Goal: Register for event/course: Register for event/course

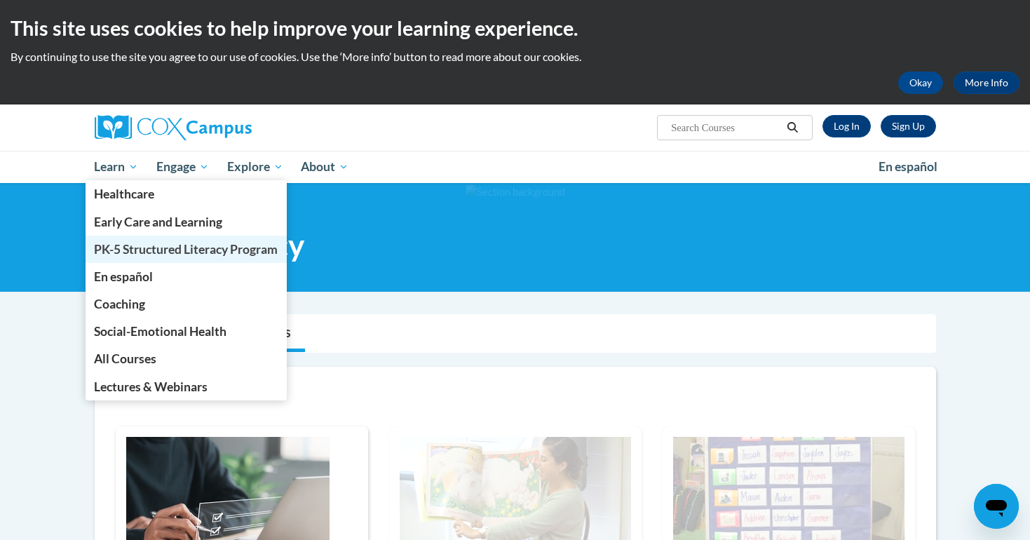
click at [172, 255] on span "PK-5 Structured Literacy Program" at bounding box center [186, 249] width 184 height 15
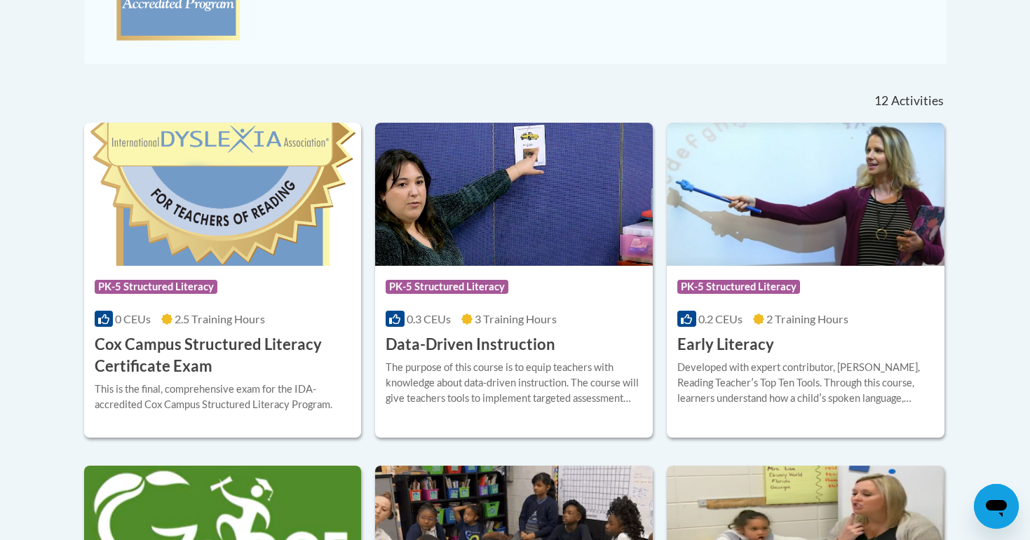
scroll to position [534, 0]
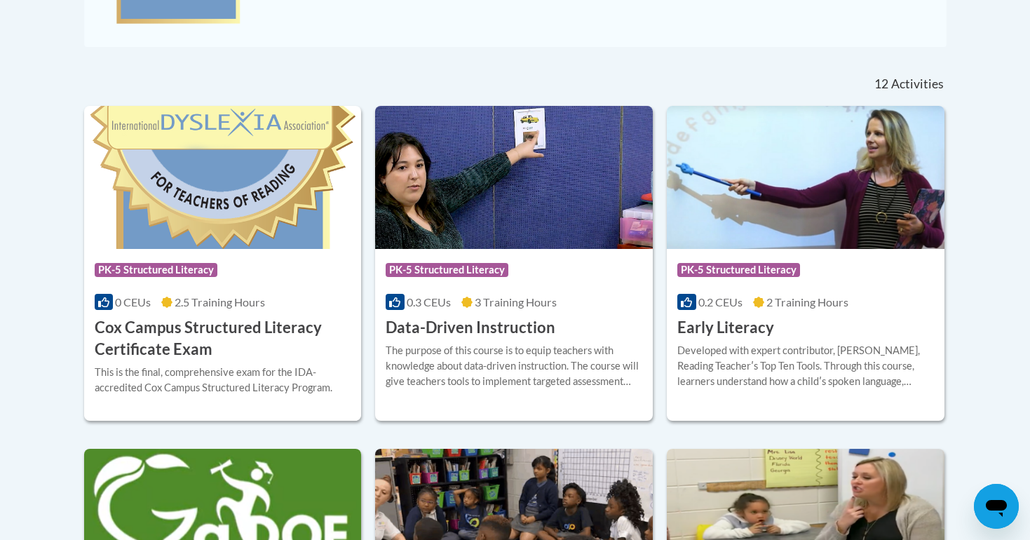
click at [760, 311] on div "Course Category: PK-5 Structured Literacy 0.2 CEUs 2 Training Hours COURSE Earl…" at bounding box center [806, 294] width 278 height 90
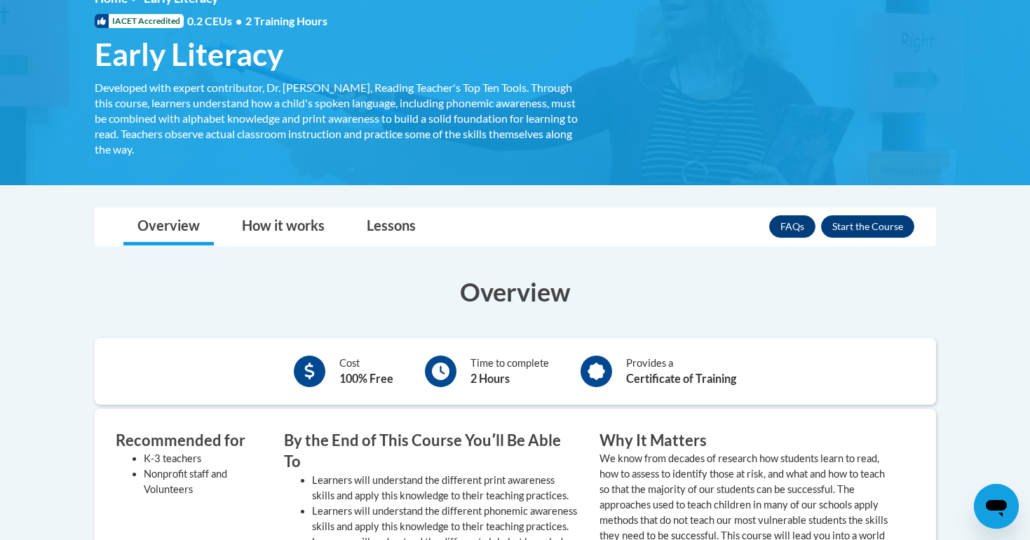
scroll to position [192, 0]
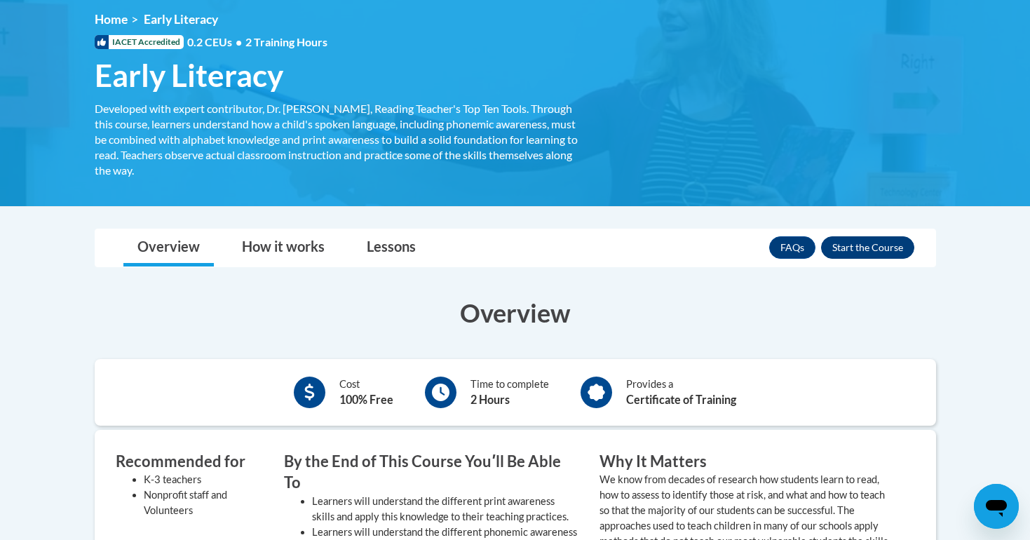
click at [881, 250] on button "Enroll" at bounding box center [867, 247] width 93 height 22
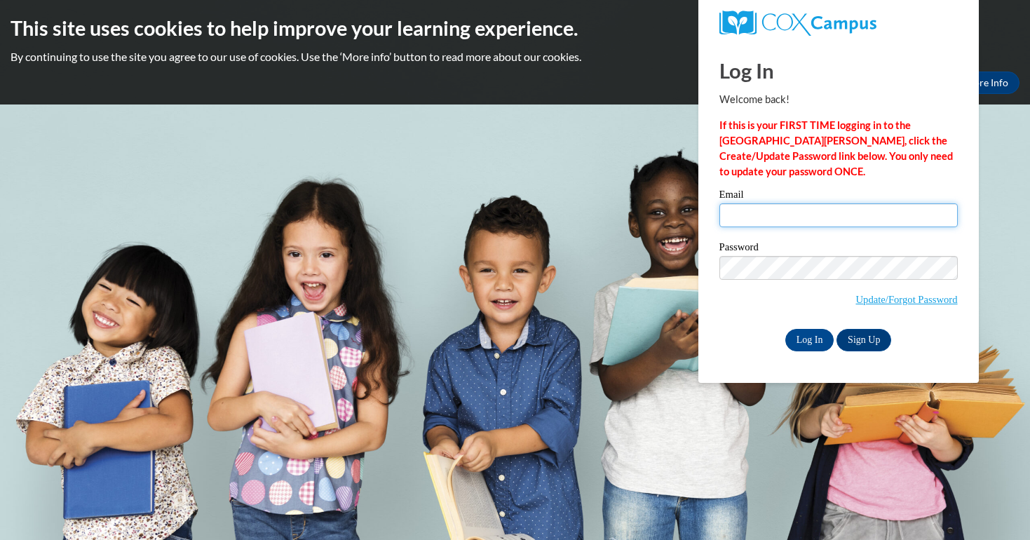
type input "vemeza@student.uiwtx.edu"
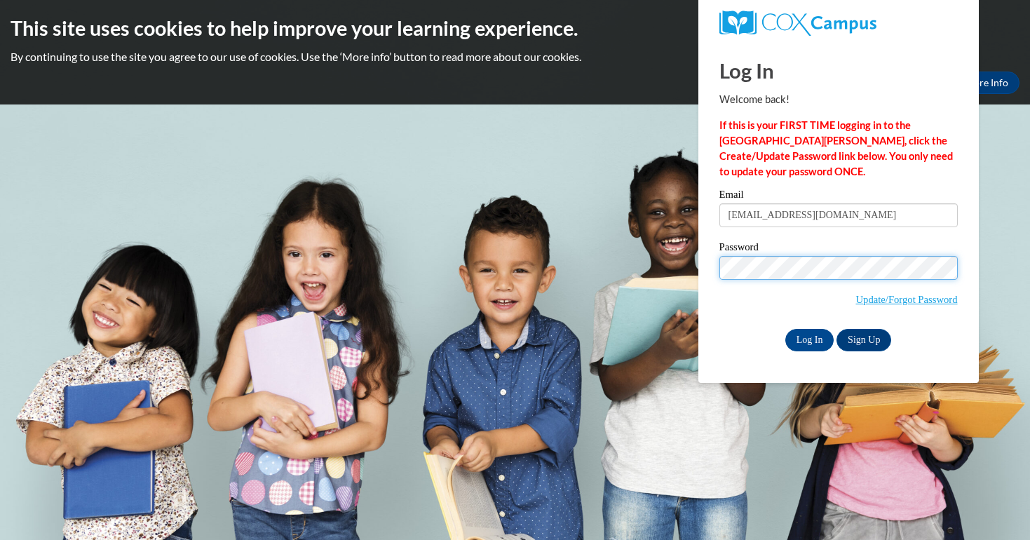
click at [808, 337] on input "Log In" at bounding box center [809, 340] width 49 height 22
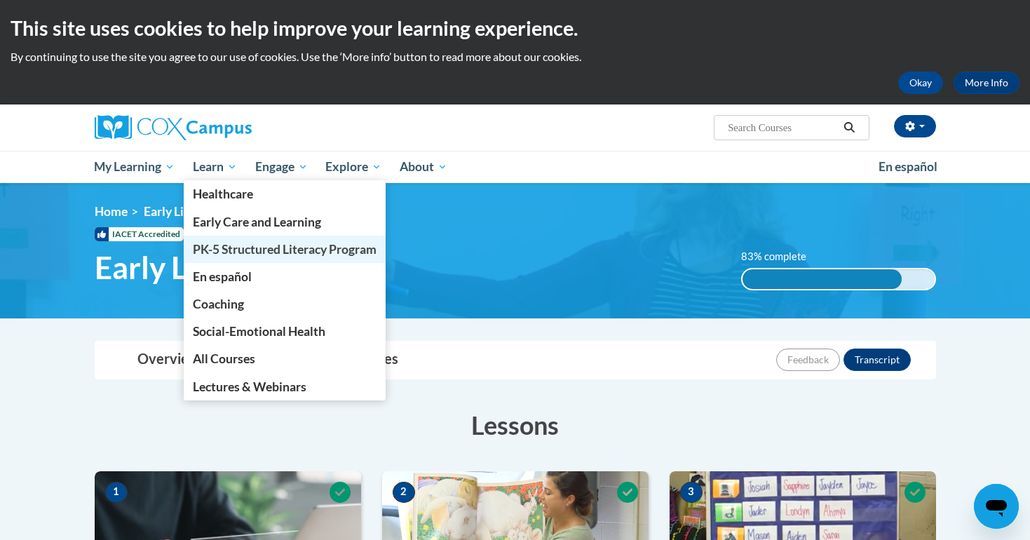
click at [236, 245] on span "PK-5 Structured Literacy Program" at bounding box center [285, 249] width 184 height 15
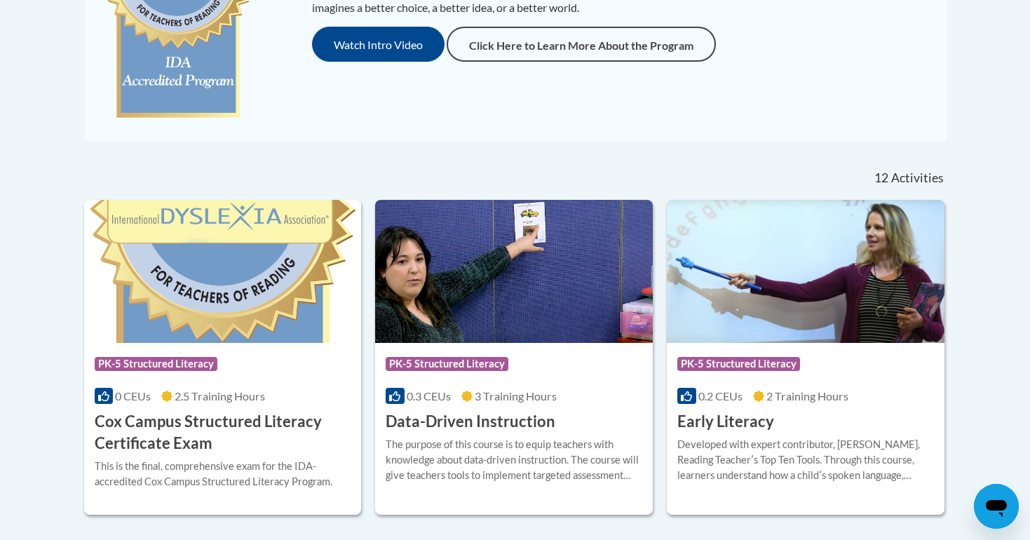
scroll to position [550, 0]
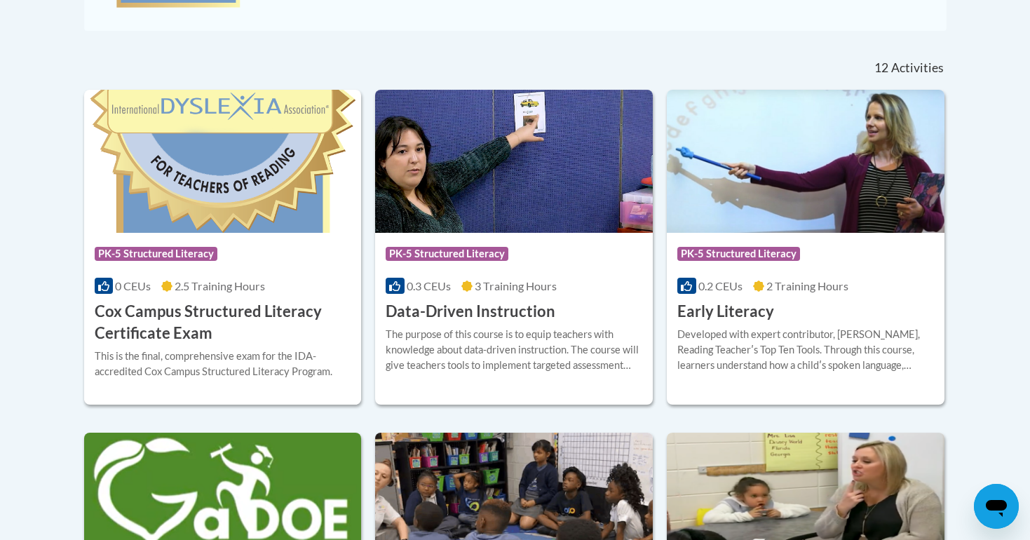
click at [717, 316] on h3 "Early Literacy" at bounding box center [725, 312] width 97 height 22
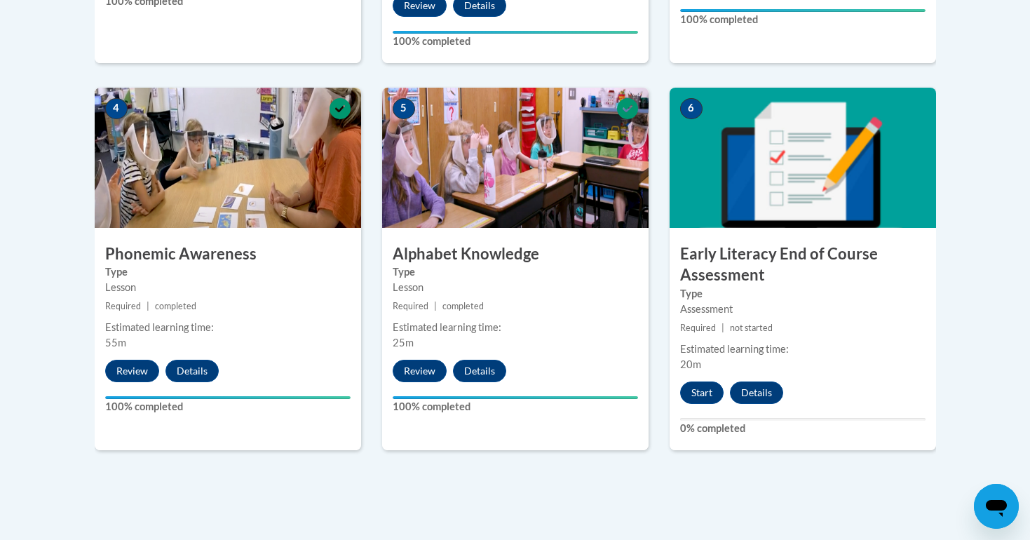
scroll to position [773, 0]
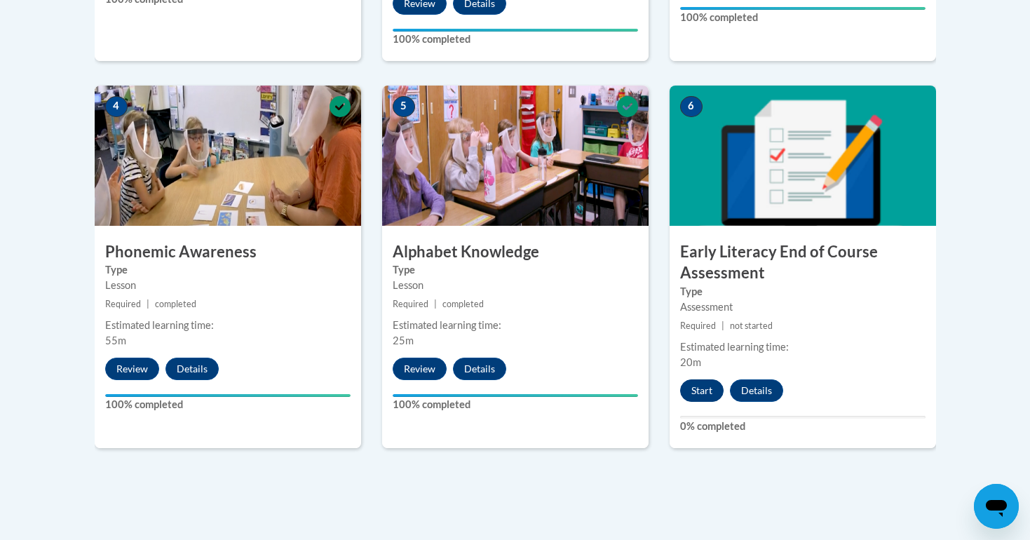
click at [704, 387] on button "Start" at bounding box center [701, 390] width 43 height 22
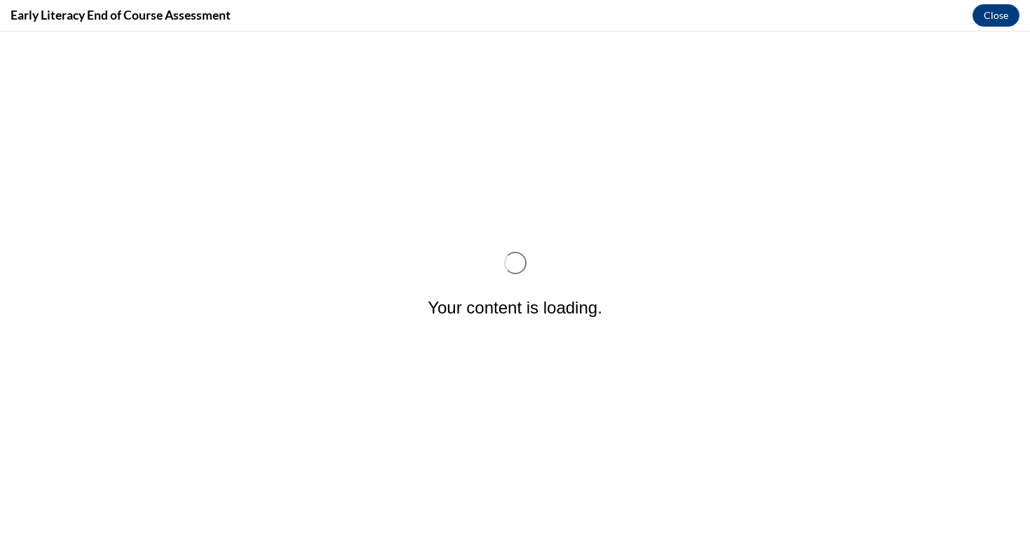
scroll to position [0, 0]
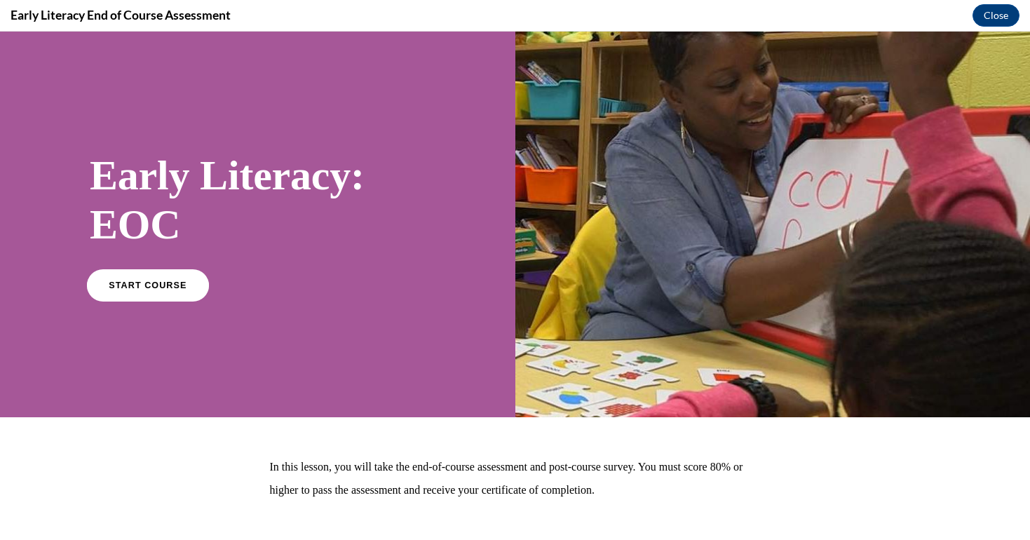
click at [135, 286] on span "START COURSE" at bounding box center [148, 285] width 78 height 11
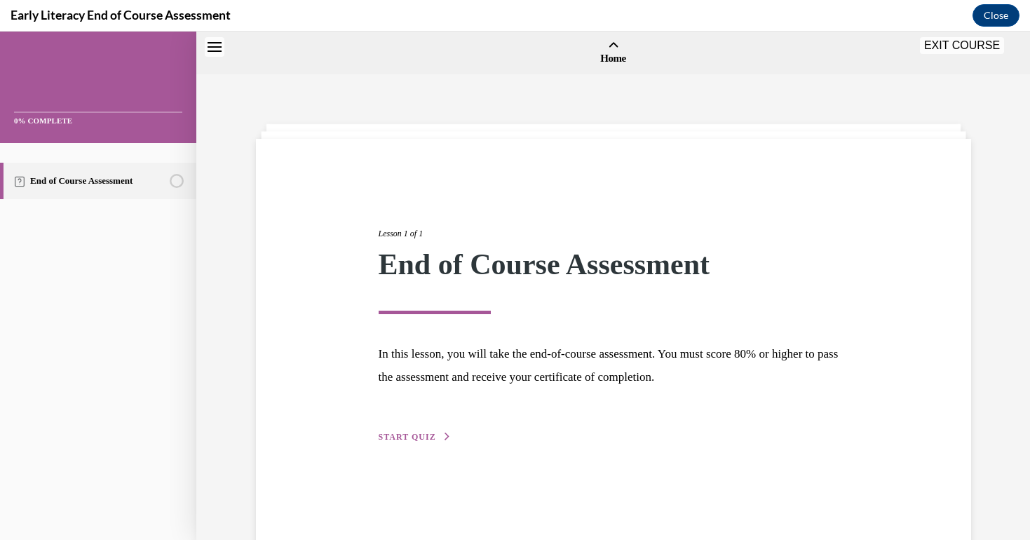
scroll to position [43, 0]
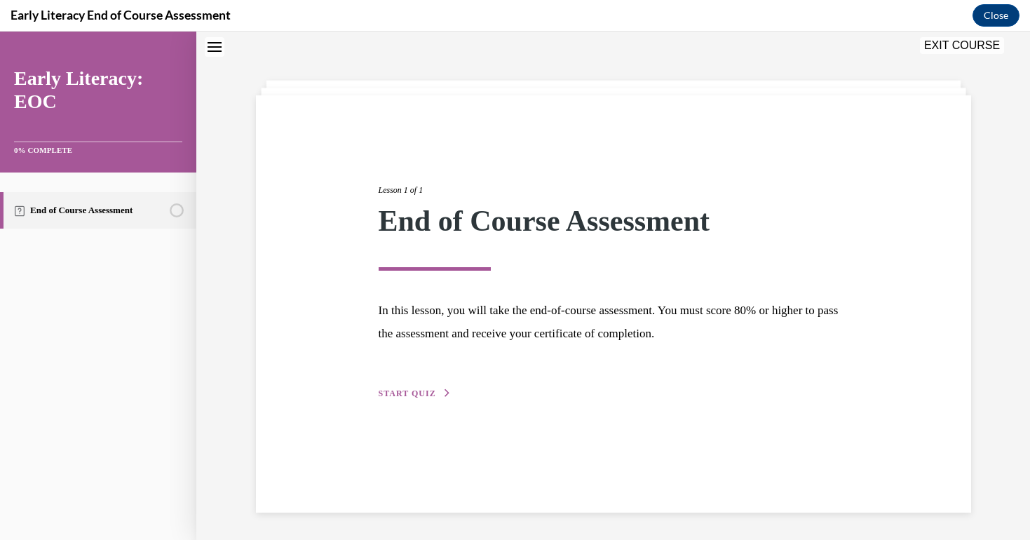
click at [388, 384] on div "Lesson 1 of 1 End of Course Assessment In this lesson, you will take the end-of…" at bounding box center [613, 276] width 491 height 250
click at [393, 394] on span "START QUIZ" at bounding box center [407, 393] width 57 height 10
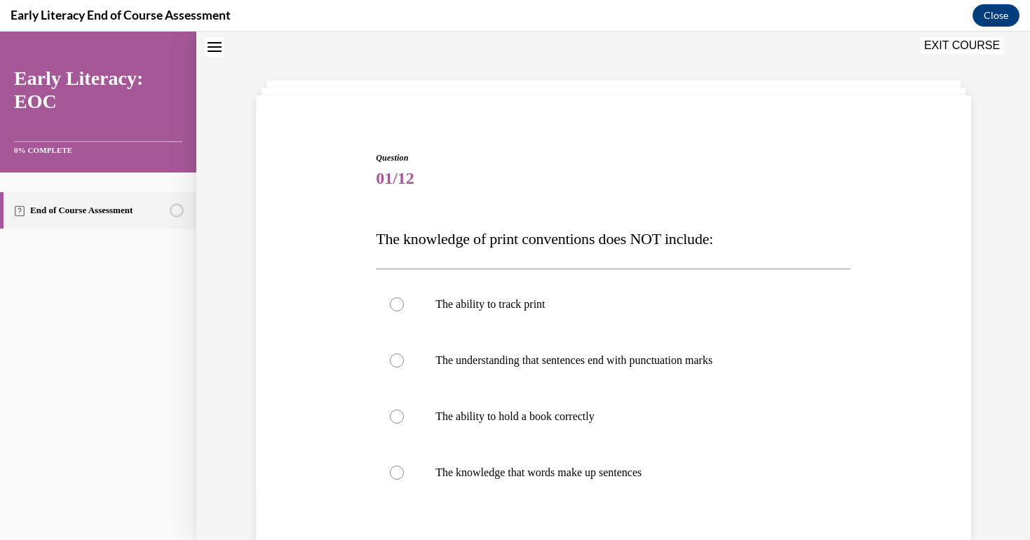
click at [626, 243] on span "The knowledge of print conventions does NOT include:" at bounding box center [544, 239] width 337 height 18
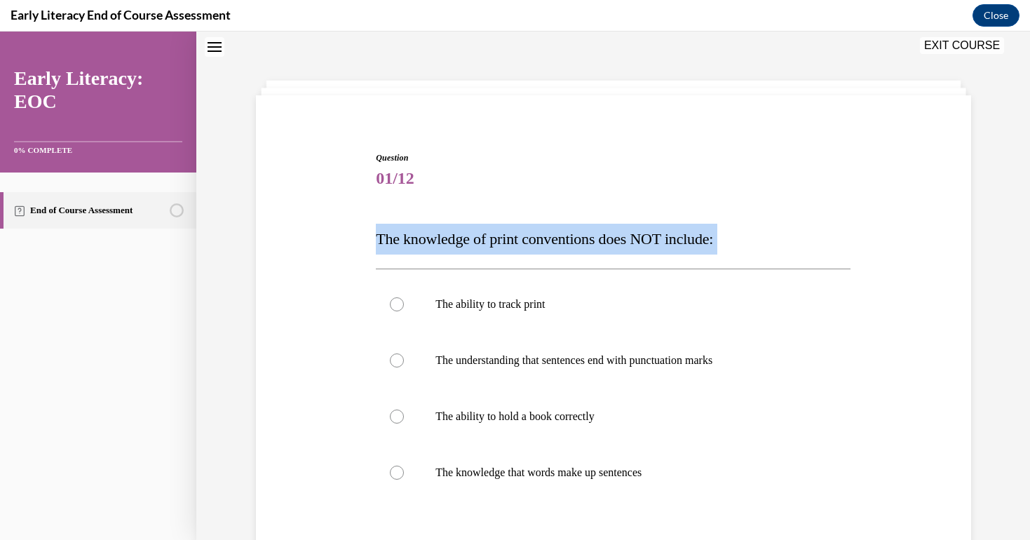
click at [626, 243] on span "The knowledge of print conventions does NOT include:" at bounding box center [544, 239] width 337 height 18
copy div "The knowledge of print conventions does NOT include:"
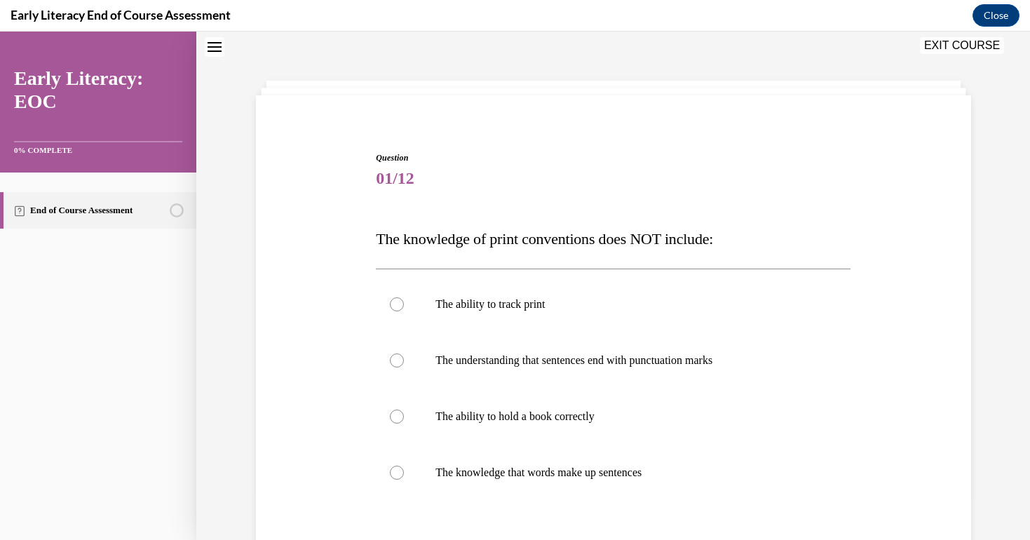
click at [498, 142] on div "Question 01/12 The knowledge of print conventions does NOT include: The ability…" at bounding box center [613, 402] width 482 height 544
click at [892, 2] on div "Early Literacy End of Course Assessment Close" at bounding box center [515, 16] width 1030 height 32
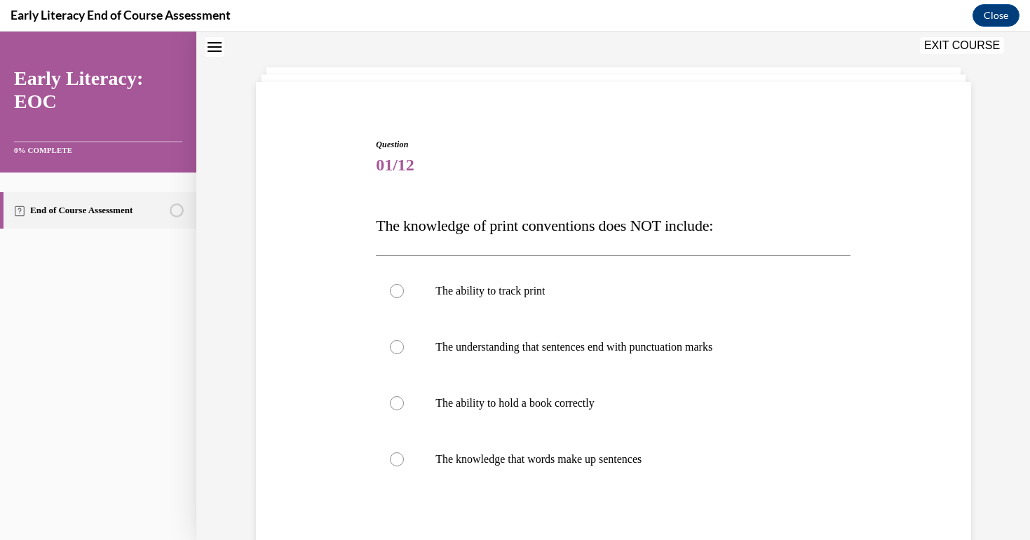
scroll to position [64, 0]
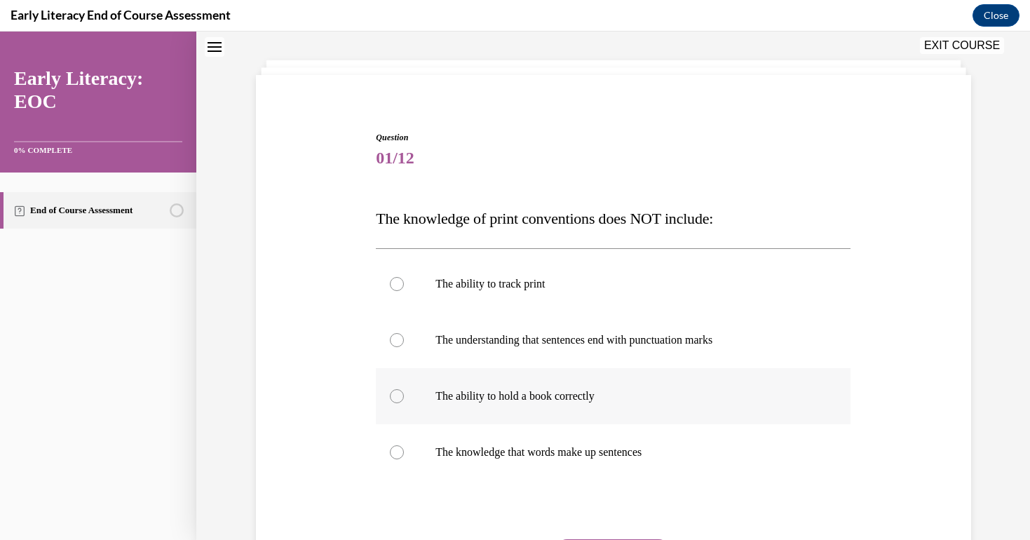
click at [584, 386] on div at bounding box center [613, 396] width 475 height 56
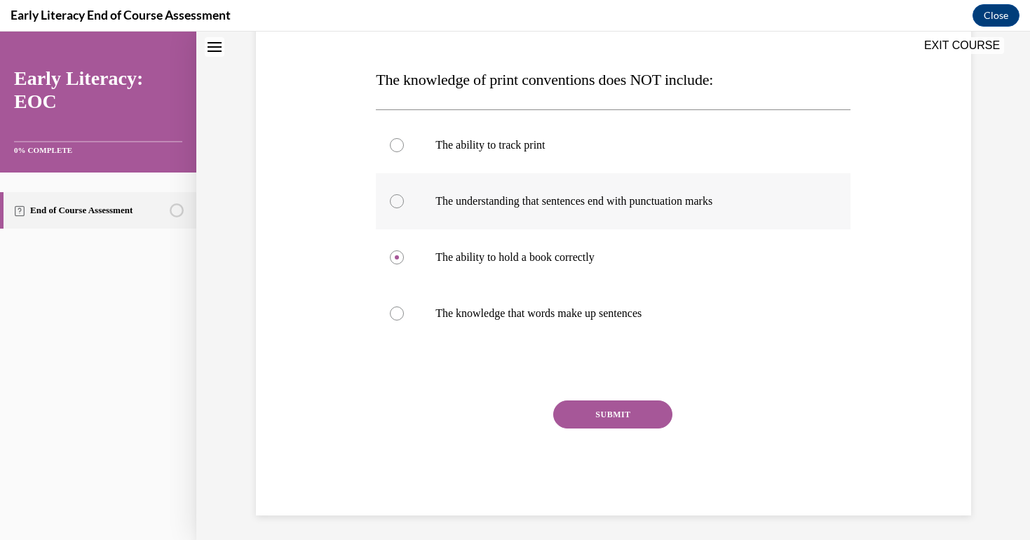
scroll to position [189, 0]
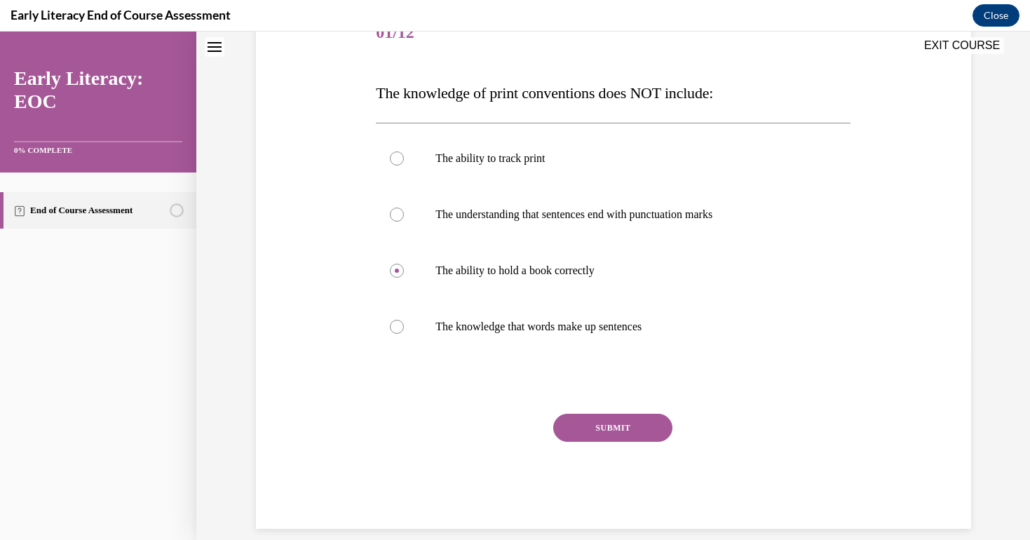
click at [613, 424] on button "SUBMIT" at bounding box center [612, 428] width 119 height 28
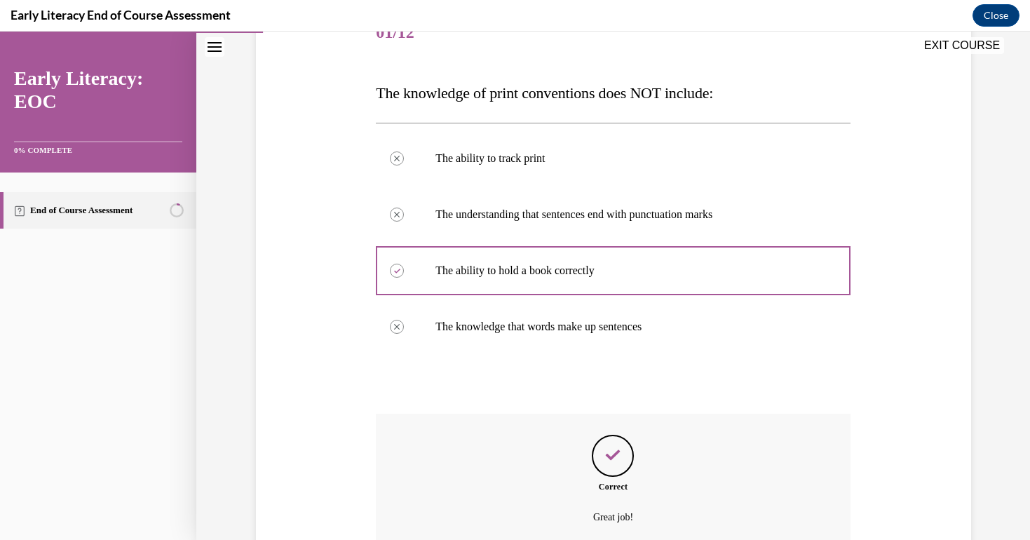
scroll to position [302, 0]
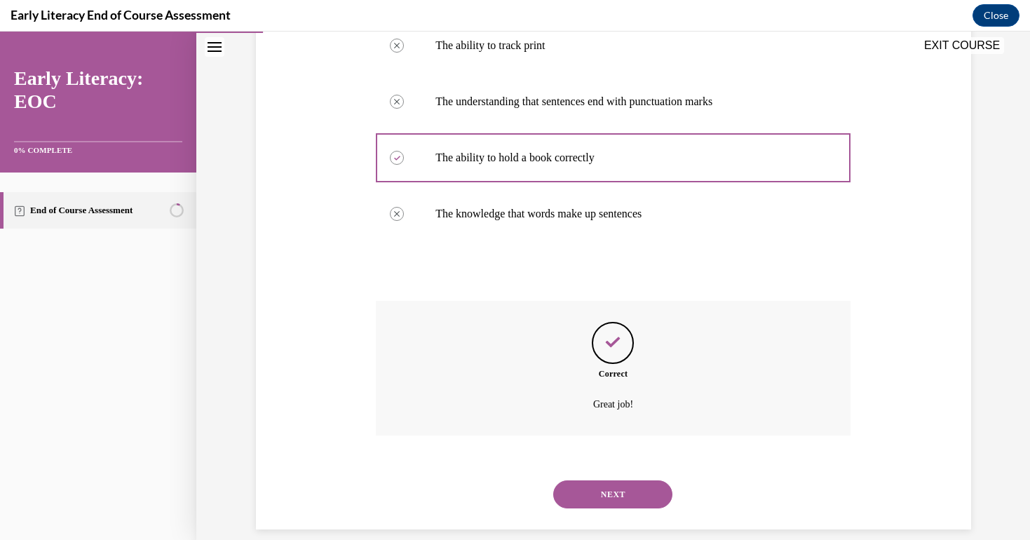
click at [628, 480] on button "NEXT" at bounding box center [612, 494] width 119 height 28
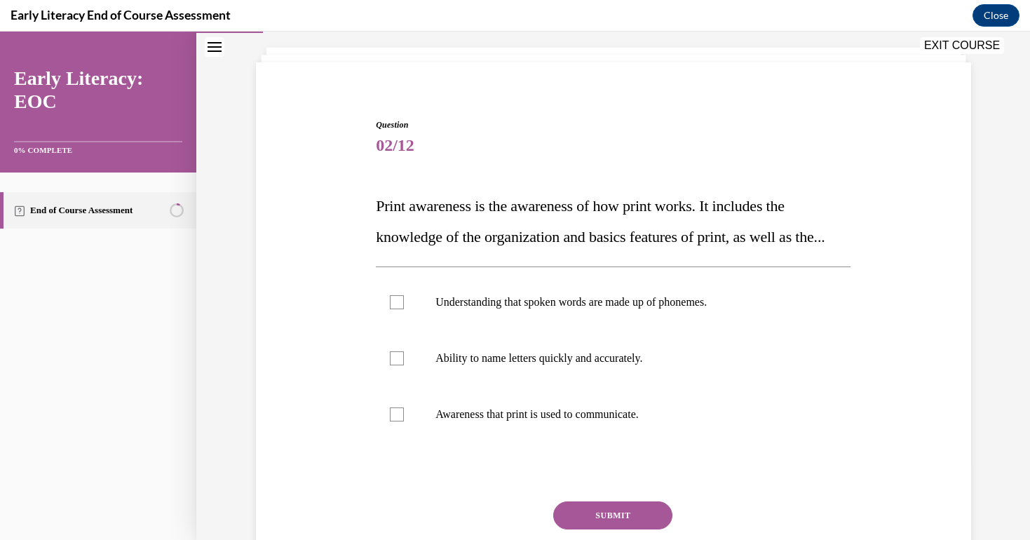
scroll to position [81, 0]
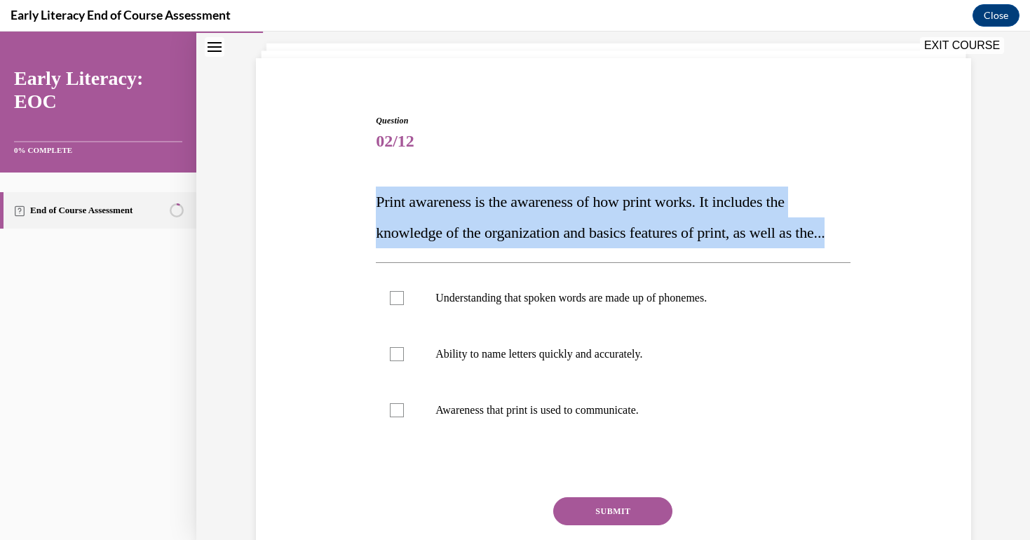
drag, startPoint x: 377, startPoint y: 199, endPoint x: 410, endPoint y: 271, distance: 78.7
click at [410, 248] on p "Print awareness is the awareness of how print works. It includes the knowledge …" at bounding box center [613, 218] width 475 height 62
copy span "Print awareness is the awareness of how print works. It includes the knowledge …"
click at [548, 433] on div at bounding box center [613, 410] width 475 height 56
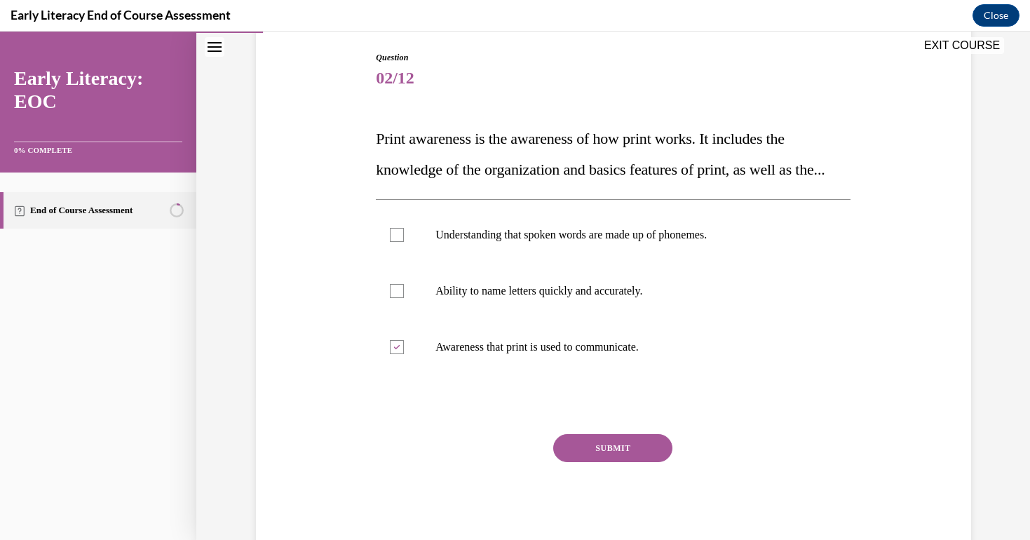
click at [602, 462] on button "SUBMIT" at bounding box center [612, 448] width 119 height 28
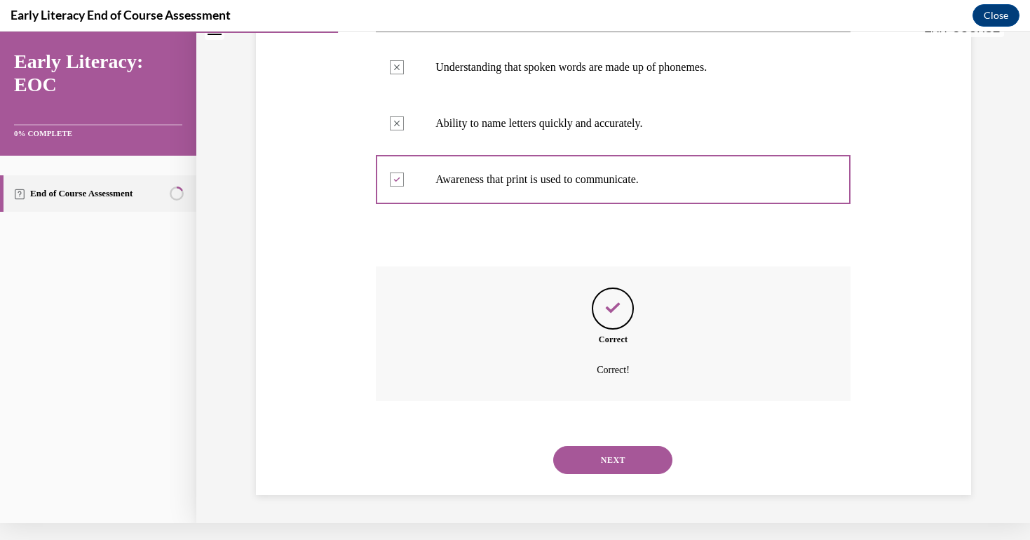
scroll to position [308, 0]
click at [599, 465] on button "NEXT" at bounding box center [612, 460] width 119 height 28
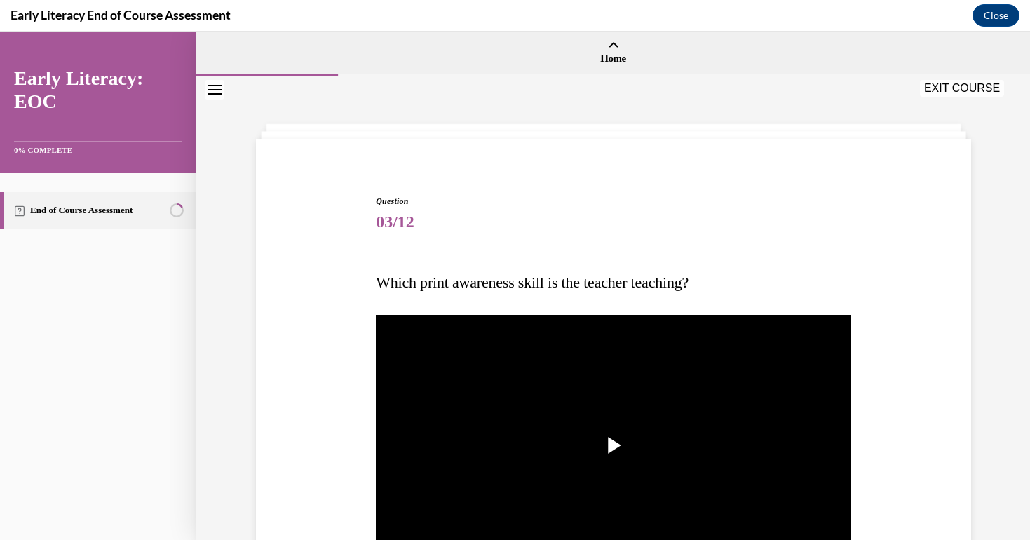
click at [588, 283] on span "Which print awareness skill is the teacher teaching?" at bounding box center [532, 282] width 313 height 18
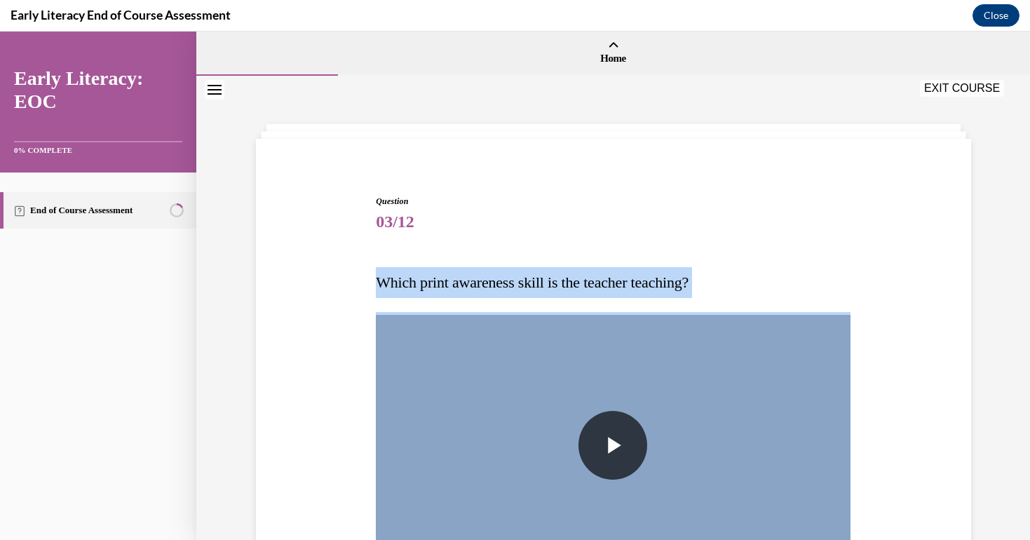
click at [588, 283] on span "Which print awareness skill is the teacher teaching?" at bounding box center [532, 282] width 313 height 18
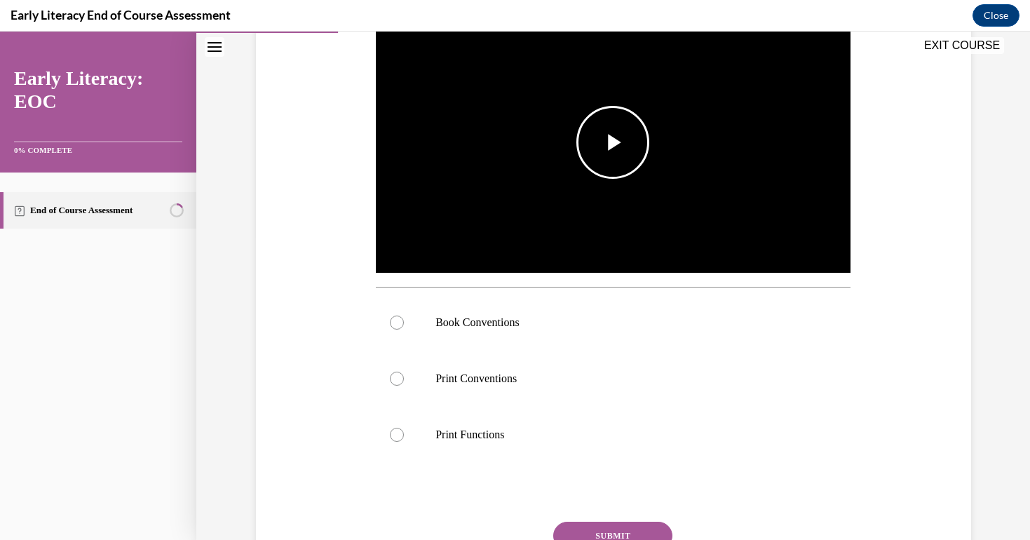
click at [613, 142] on span "Video player" at bounding box center [613, 142] width 0 height 0
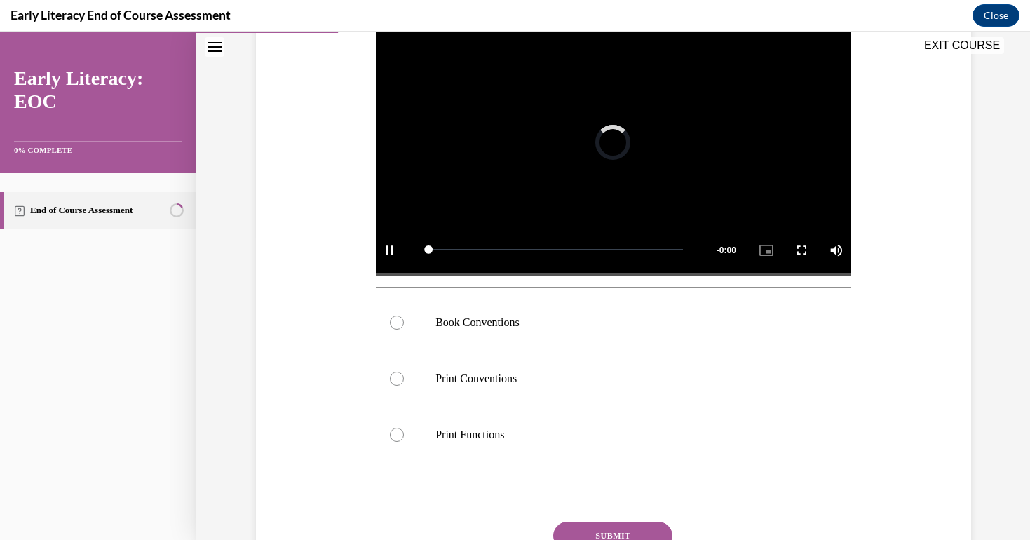
scroll to position [280, 0]
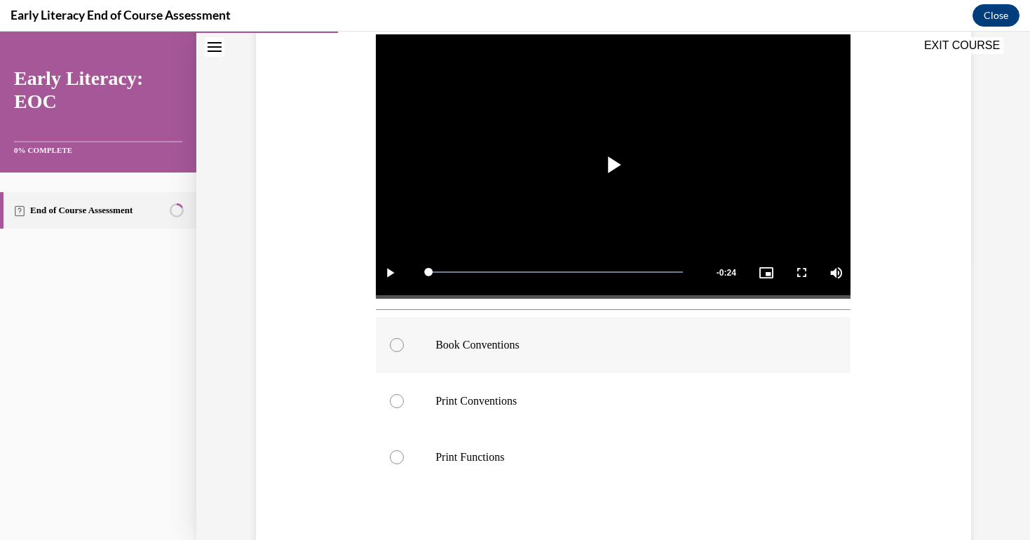
click at [448, 353] on div at bounding box center [613, 345] width 475 height 56
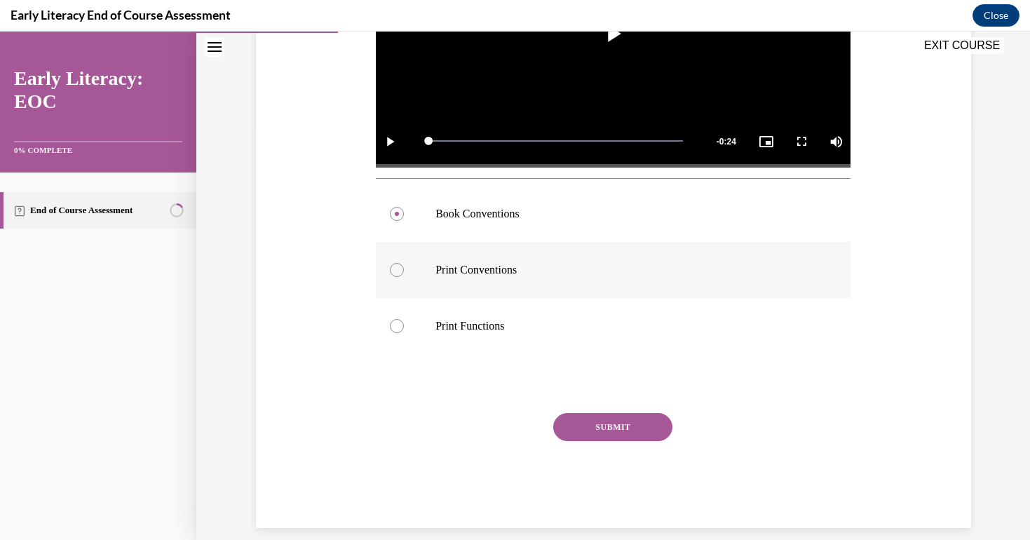
scroll to position [411, 0]
click at [448, 255] on div at bounding box center [613, 271] width 475 height 56
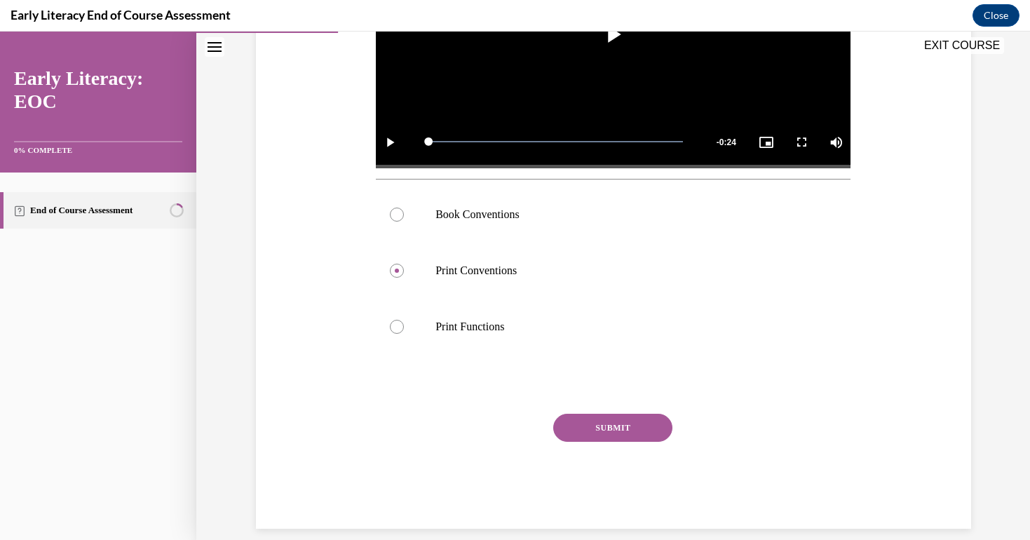
click at [607, 414] on button "SUBMIT" at bounding box center [612, 428] width 119 height 28
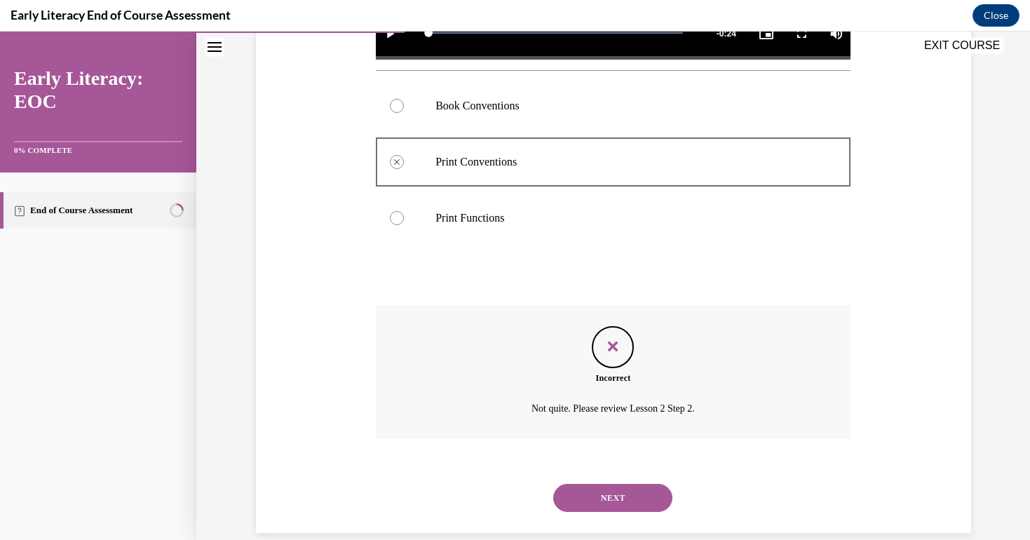
scroll to position [524, 0]
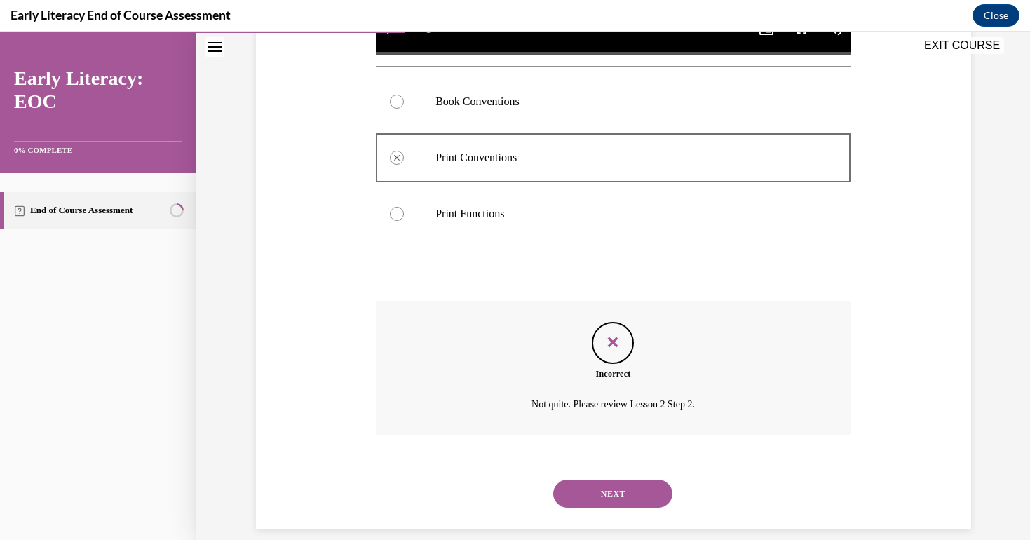
click at [611, 480] on button "NEXT" at bounding box center [612, 494] width 119 height 28
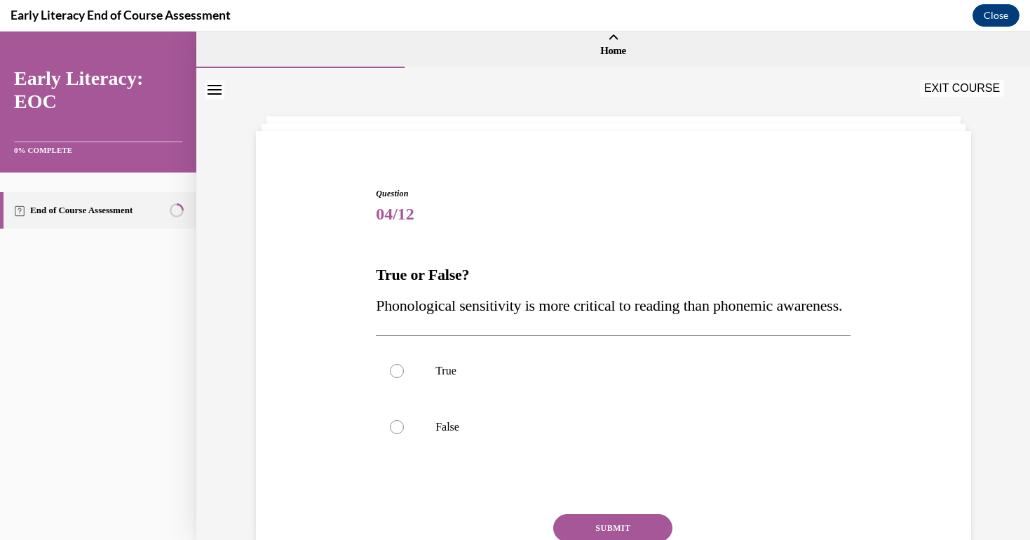
scroll to position [49, 0]
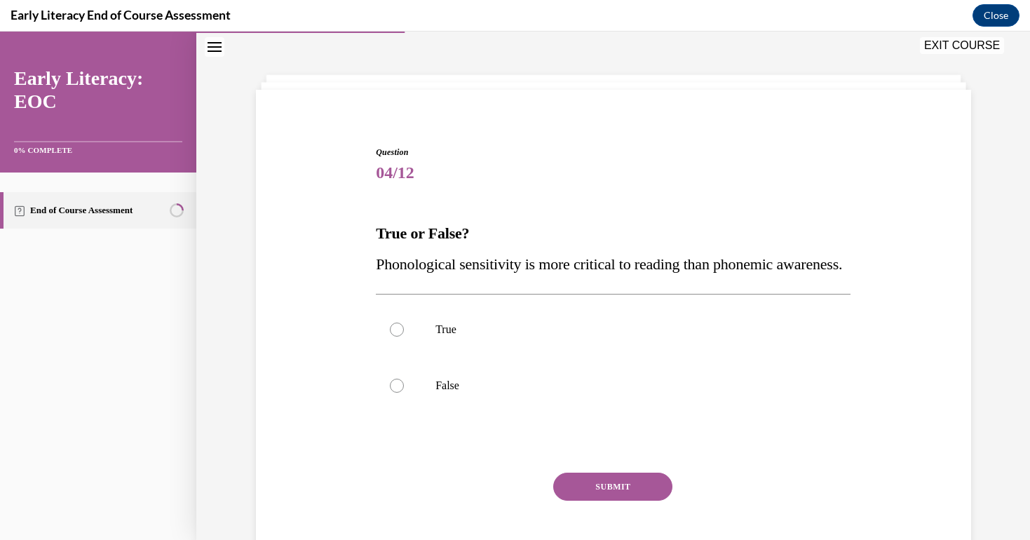
click at [490, 270] on span "Phonological sensitivity is more critical to reading than phonemic awareness." at bounding box center [609, 264] width 466 height 18
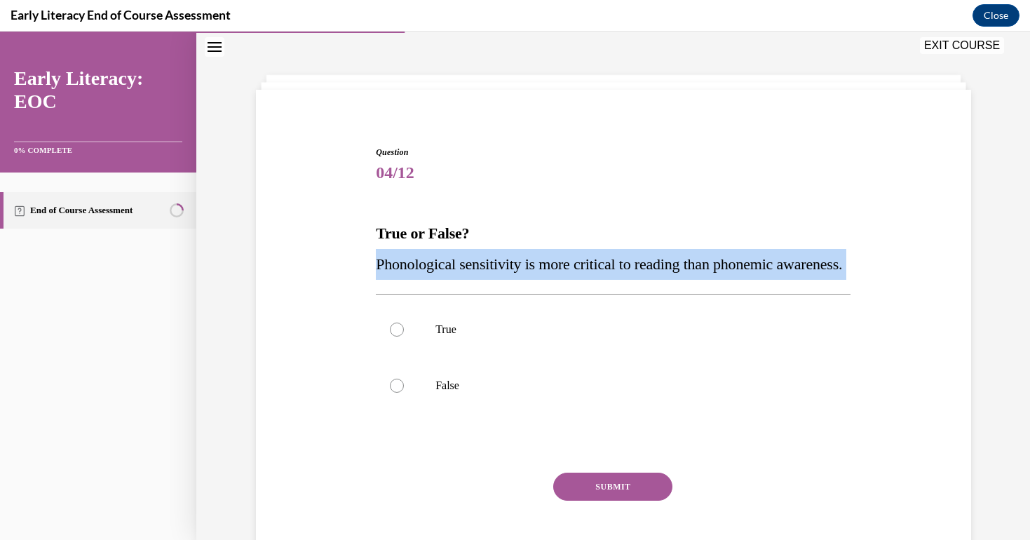
copy div "Phonological sensitivity is more critical to reading than phonemic awareness."
click at [414, 414] on div at bounding box center [613, 386] width 475 height 56
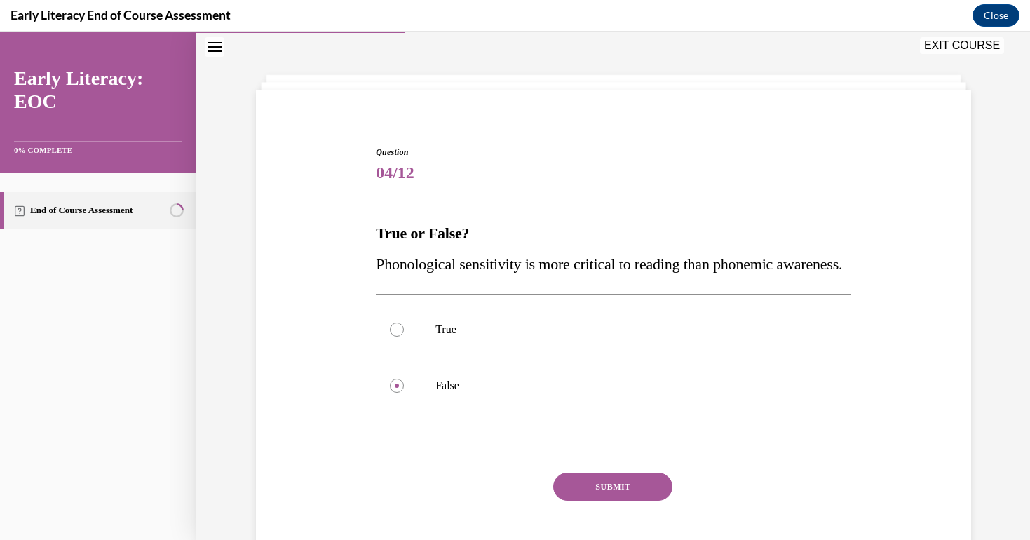
click at [609, 501] on button "SUBMIT" at bounding box center [612, 487] width 119 height 28
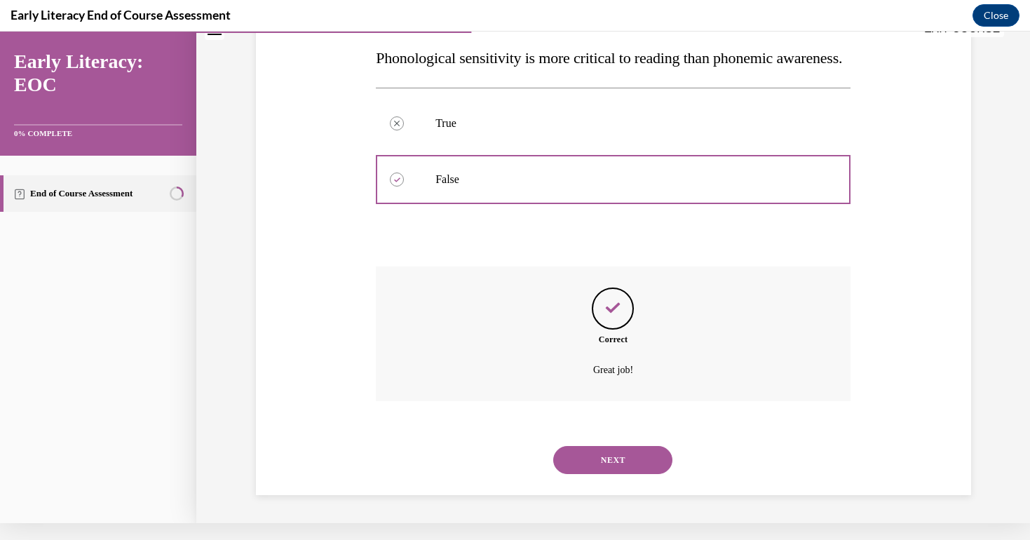
scroll to position [252, 0]
click at [601, 473] on button "NEXT" at bounding box center [612, 460] width 119 height 28
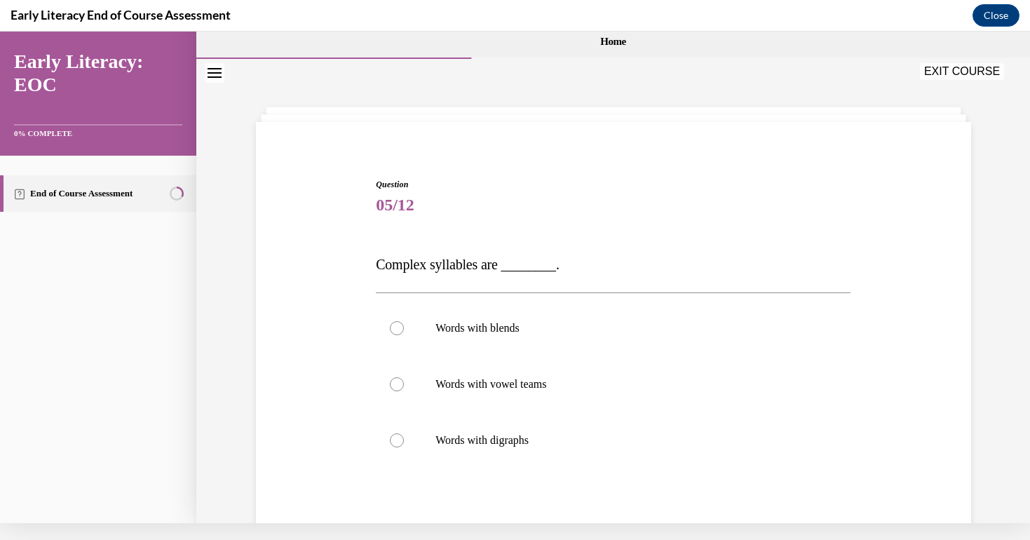
scroll to position [-1, 0]
click at [445, 266] on span "Complex syllables are ________." at bounding box center [468, 264] width 184 height 15
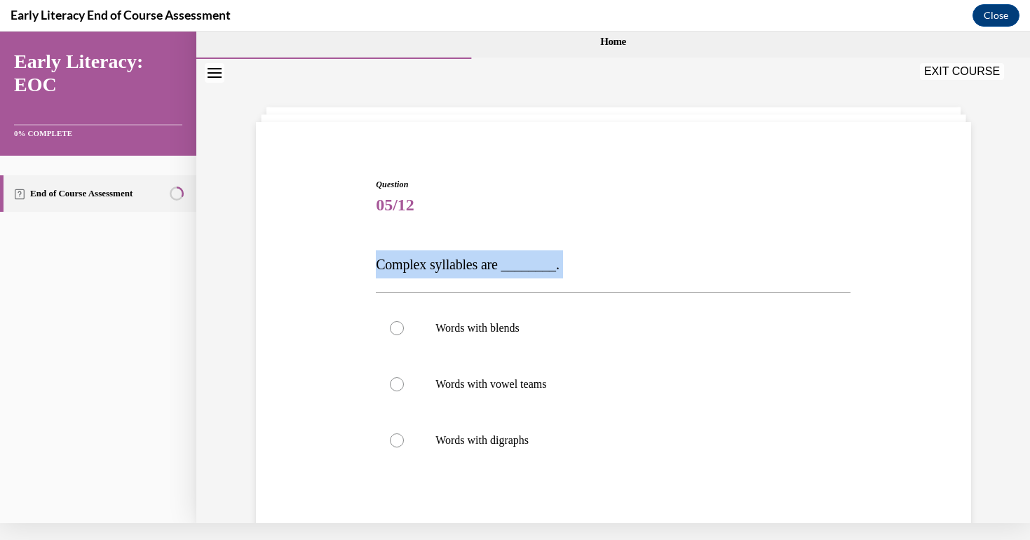
copy div "Complex syllables are ________."
click at [510, 328] on p "Words with blends" at bounding box center [625, 328] width 380 height 14
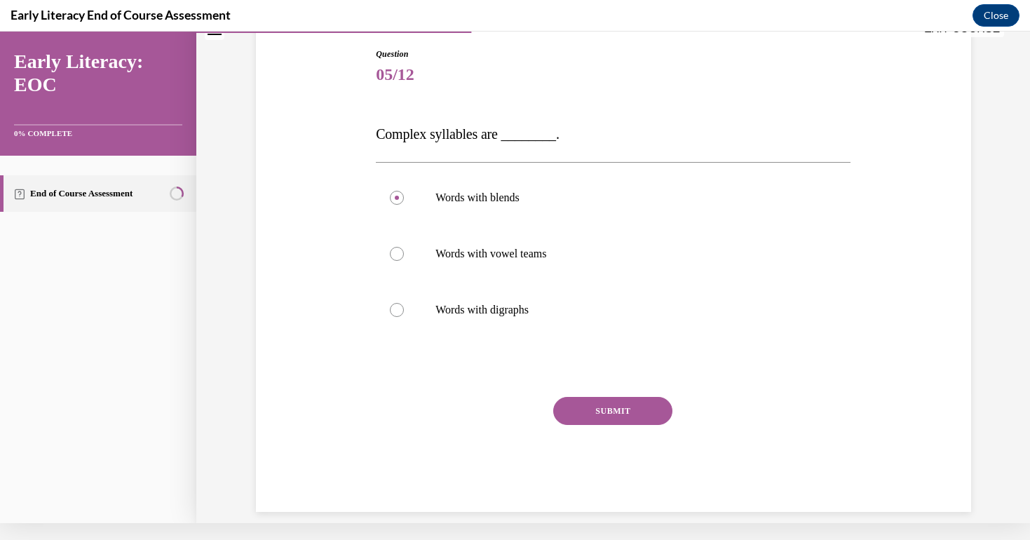
click at [621, 412] on button "SUBMIT" at bounding box center [612, 411] width 119 height 28
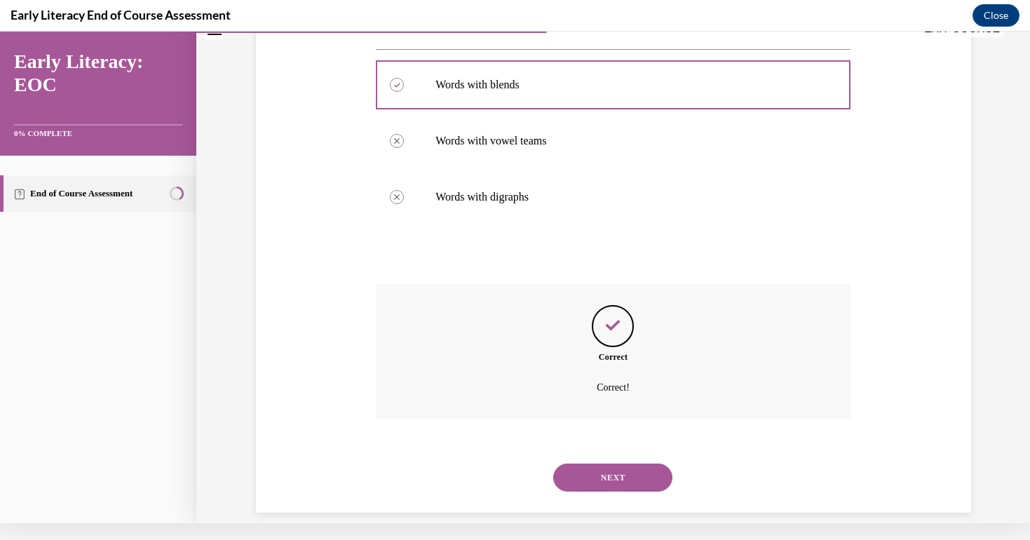
click at [608, 469] on button "NEXT" at bounding box center [612, 477] width 119 height 28
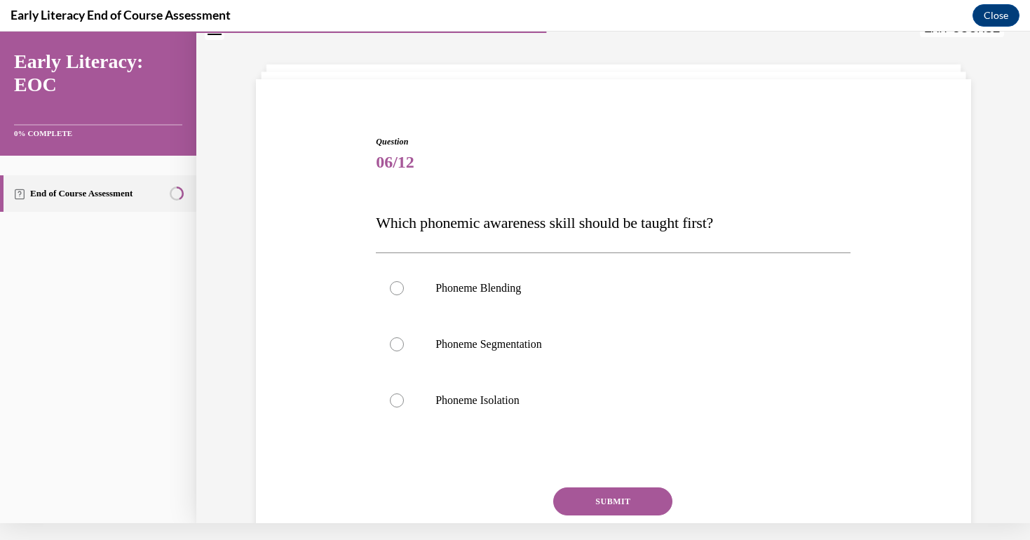
scroll to position [46, 0]
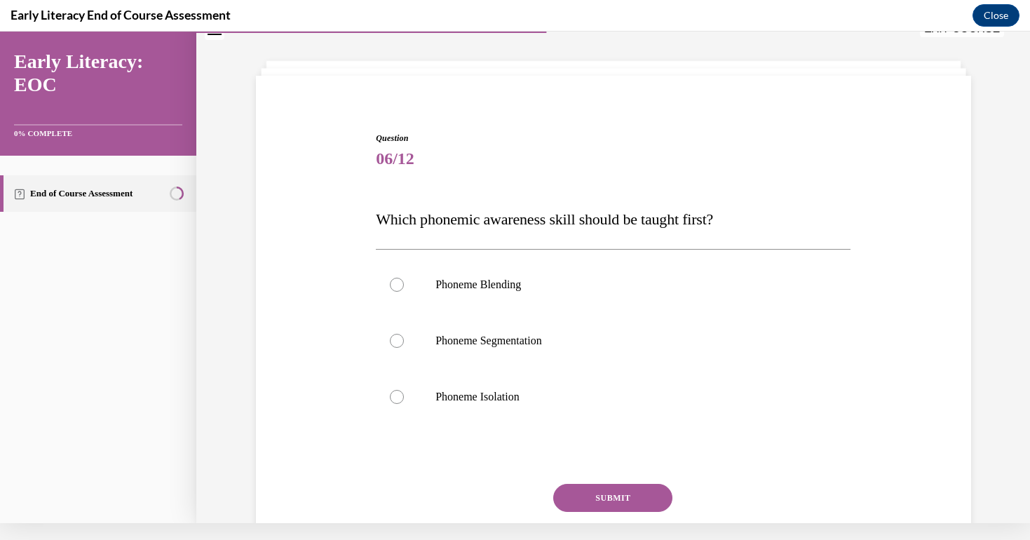
click at [564, 220] on span "Which phonemic awareness skill should be taught first?" at bounding box center [544, 219] width 337 height 18
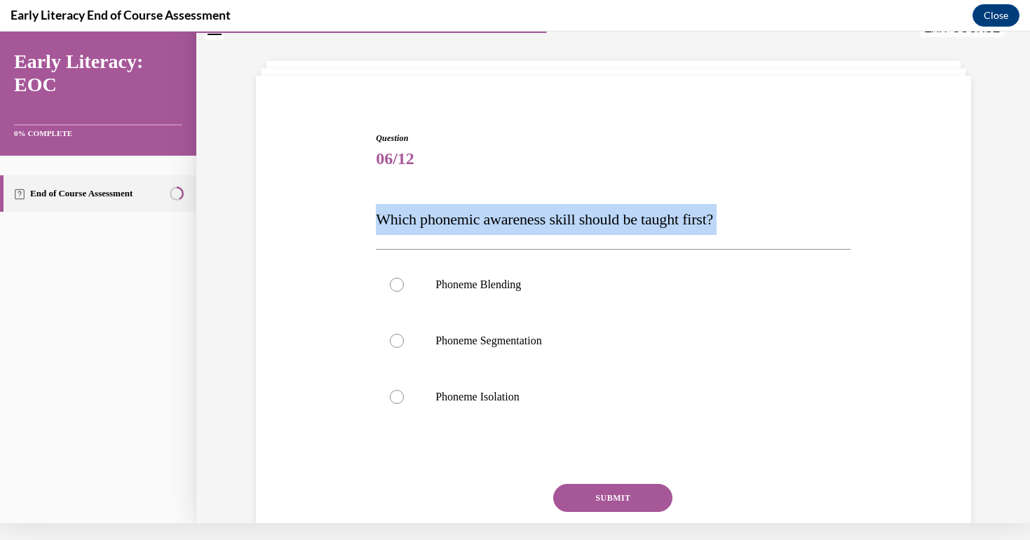
click at [564, 220] on span "Which phonemic awareness skill should be taught first?" at bounding box center [544, 219] width 337 height 18
copy div "Which phonemic awareness skill should be taught first?"
click at [478, 402] on p "Phoneme Isolation" at bounding box center [625, 397] width 380 height 14
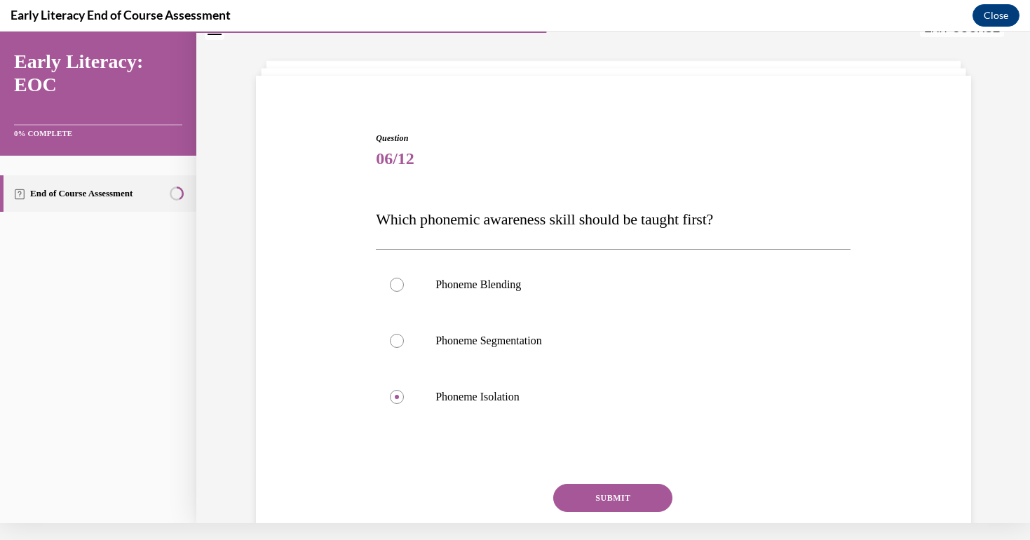
click at [603, 496] on button "SUBMIT" at bounding box center [612, 498] width 119 height 28
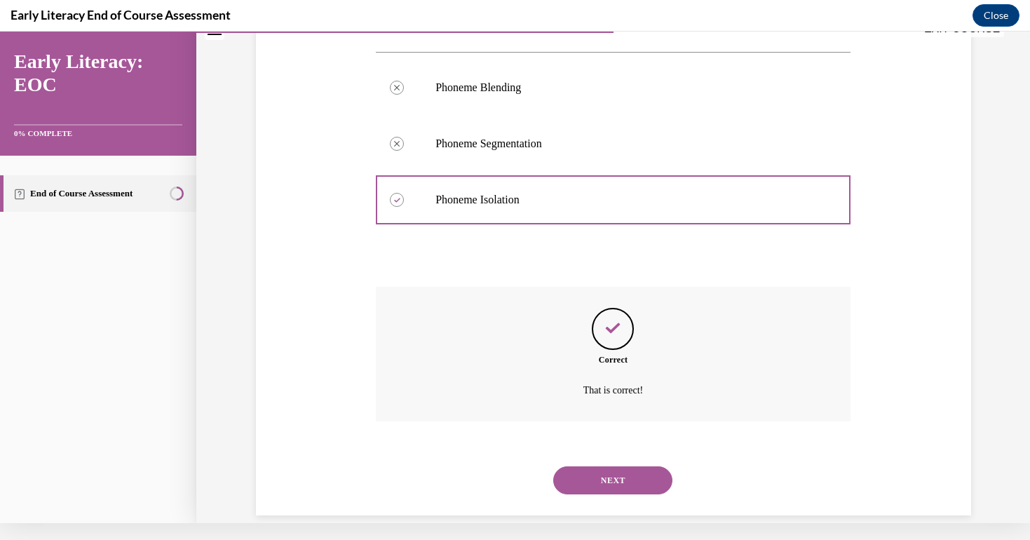
scroll to position [246, 0]
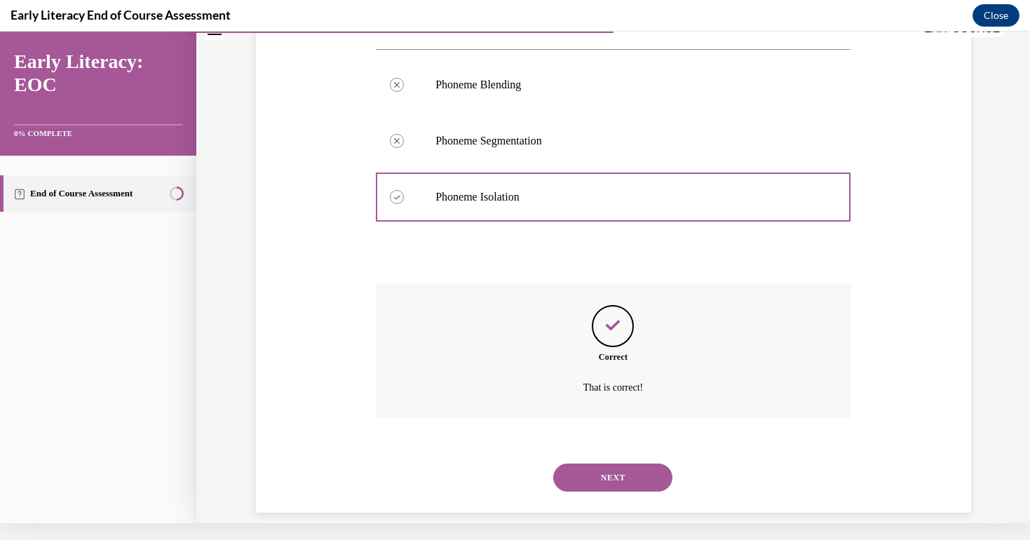
click at [610, 471] on button "NEXT" at bounding box center [612, 477] width 119 height 28
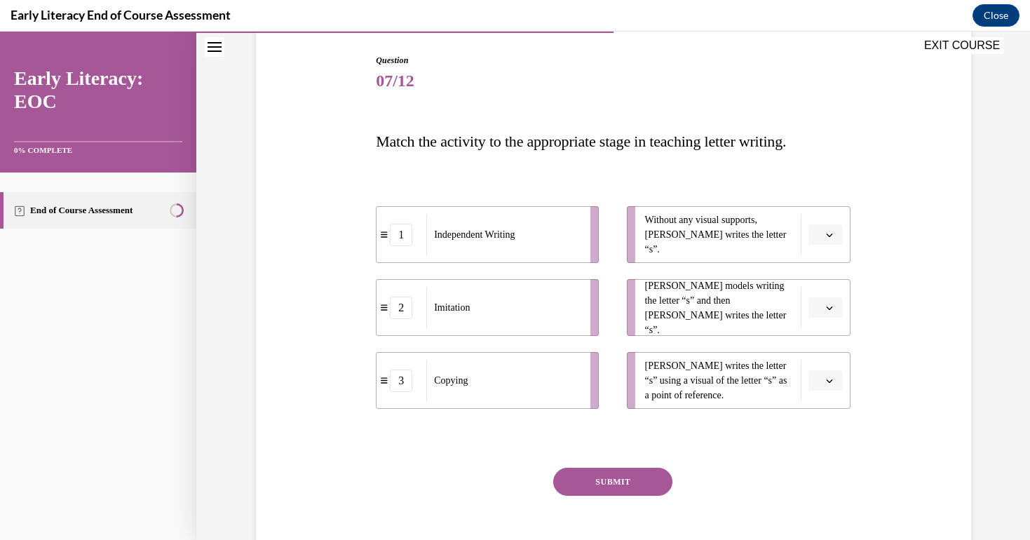
scroll to position [148, 0]
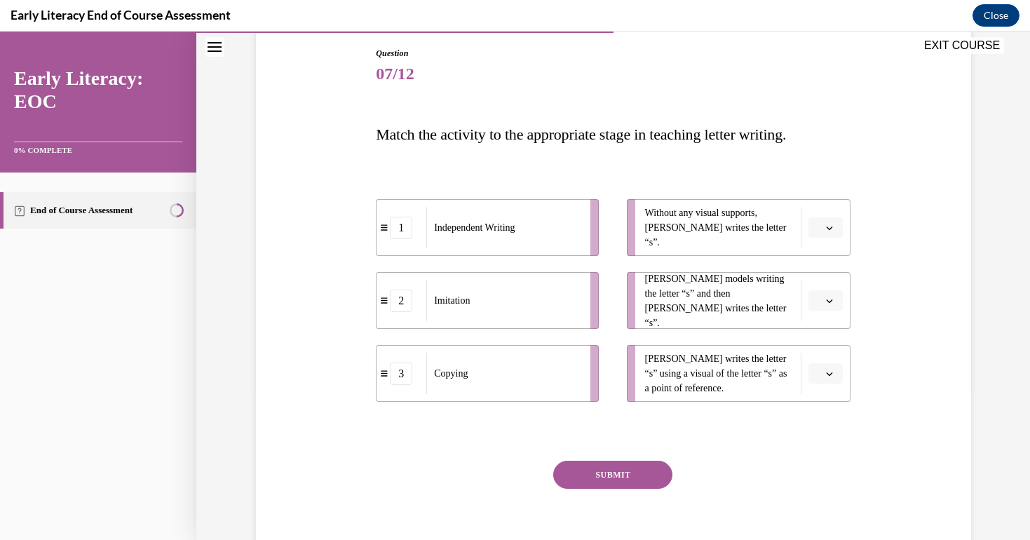
click at [496, 224] on span "Independent Writing" at bounding box center [474, 227] width 81 height 15
click at [489, 233] on span "Independent Writing" at bounding box center [474, 227] width 81 height 15
click at [825, 232] on span "button" at bounding box center [830, 228] width 10 height 10
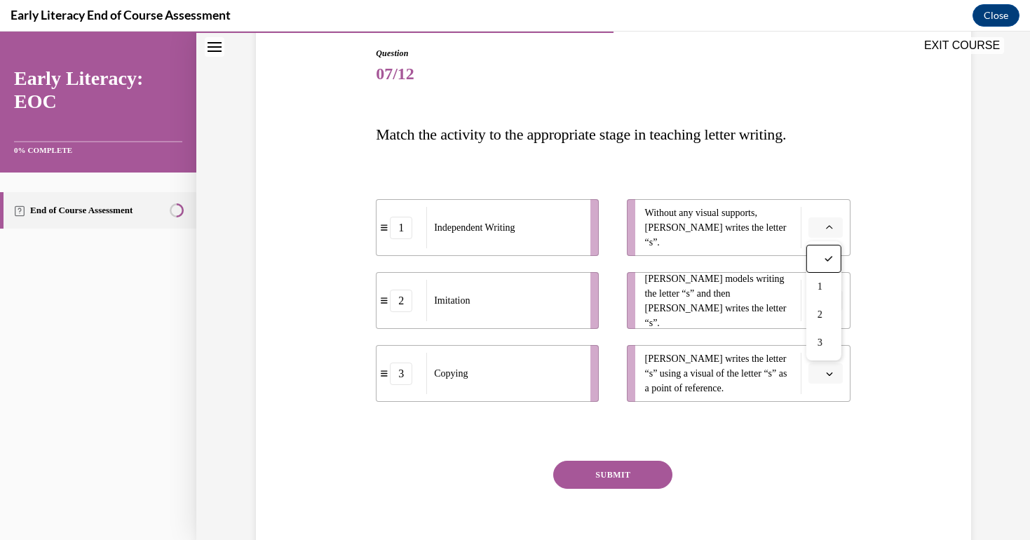
click at [831, 224] on icon "button" at bounding box center [829, 228] width 7 height 8
click at [830, 225] on icon "button" at bounding box center [829, 227] width 7 height 7
click at [819, 226] on span "Please select an option" at bounding box center [819, 228] width 5 height 14
click at [822, 226] on button "button" at bounding box center [825, 227] width 34 height 21
click at [826, 285] on div "1" at bounding box center [823, 287] width 35 height 28
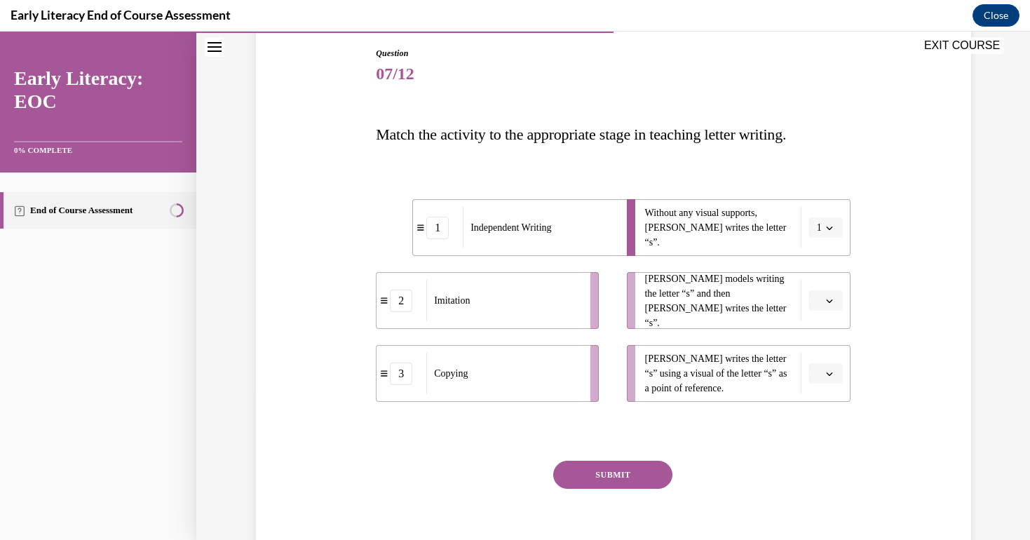
click at [830, 375] on icon "button" at bounding box center [829, 373] width 7 height 7
click at [827, 455] on div "2" at bounding box center [823, 461] width 35 height 28
click at [823, 379] on button "2" at bounding box center [825, 373] width 34 height 21
click at [846, 342] on ul "Without any visual supports, Tina writes the letter “s”. 1 Mr. Brown models wri…" at bounding box center [731, 300] width 237 height 203
click at [422, 316] on li "3 Copying" at bounding box center [487, 300] width 223 height 57
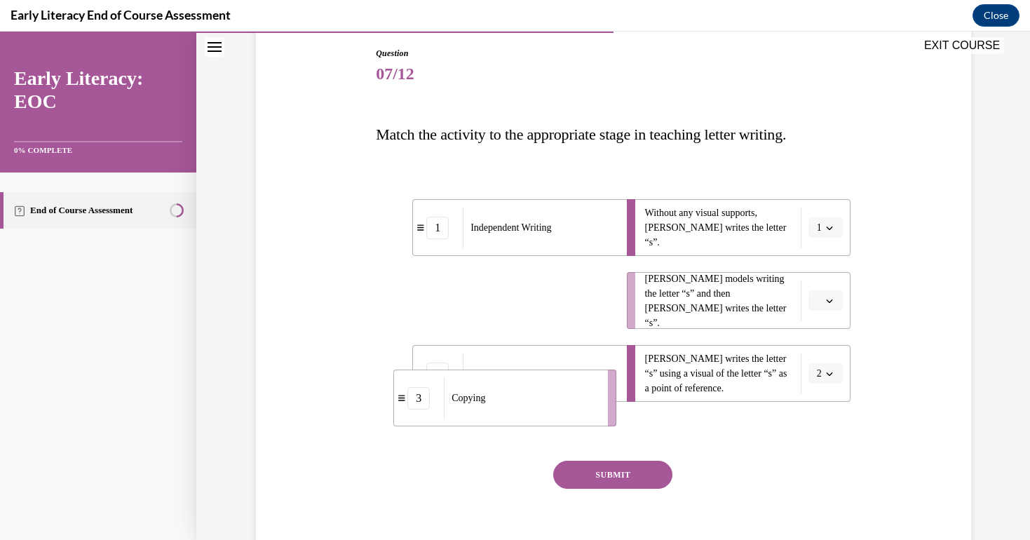
drag, startPoint x: 422, startPoint y: 316, endPoint x: 440, endPoint y: 415, distance: 100.5
click at [440, 415] on li "3 Copying" at bounding box center [504, 398] width 223 height 57
drag, startPoint x: 470, startPoint y: 388, endPoint x: 484, endPoint y: 277, distance: 111.7
click at [484, 277] on div "Imitation" at bounding box center [556, 264] width 155 height 41
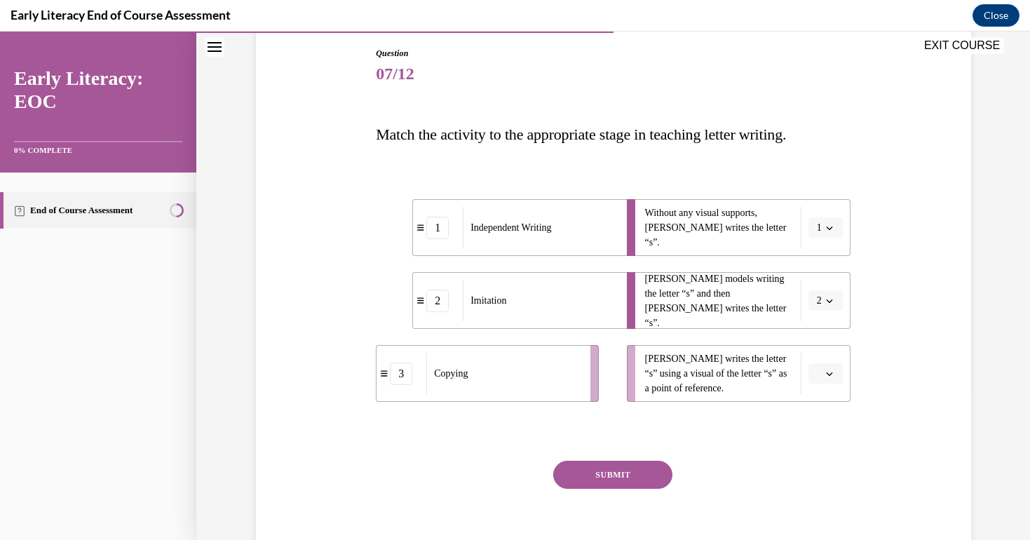
drag, startPoint x: 827, startPoint y: 372, endPoint x: 807, endPoint y: 296, distance: 79.1
click at [807, 295] on ul "Without any visual supports, Tina writes the letter “s”. 1 Mr. Brown models wri…" at bounding box center [731, 300] width 237 height 203
click at [822, 384] on li "Tina writes the letter “s” using a visual of the letter “s” as a point of refer…" at bounding box center [738, 373] width 223 height 57
click at [834, 374] on button "button" at bounding box center [825, 373] width 34 height 21
click at [826, 463] on div "2" at bounding box center [823, 461] width 35 height 28
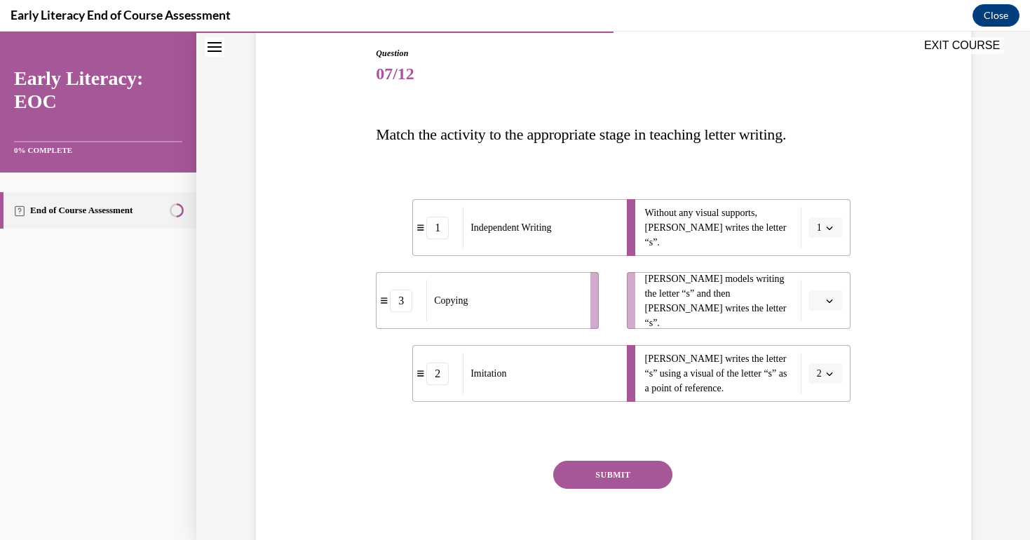
click at [626, 484] on button "SUBMIT" at bounding box center [612, 475] width 119 height 28
click at [821, 294] on span "Please select an option" at bounding box center [819, 301] width 5 height 14
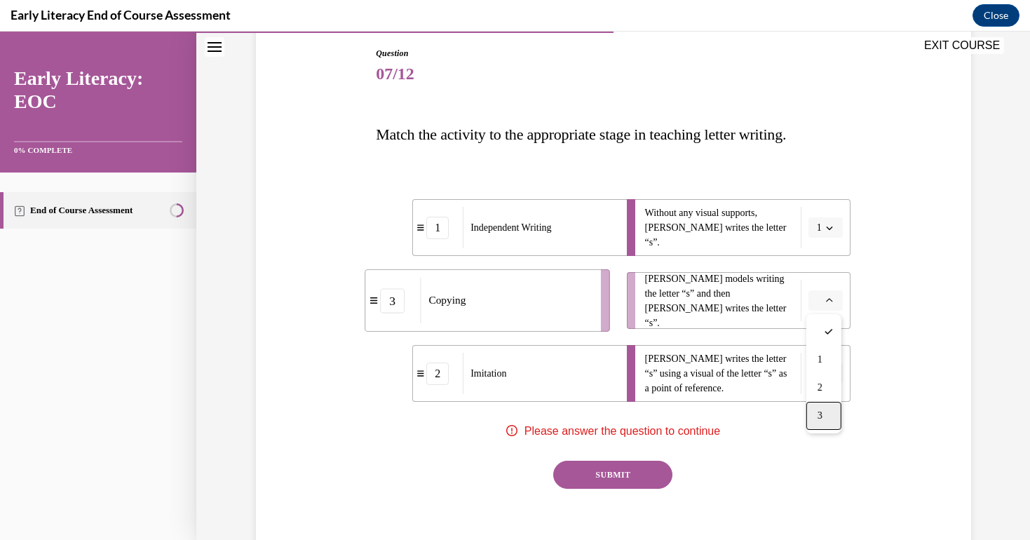
click at [817, 421] on div "3" at bounding box center [823, 416] width 35 height 28
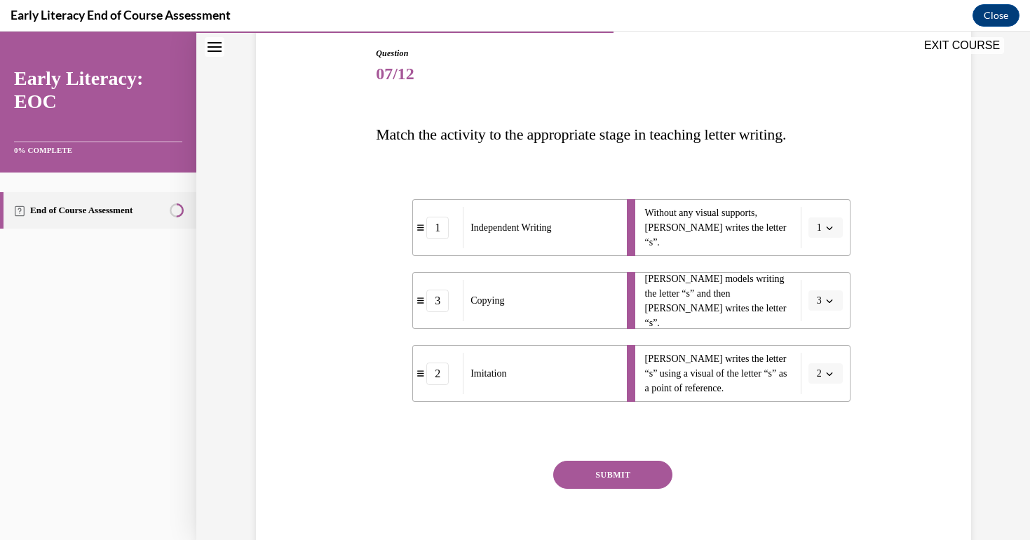
click at [618, 481] on button "SUBMIT" at bounding box center [612, 475] width 119 height 28
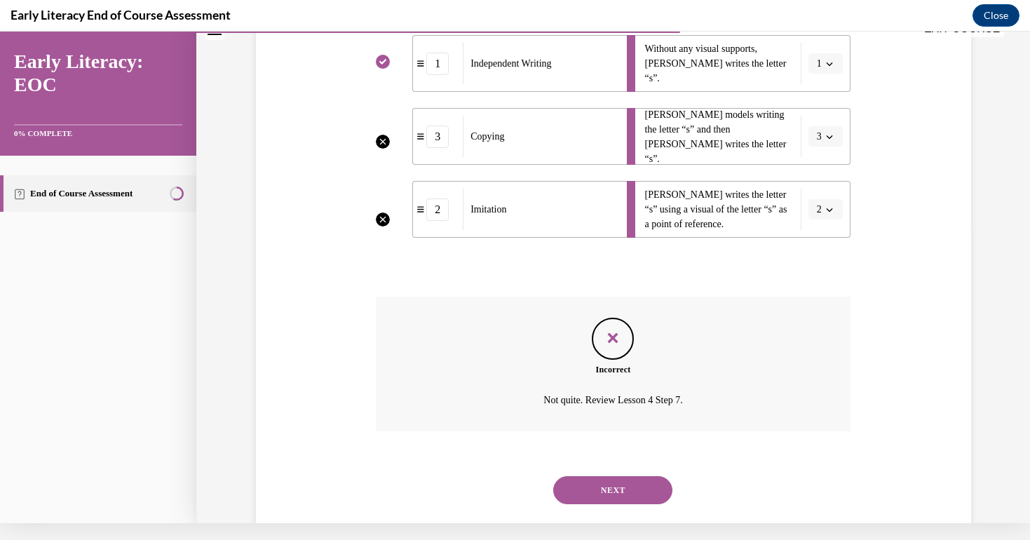
scroll to position [308, 0]
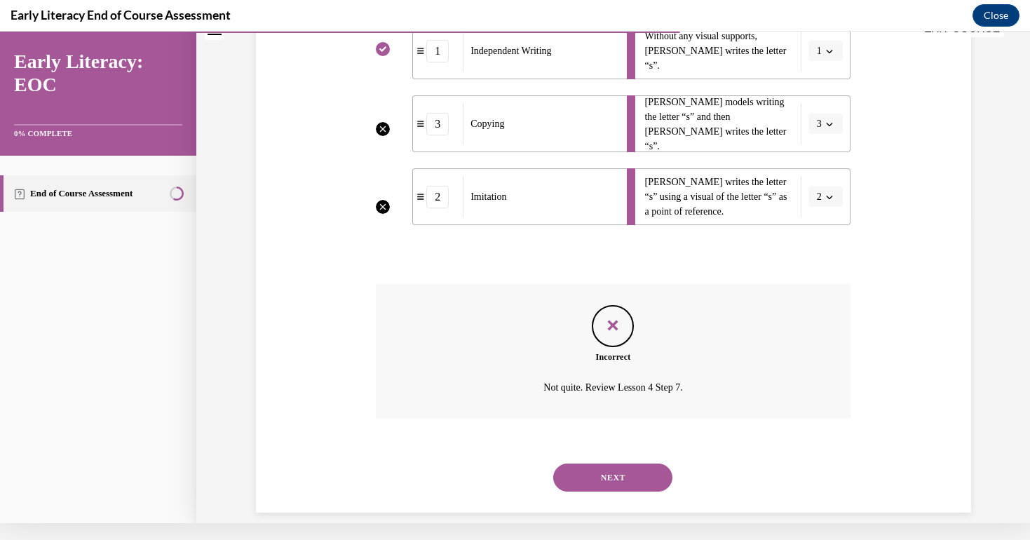
click at [642, 466] on button "NEXT" at bounding box center [612, 477] width 119 height 28
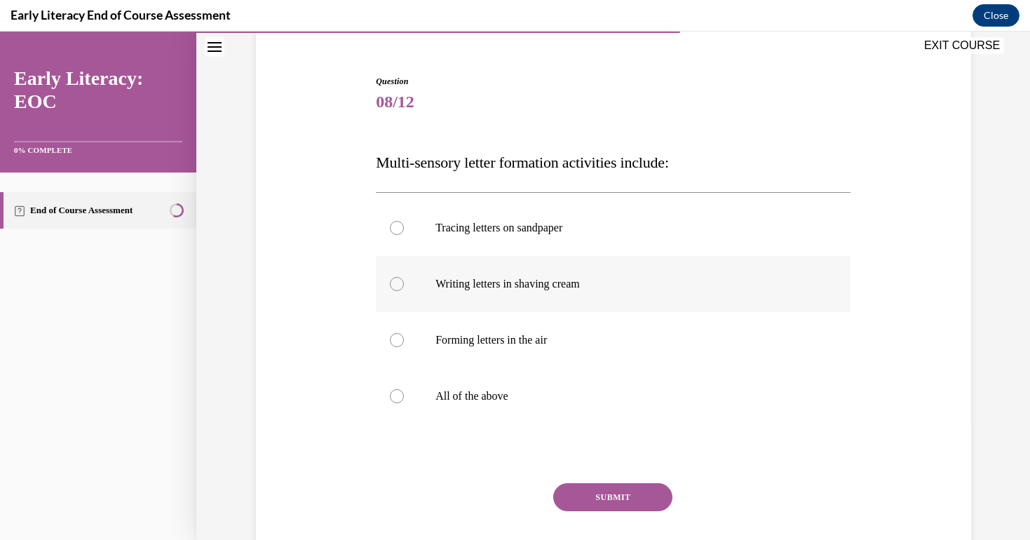
scroll to position [61, 0]
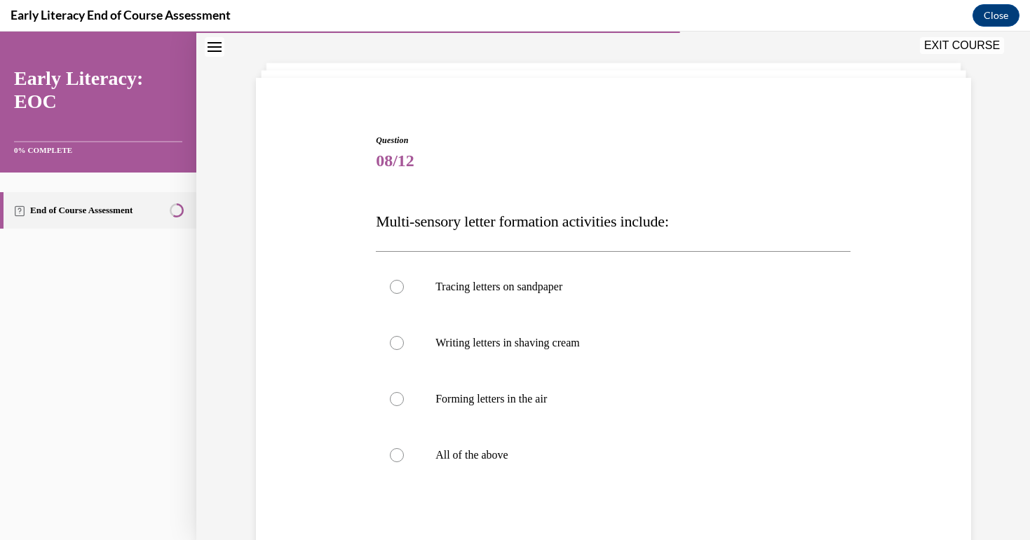
click at [555, 217] on span "Multi-sensory letter formation activities include:" at bounding box center [522, 221] width 293 height 18
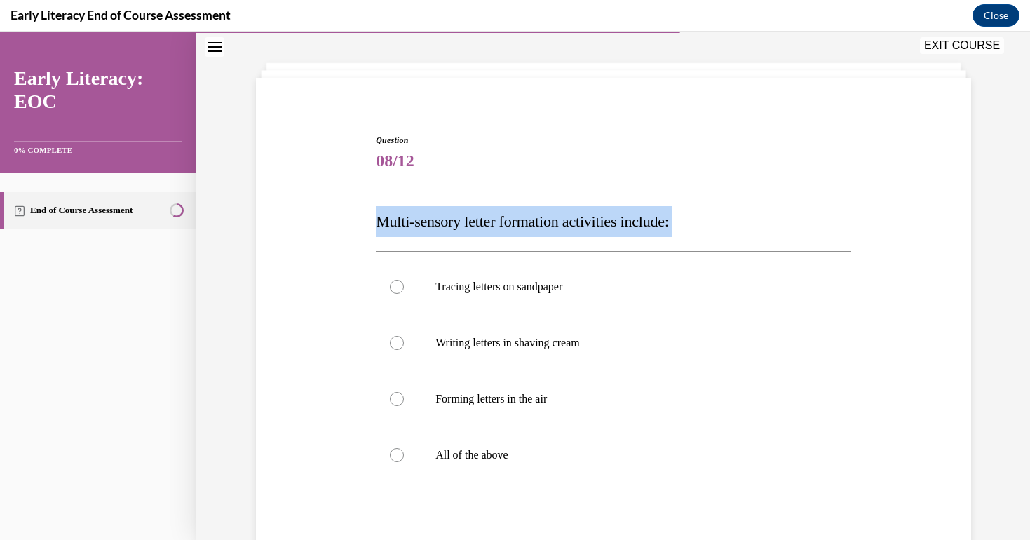
click at [555, 217] on span "Multi-sensory letter formation activities include:" at bounding box center [522, 221] width 293 height 18
copy div "Multi-sensory letter formation activities include:"
click at [553, 285] on p "Tracing letters on sandpaper" at bounding box center [625, 287] width 380 height 14
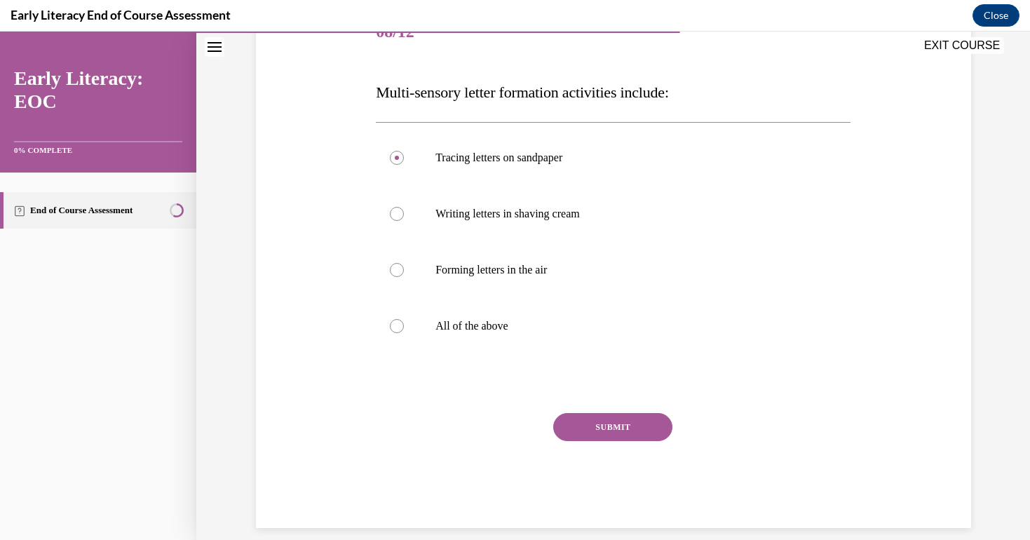
click at [584, 426] on button "SUBMIT" at bounding box center [612, 427] width 119 height 28
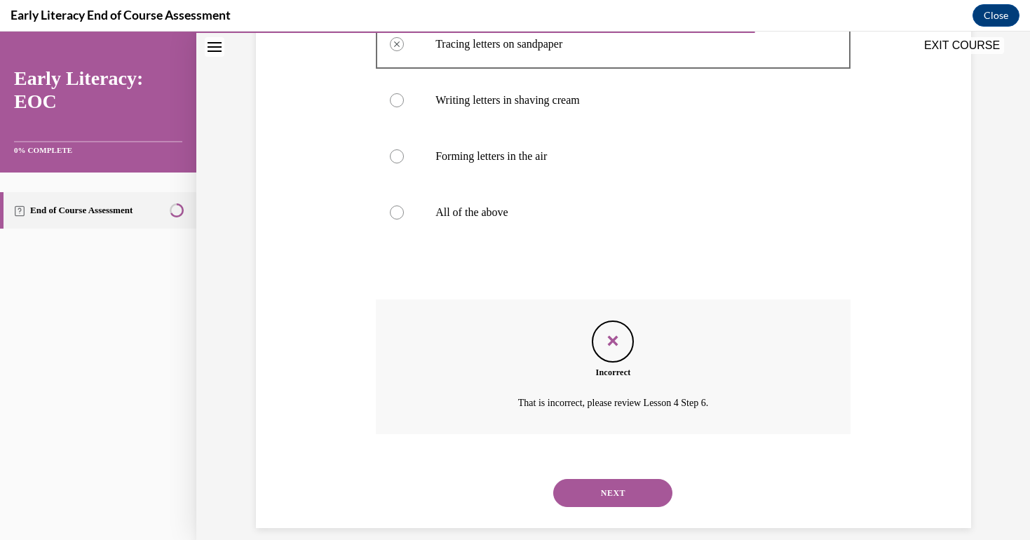
scroll to position [302, 0]
click at [617, 466] on div "NEXT" at bounding box center [613, 494] width 475 height 56
click at [617, 483] on button "NEXT" at bounding box center [612, 494] width 119 height 28
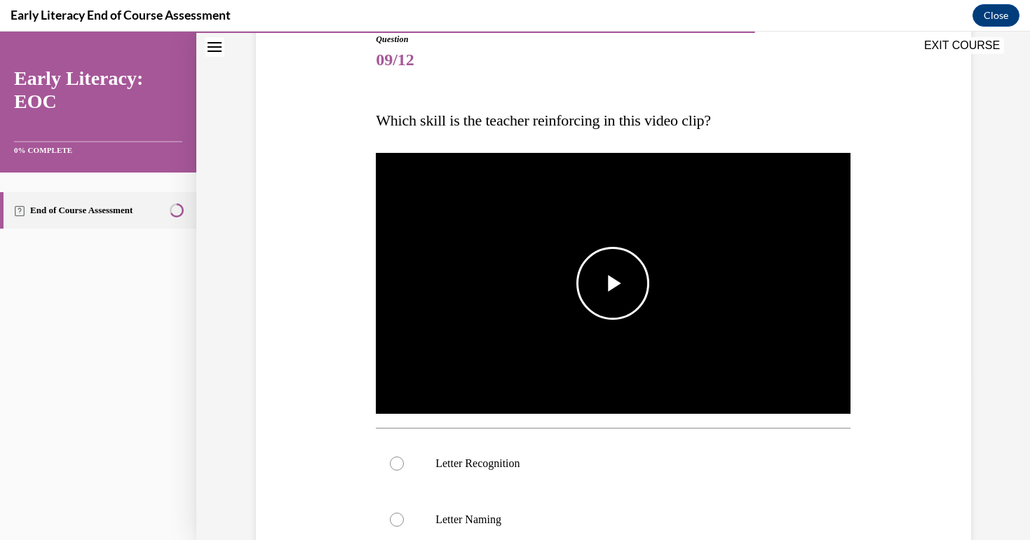
scroll to position [164, 0]
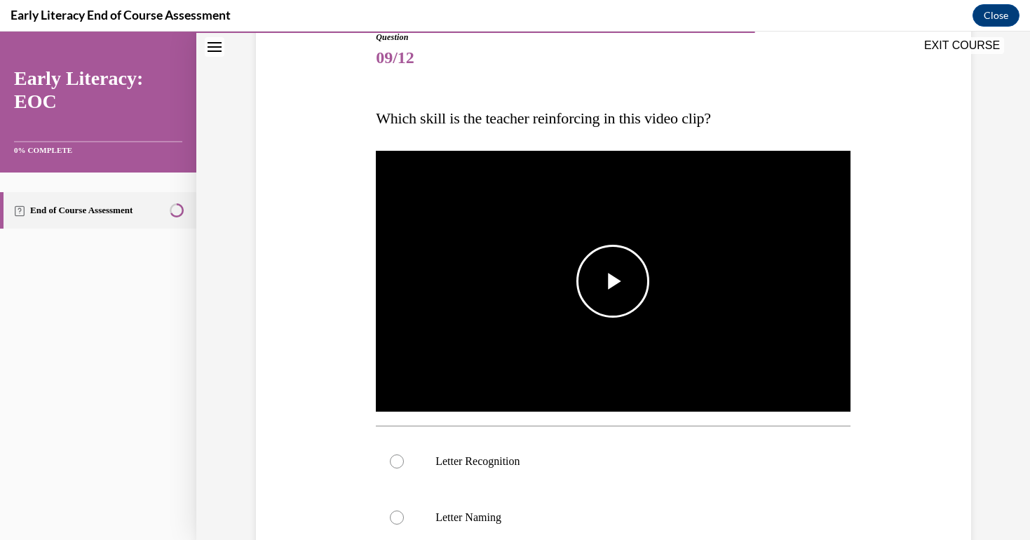
click at [613, 281] on span "Video player" at bounding box center [613, 281] width 0 height 0
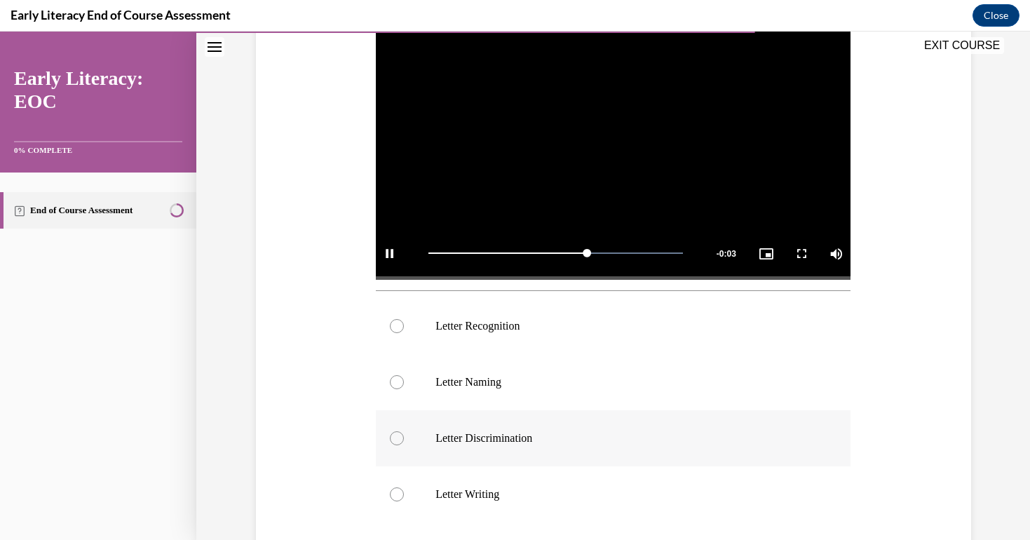
scroll to position [302, 0]
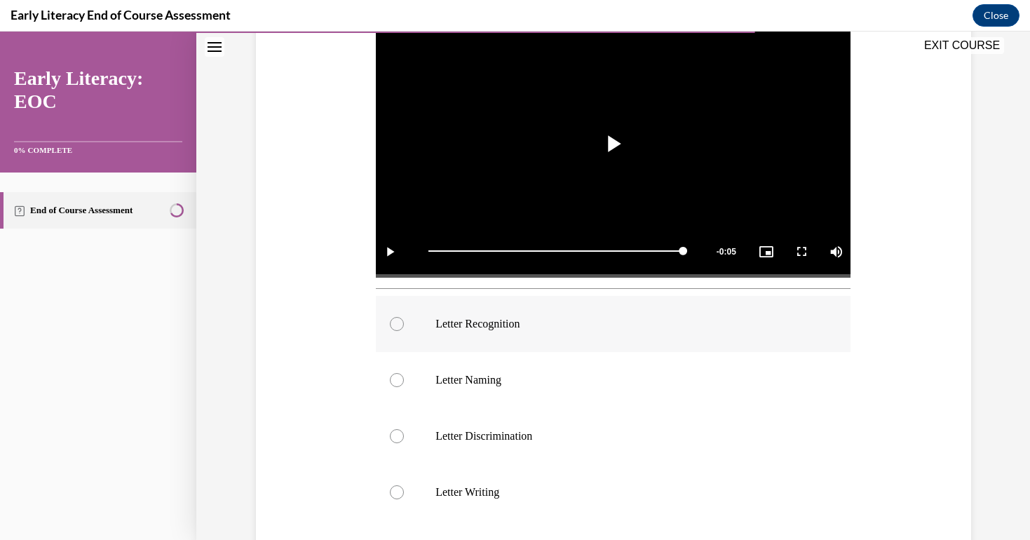
click at [527, 325] on p "Letter Recognition" at bounding box center [625, 324] width 380 height 14
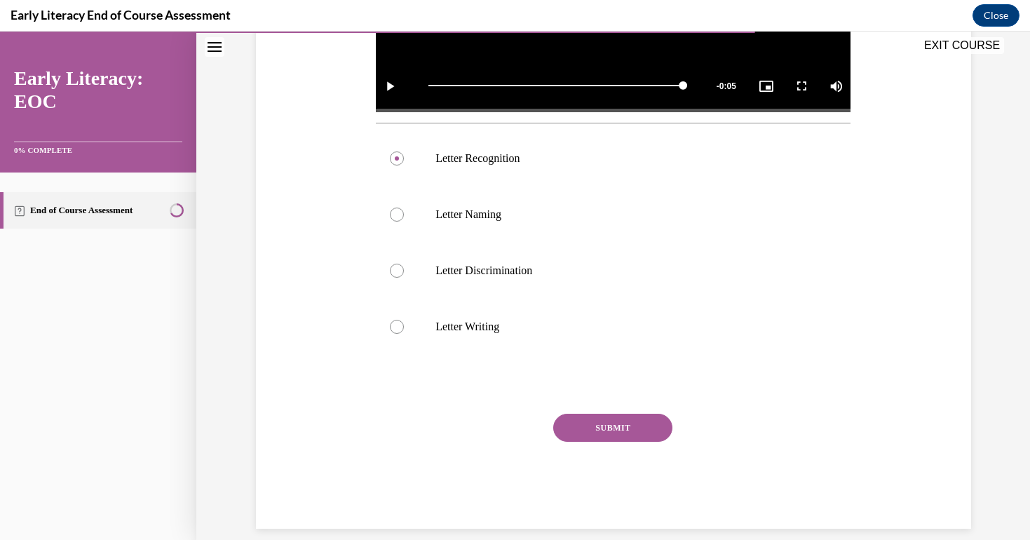
click at [582, 420] on button "SUBMIT" at bounding box center [612, 428] width 119 height 28
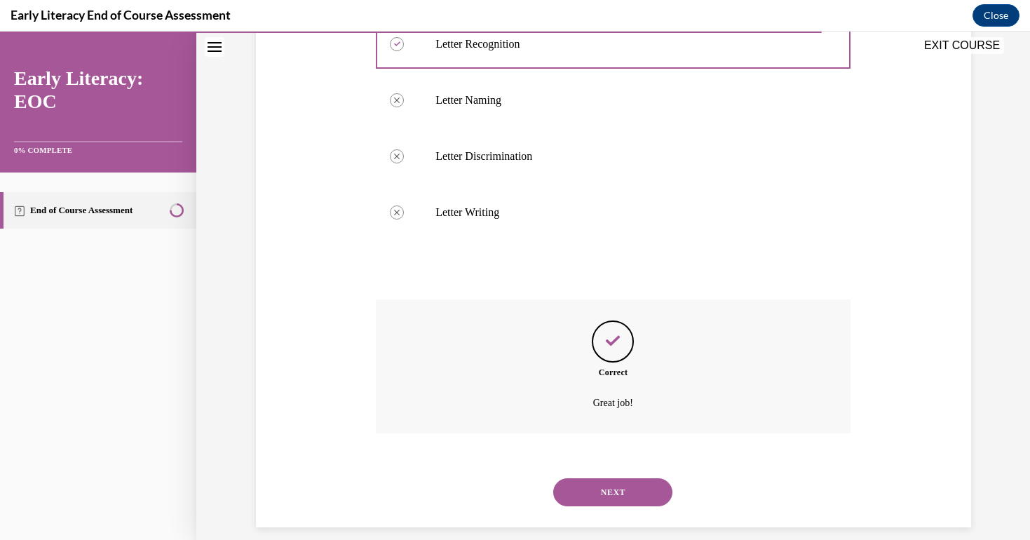
scroll to position [580, 0]
click at [605, 480] on button "NEXT" at bounding box center [612, 494] width 119 height 28
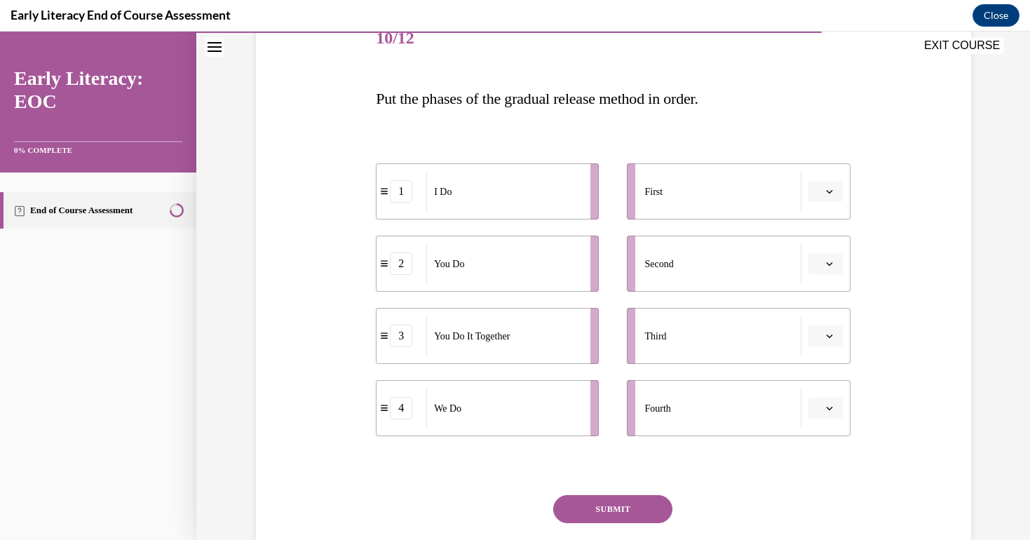
scroll to position [167, 0]
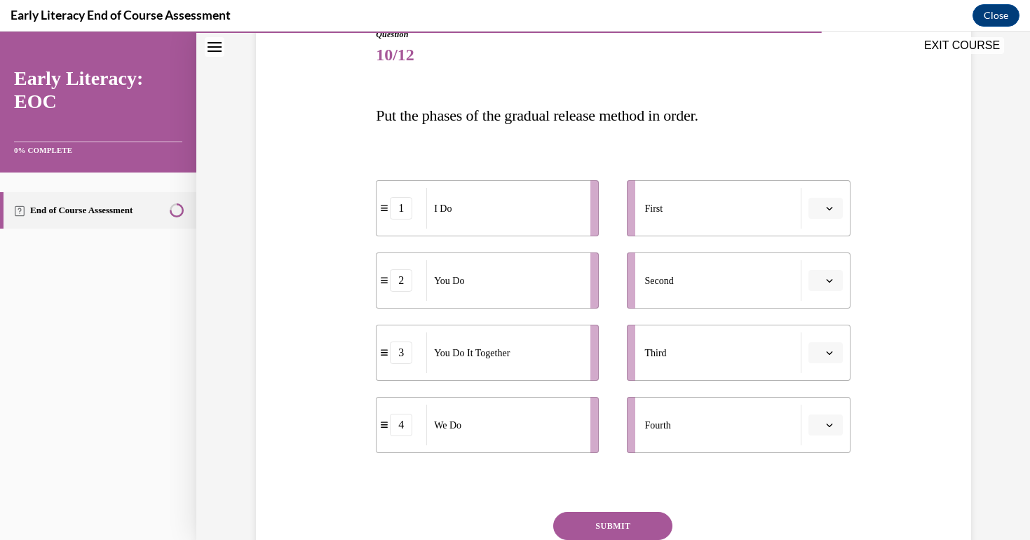
click at [593, 113] on span "Put the phases of the gradual release method in order." at bounding box center [537, 116] width 323 height 18
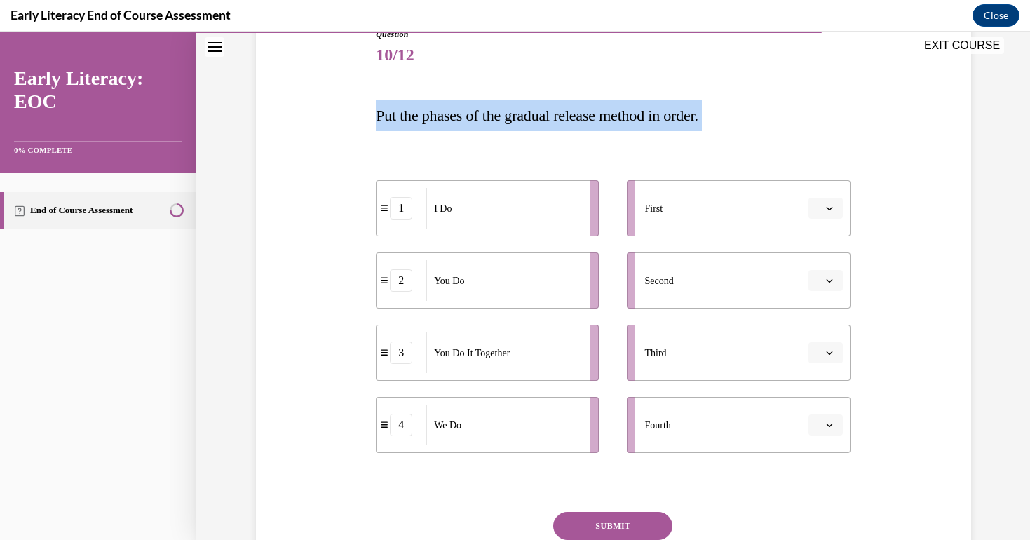
click at [593, 113] on span "Put the phases of the gradual release method in order." at bounding box center [537, 116] width 323 height 18
copy div "Put the phases of the gradual release method in order. 1 I Do 2 You Do 3 You Do…"
click at [826, 428] on icon "button" at bounding box center [829, 424] width 7 height 7
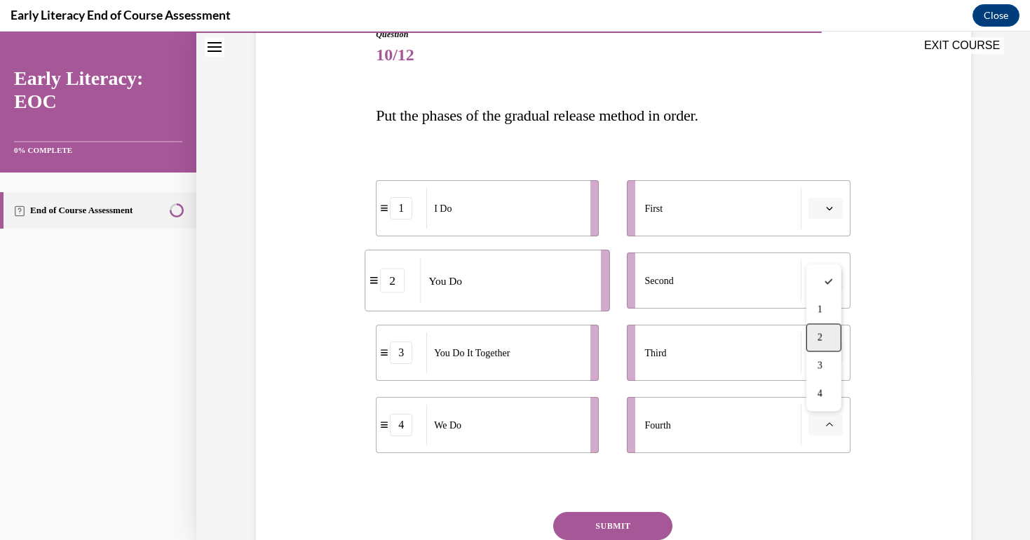
click at [820, 330] on div "2" at bounding box center [823, 338] width 35 height 28
click at [823, 209] on button "button" at bounding box center [825, 208] width 34 height 21
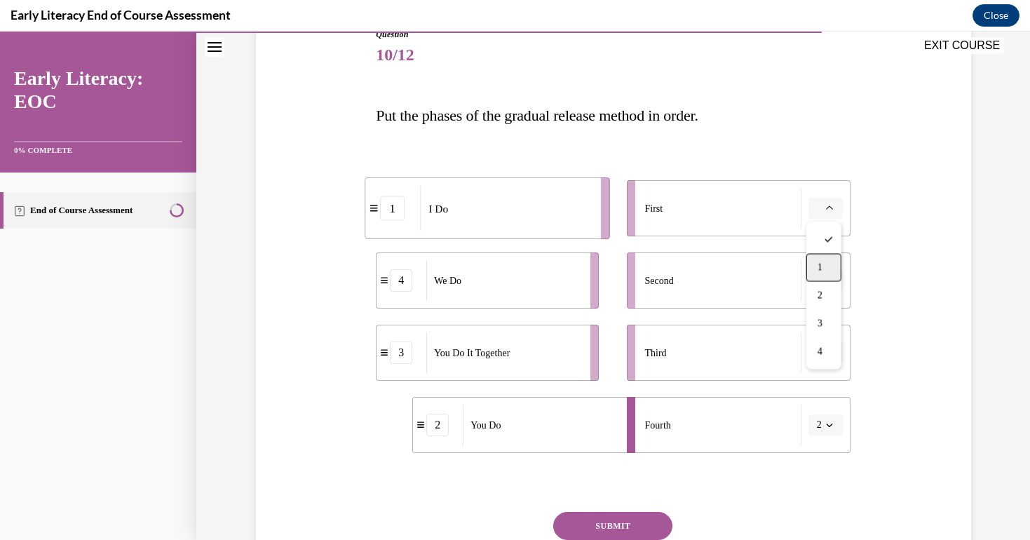
click at [818, 263] on span "1" at bounding box center [820, 267] width 5 height 11
click at [823, 279] on button "button" at bounding box center [825, 280] width 34 height 21
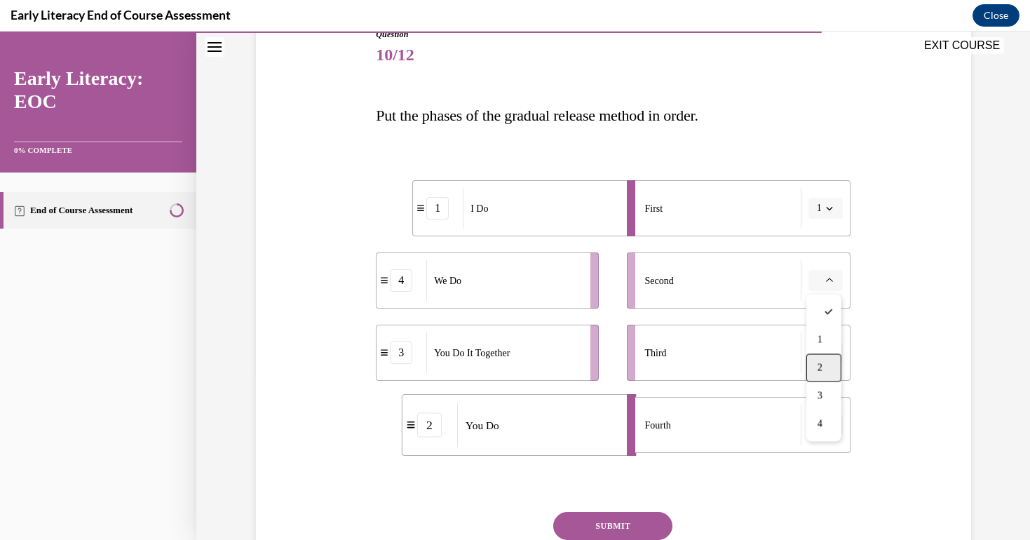
click at [822, 361] on div "2" at bounding box center [823, 368] width 35 height 28
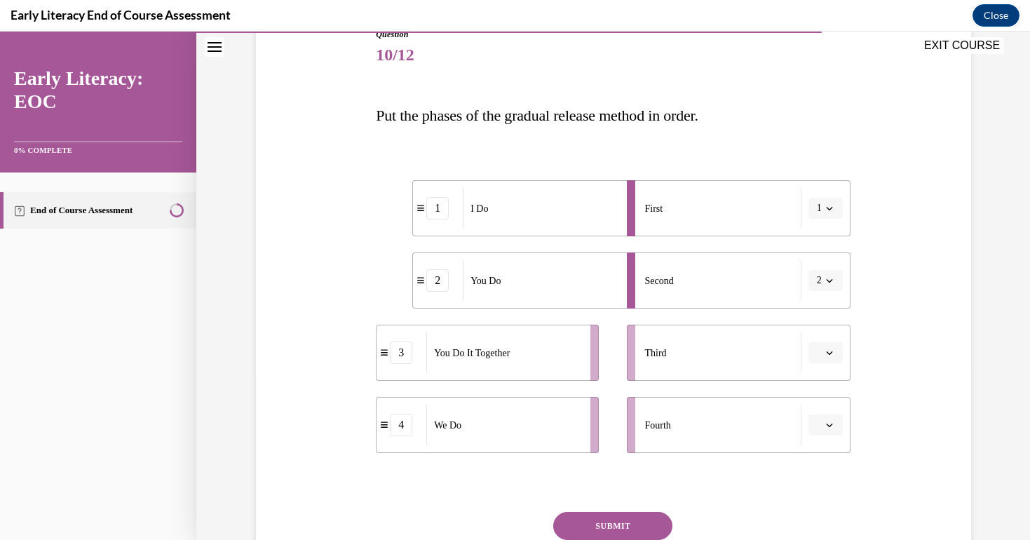
click at [829, 428] on span "button" at bounding box center [830, 425] width 10 height 10
click at [839, 339] on div "2" at bounding box center [823, 338] width 35 height 28
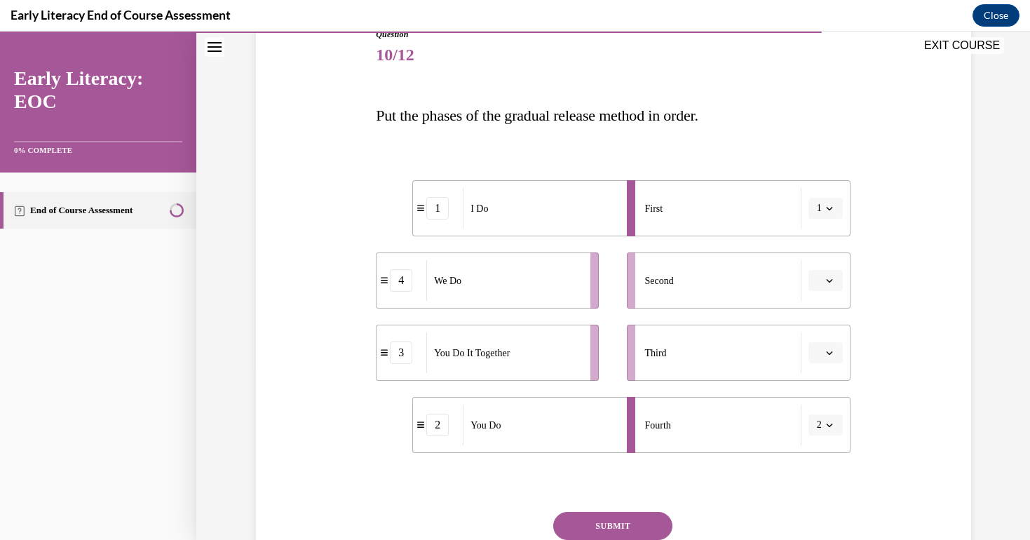
click at [827, 285] on button "button" at bounding box center [825, 280] width 34 height 21
click at [832, 393] on div "3" at bounding box center [823, 396] width 35 height 28
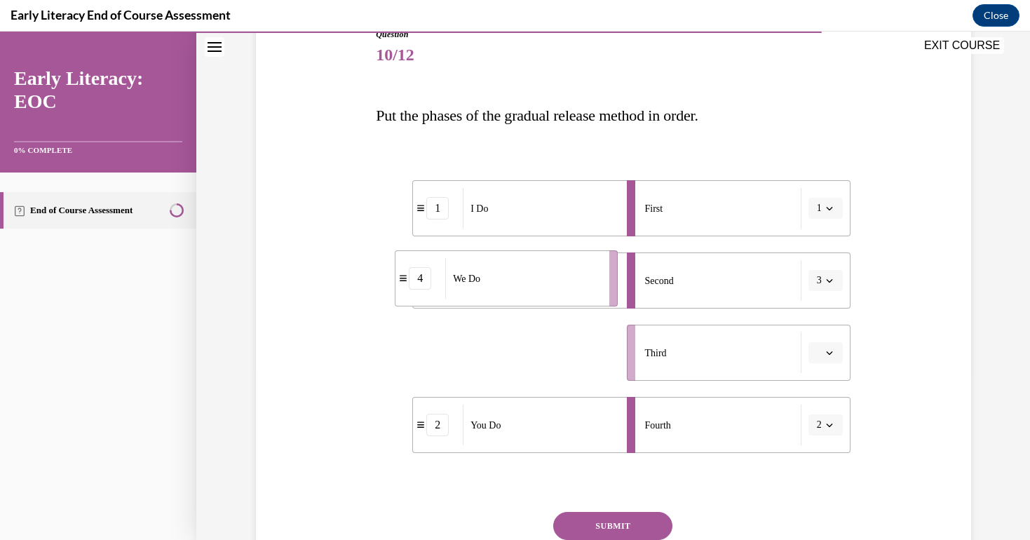
drag, startPoint x: 541, startPoint y: 377, endPoint x: 560, endPoint y: 298, distance: 80.8
click at [560, 298] on li "4 We Do" at bounding box center [506, 278] width 223 height 56
click at [818, 211] on span "1" at bounding box center [819, 208] width 5 height 14
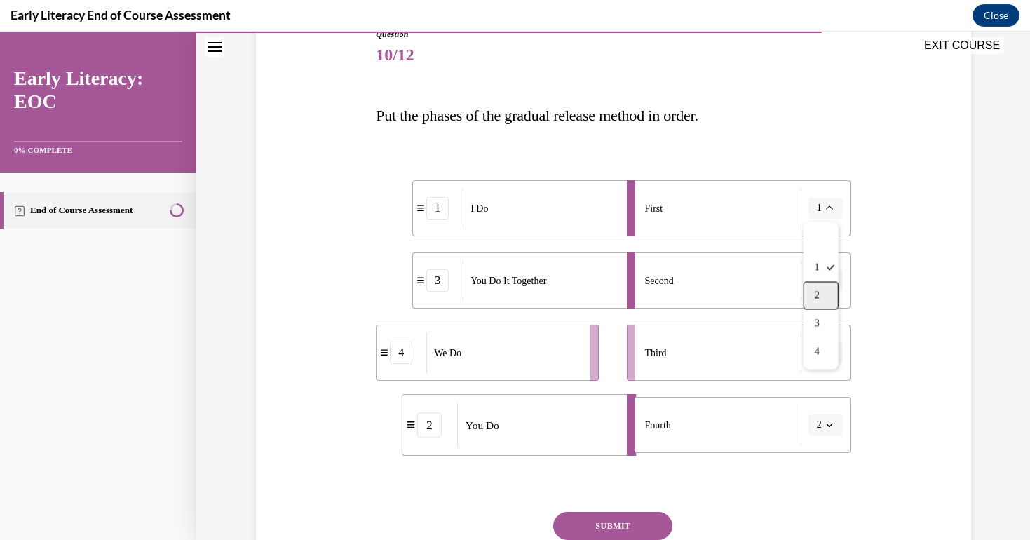
click at [821, 308] on div "2" at bounding box center [821, 296] width 35 height 28
click at [837, 426] on button "button" at bounding box center [825, 424] width 34 height 21
click at [827, 309] on div "1" at bounding box center [823, 310] width 35 height 28
click at [836, 340] on li "Third" at bounding box center [738, 353] width 223 height 56
click at [831, 352] on icon "button" at bounding box center [829, 352] width 7 height 7
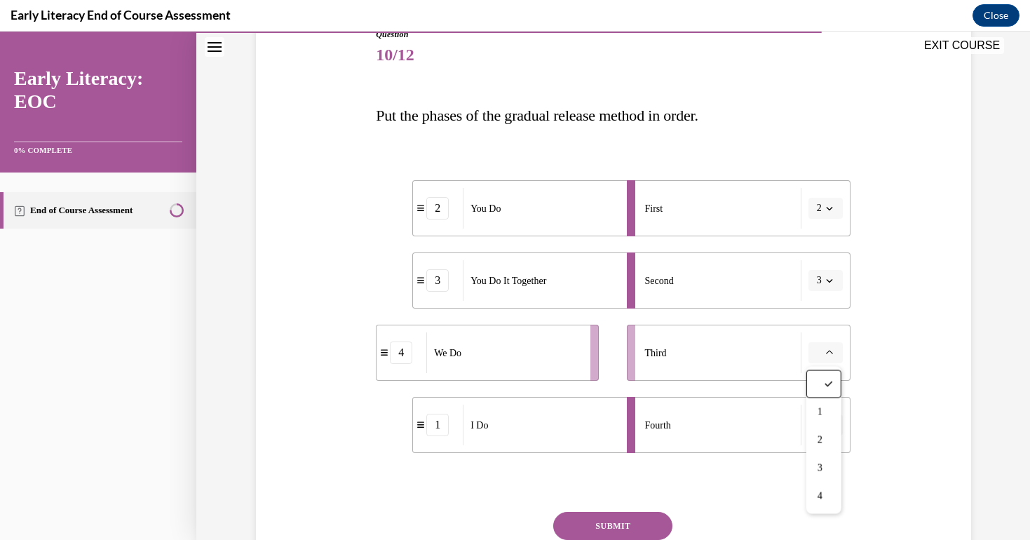
click at [736, 419] on div "Fourth" at bounding box center [722, 425] width 156 height 41
click at [833, 351] on span "button" at bounding box center [830, 353] width 10 height 10
click at [825, 208] on span "button" at bounding box center [830, 208] width 10 height 10
click at [825, 205] on span "button" at bounding box center [830, 208] width 10 height 10
click at [827, 210] on icon "button" at bounding box center [829, 208] width 7 height 7
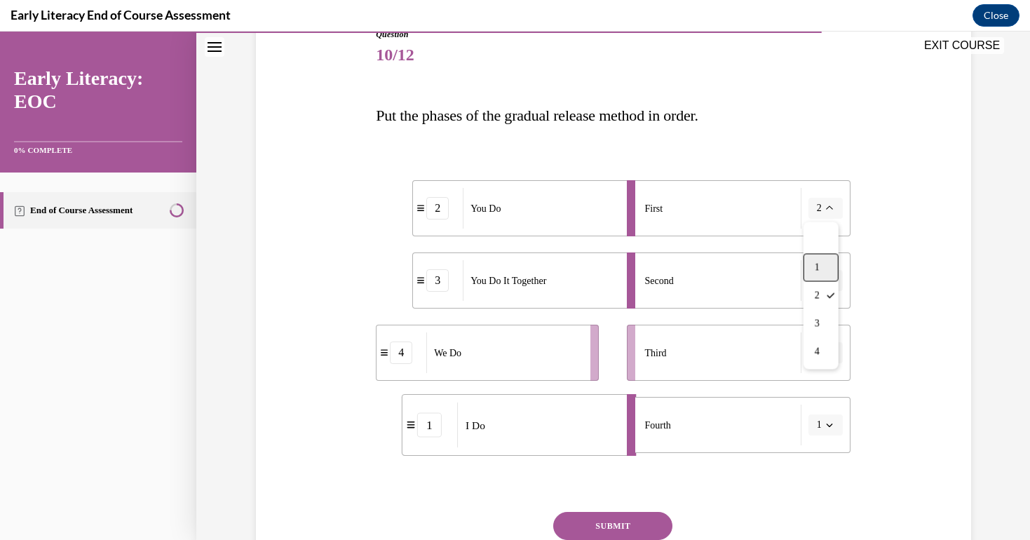
click at [829, 271] on div "1" at bounding box center [821, 268] width 35 height 28
click at [825, 285] on span "button" at bounding box center [830, 281] width 10 height 10
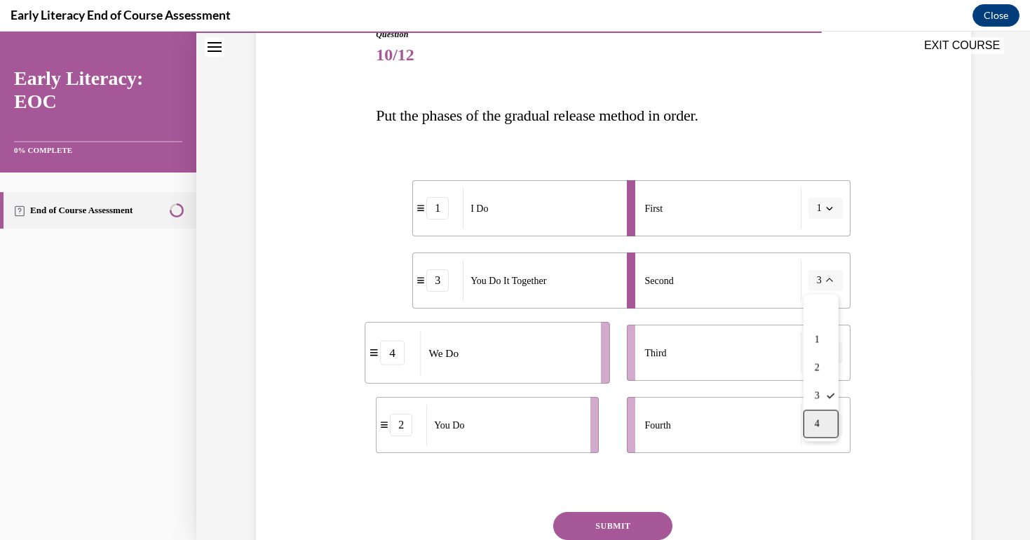
click at [822, 421] on div "4" at bounding box center [821, 424] width 35 height 28
click at [828, 358] on button "button" at bounding box center [825, 352] width 34 height 21
click at [825, 467] on div "3" at bounding box center [823, 468] width 35 height 28
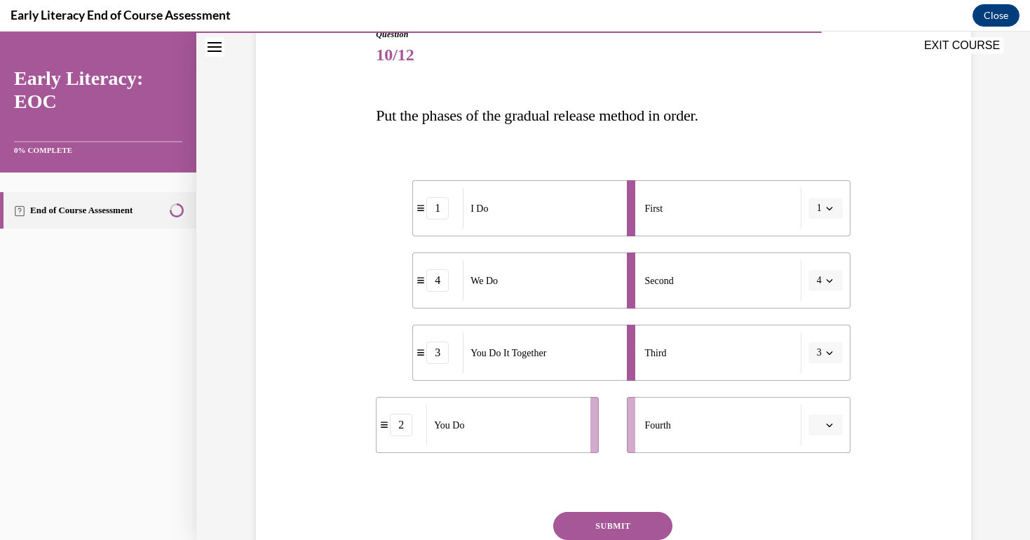
click at [832, 417] on button "button" at bounding box center [825, 424] width 34 height 21
click at [829, 330] on div "2" at bounding box center [823, 338] width 35 height 28
click at [644, 525] on button "SUBMIT" at bounding box center [612, 526] width 119 height 28
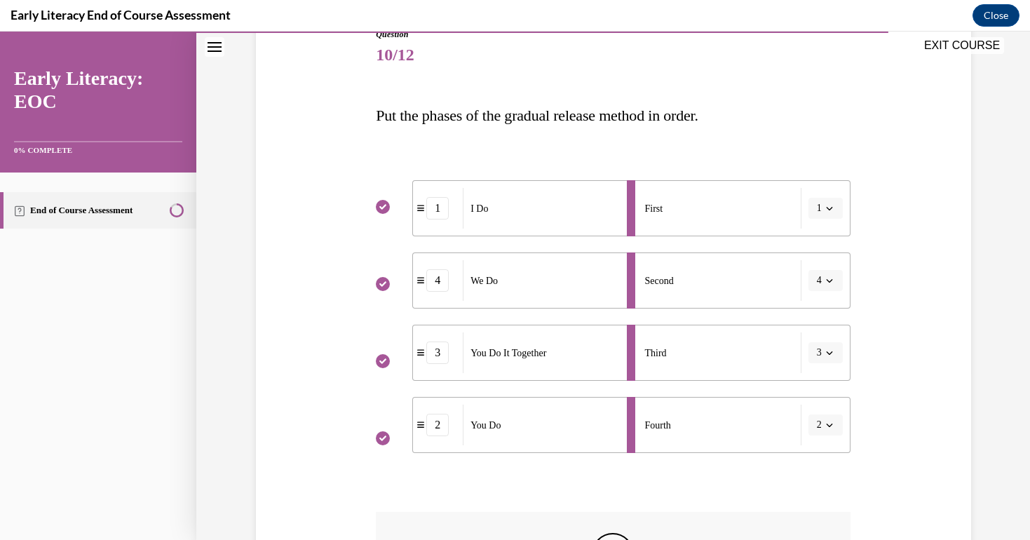
scroll to position [17, 0]
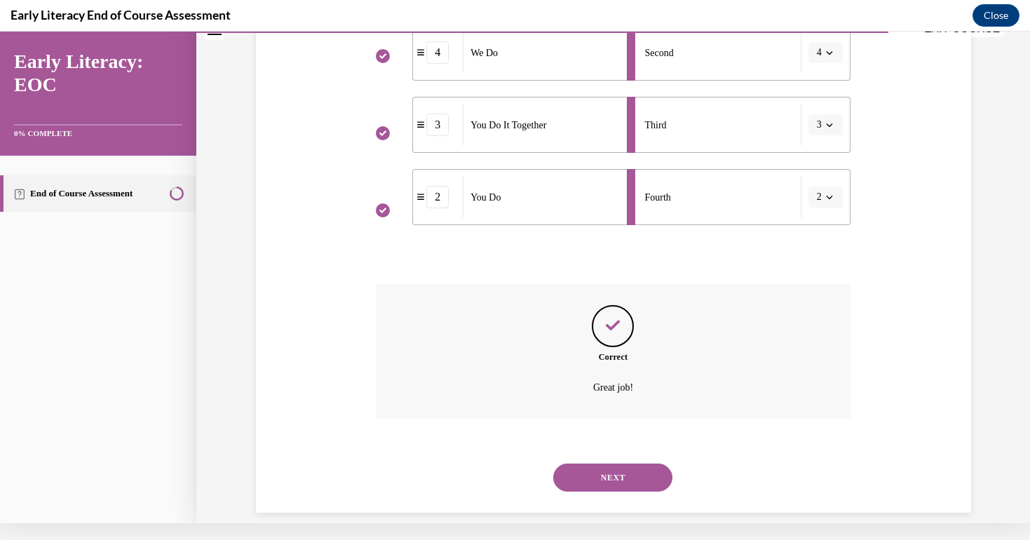
click at [602, 483] on div "NEXT" at bounding box center [613, 477] width 475 height 56
click at [609, 465] on button "NEXT" at bounding box center [612, 477] width 119 height 28
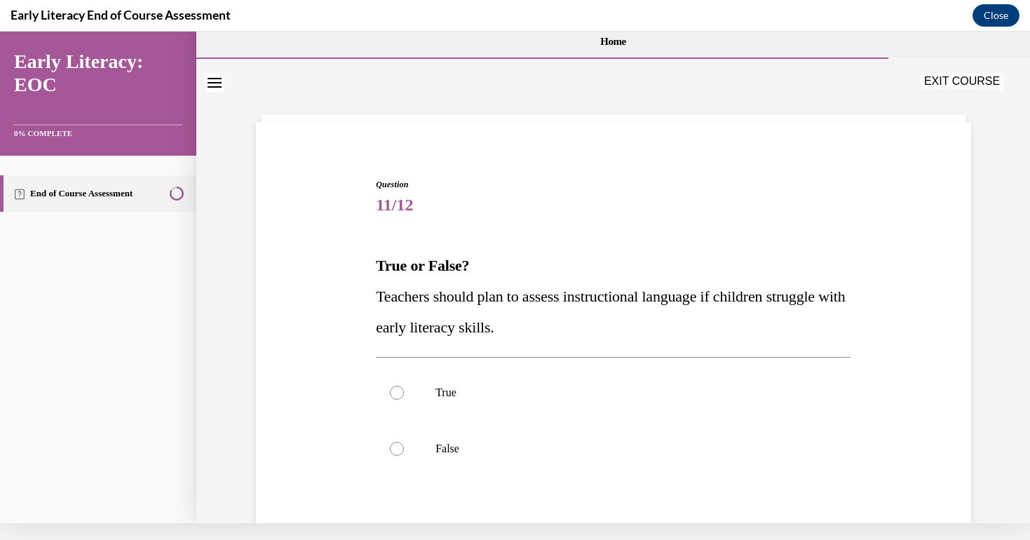
scroll to position [0, 0]
click at [604, 297] on span "Teachers should plan to assess instructional language if children struggle with…" at bounding box center [610, 311] width 469 height 48
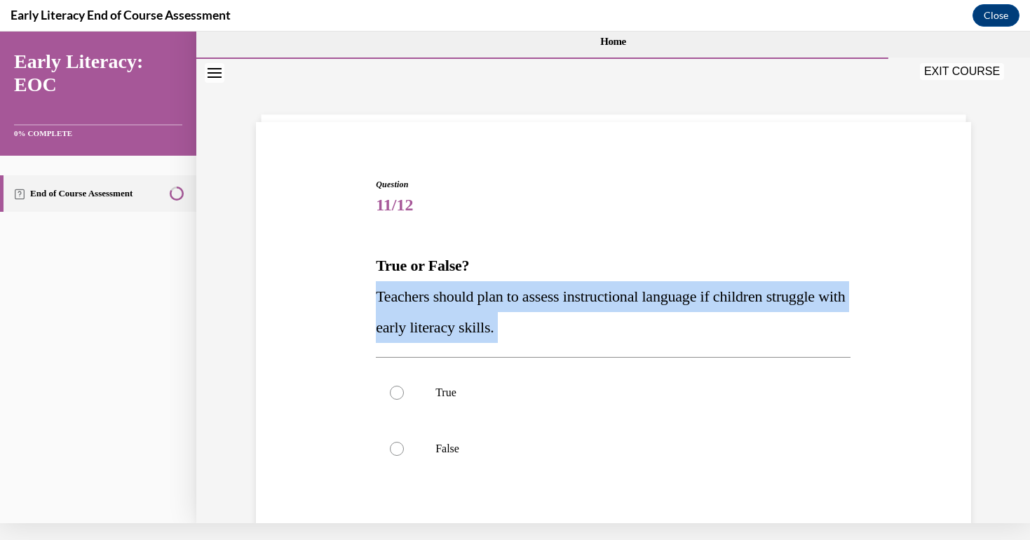
click at [604, 297] on span "Teachers should plan to assess instructional language if children struggle with…" at bounding box center [610, 311] width 469 height 48
copy div "Teachers should plan to assess instructional language if children struggle with…"
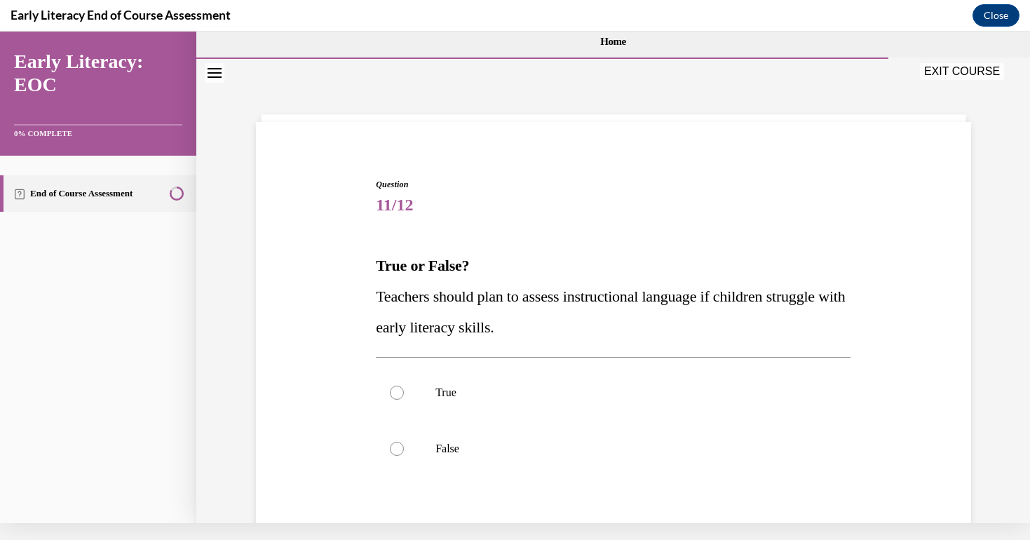
click at [616, 236] on div "Question 11/12 True or False? Teachers should plan to assess instructional lang…" at bounding box center [613, 414] width 475 height 473
click at [445, 381] on div at bounding box center [613, 393] width 475 height 56
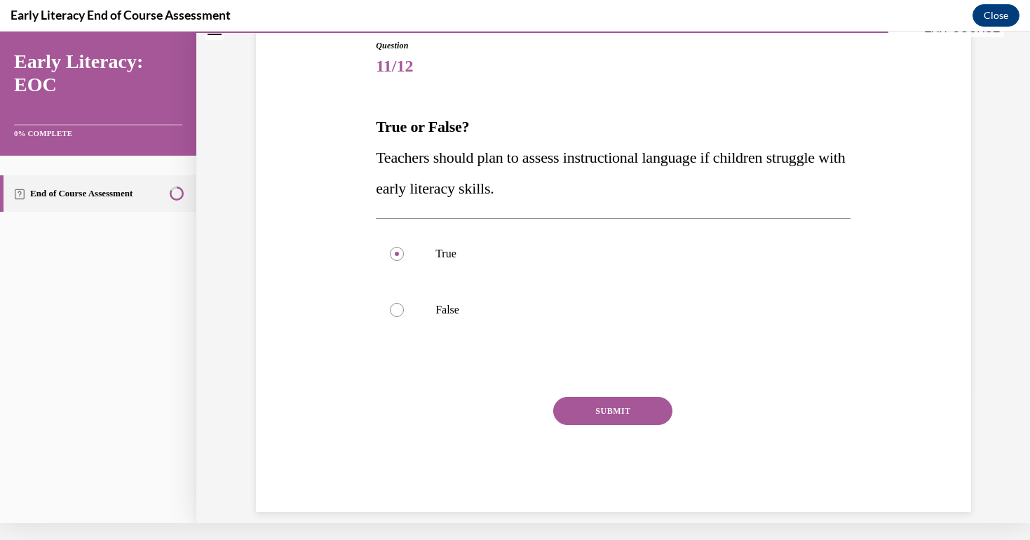
click at [595, 411] on button "SUBMIT" at bounding box center [612, 411] width 119 height 28
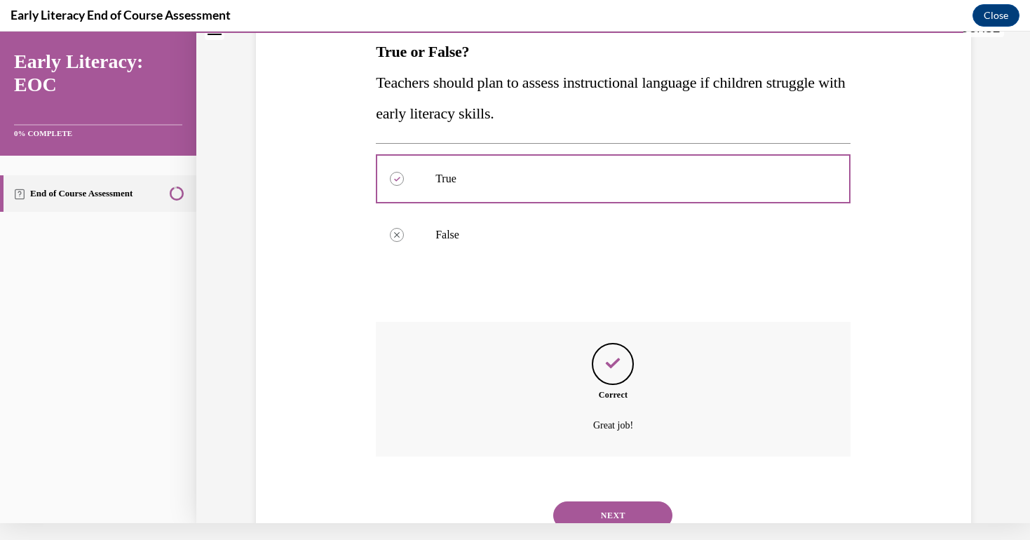
scroll to position [252, 0]
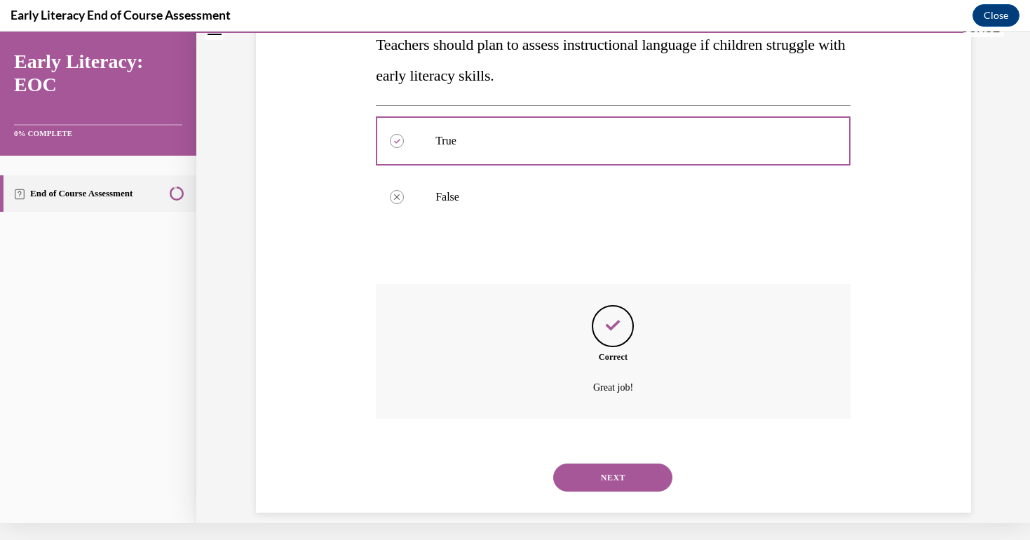
click at [641, 477] on div "NEXT" at bounding box center [613, 477] width 475 height 56
click at [649, 463] on button "NEXT" at bounding box center [612, 477] width 119 height 28
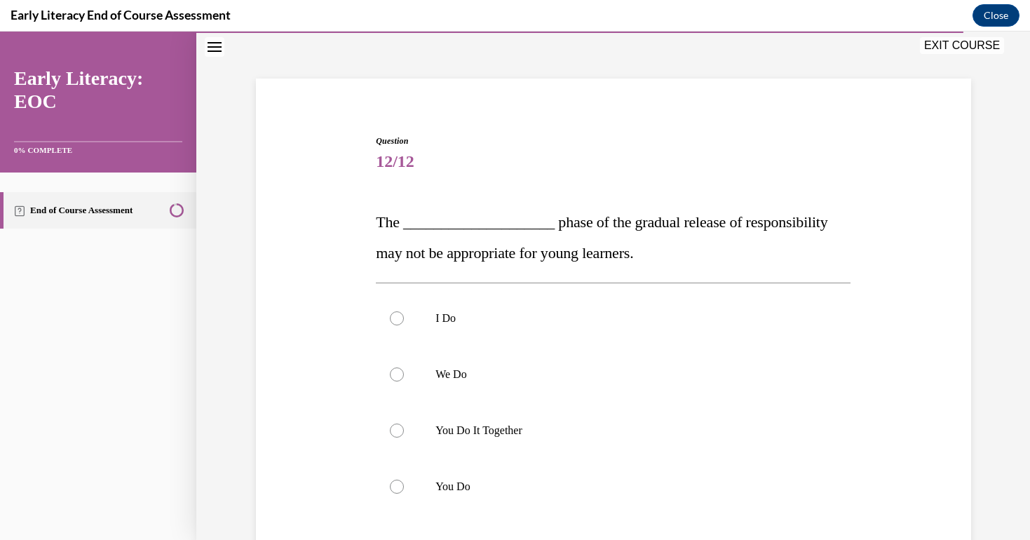
scroll to position [65, 0]
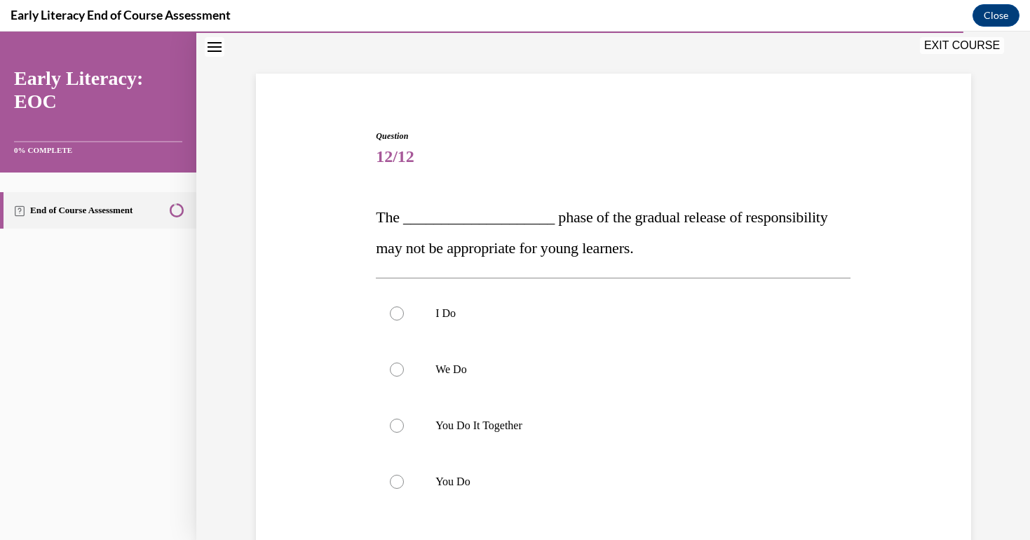
click at [454, 252] on span "The ____________________ phase of the gradual release of responsibility may not…" at bounding box center [602, 232] width 452 height 48
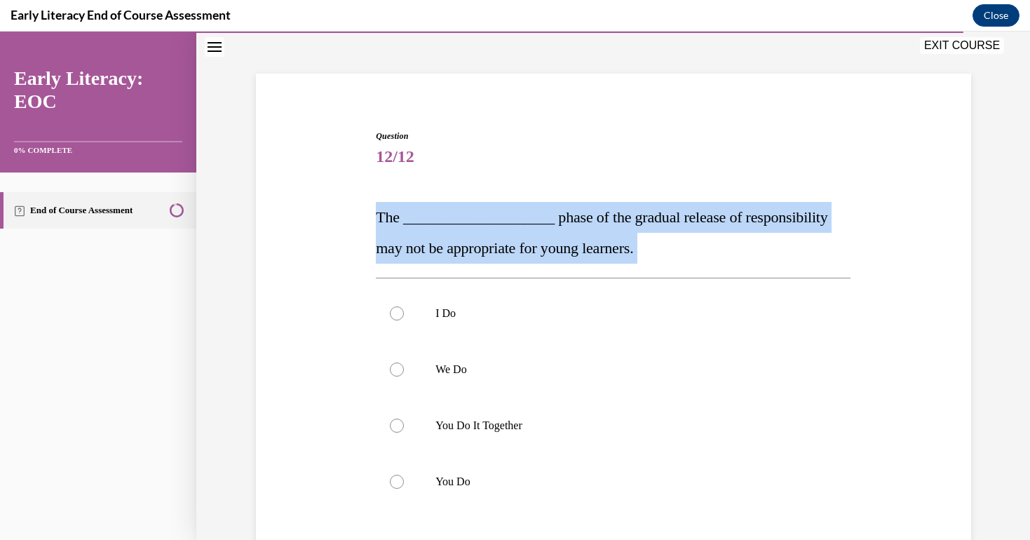
click at [454, 252] on span "The ____________________ phase of the gradual release of responsibility may not…" at bounding box center [602, 232] width 452 height 48
copy div "The ____________________ phase of the gradual release of responsibility may not…"
click at [559, 226] on span "The ____________________ phase of the gradual release of responsibility may not…" at bounding box center [602, 232] width 452 height 48
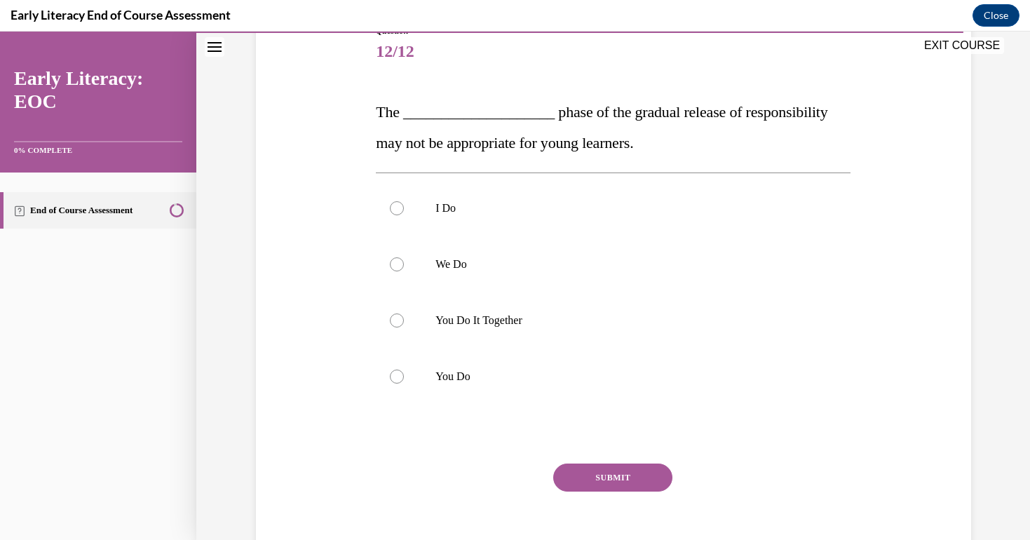
scroll to position [180, 0]
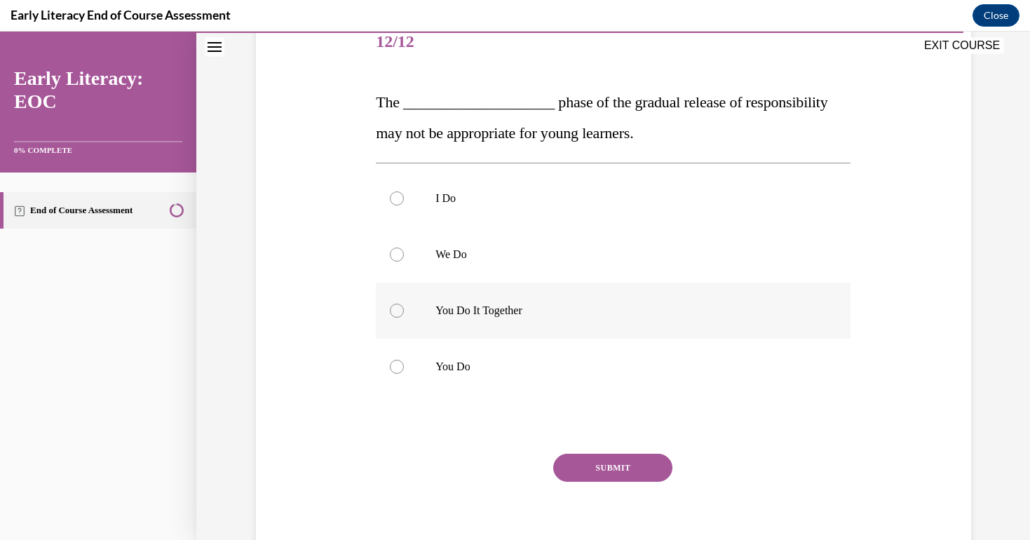
click at [503, 325] on div at bounding box center [613, 311] width 475 height 56
click at [594, 455] on button "SUBMIT" at bounding box center [612, 468] width 119 height 28
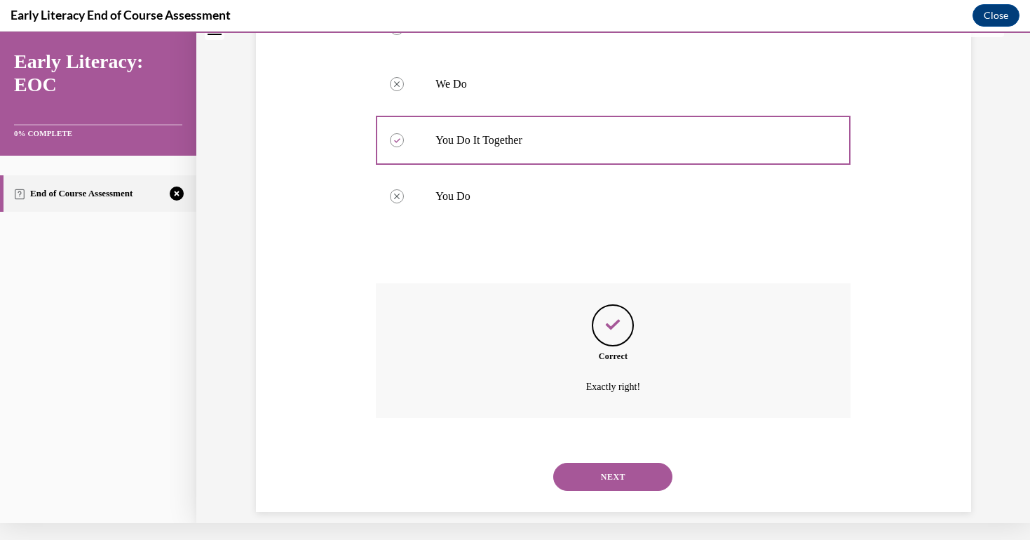
scroll to position [333, 0]
click at [607, 464] on button "NEXT" at bounding box center [612, 477] width 119 height 28
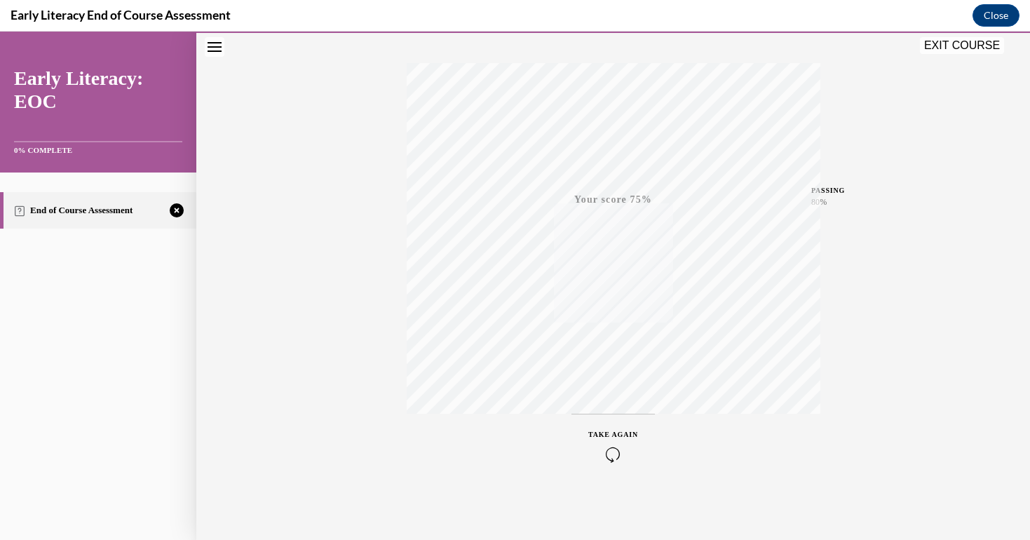
scroll to position [210, 0]
click at [619, 456] on icon "button" at bounding box center [613, 454] width 50 height 15
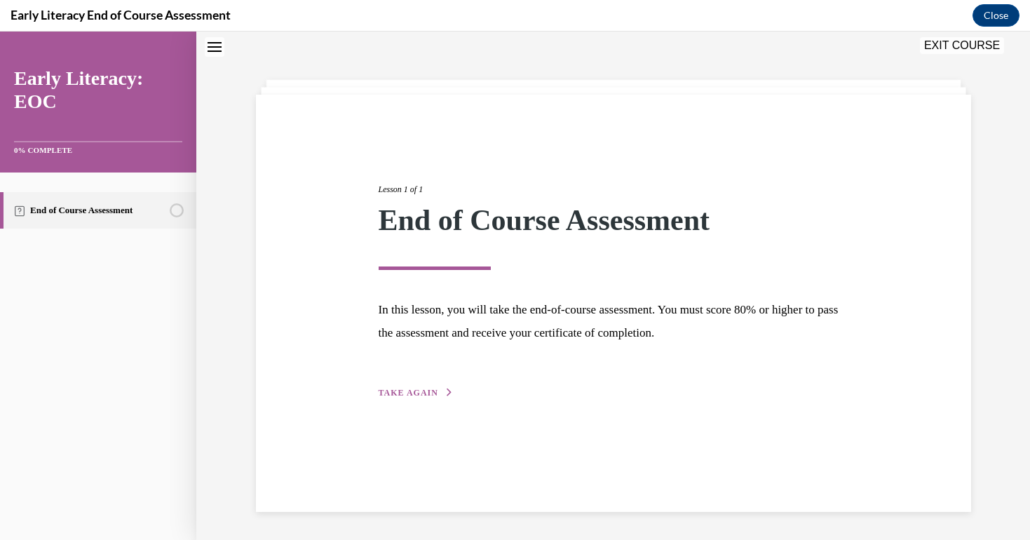
click at [424, 395] on span "TAKE AGAIN" at bounding box center [409, 393] width 60 height 10
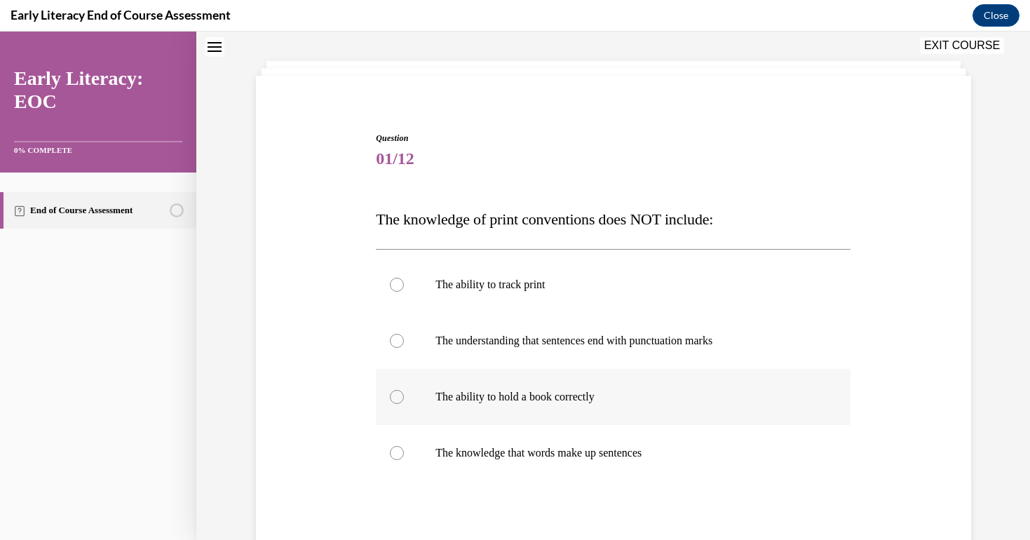
scroll to position [64, 0]
click at [560, 405] on div at bounding box center [613, 396] width 475 height 56
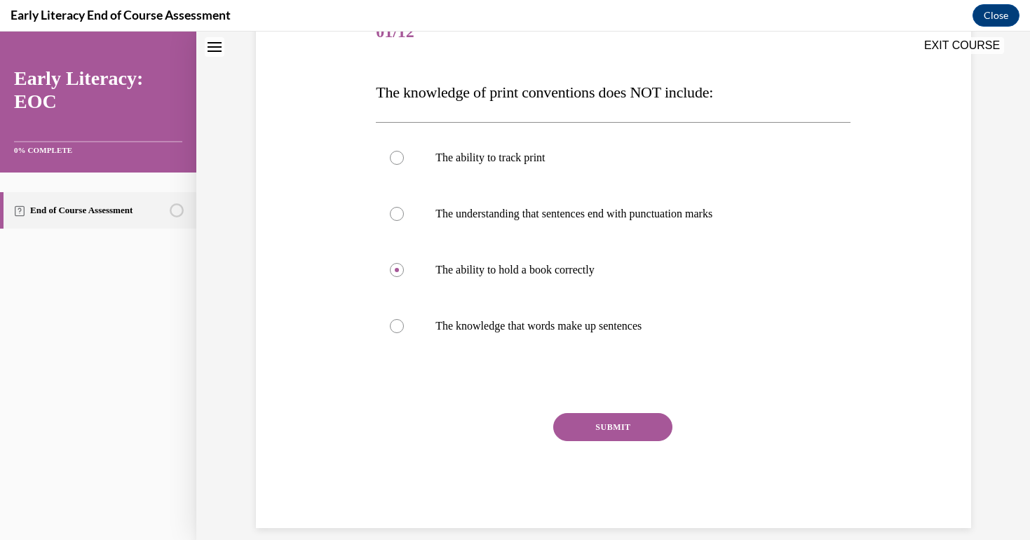
click at [602, 427] on button "SUBMIT" at bounding box center [612, 427] width 119 height 28
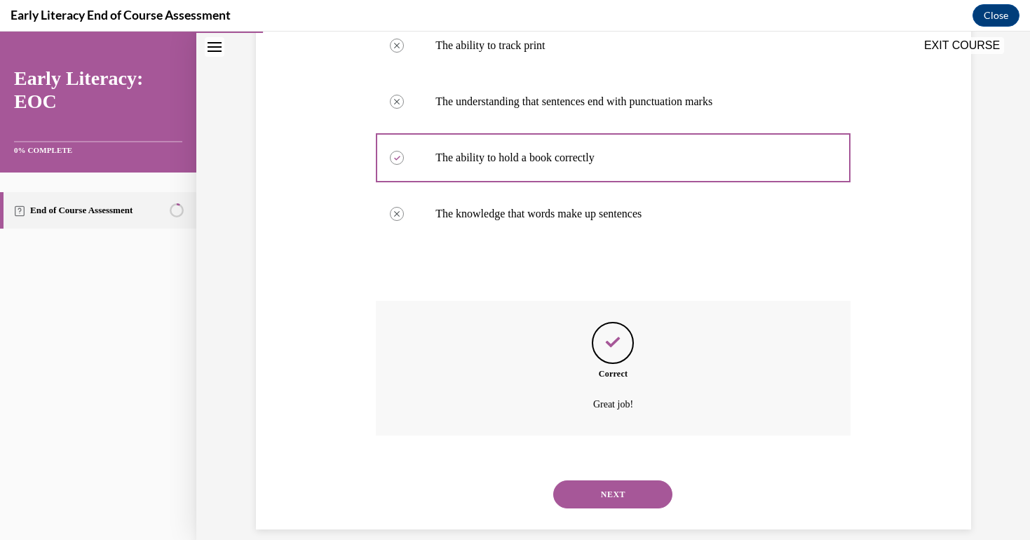
click at [598, 480] on button "NEXT" at bounding box center [612, 494] width 119 height 28
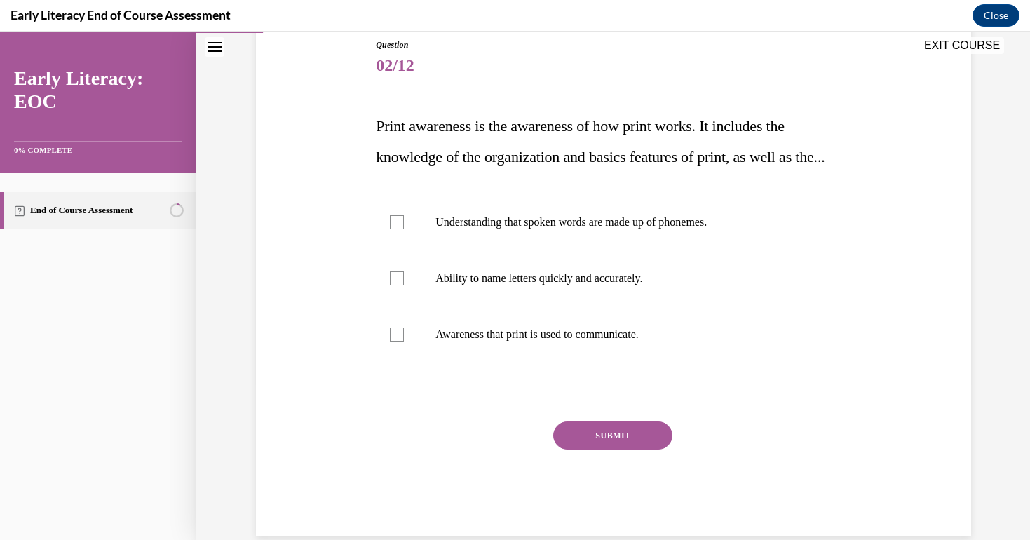
click at [699, 160] on span "Print awareness is the awareness of how print works. It includes the knowledge …" at bounding box center [600, 141] width 449 height 48
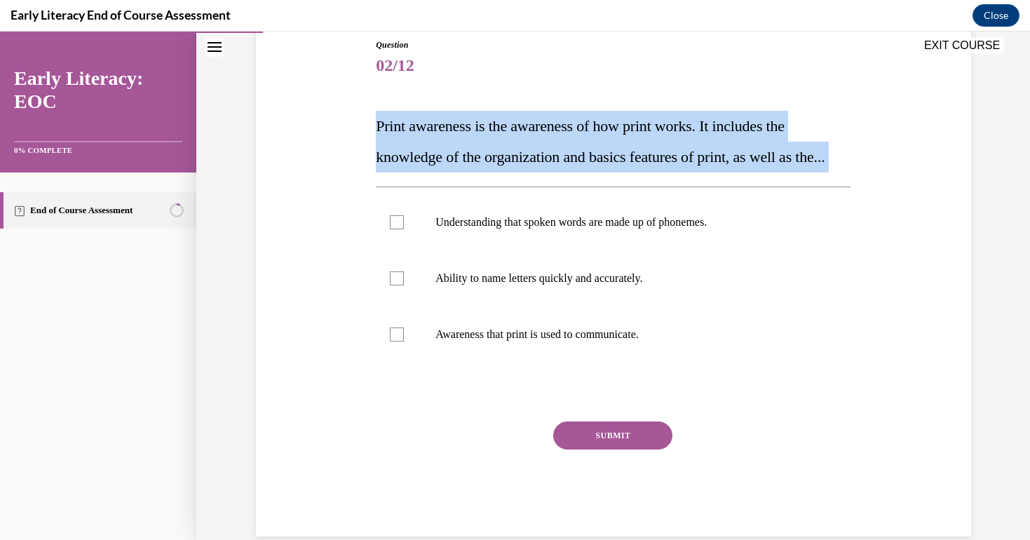
click at [699, 160] on span "Print awareness is the awareness of how print works. It includes the knowledge …" at bounding box center [600, 141] width 449 height 48
copy div "Print awareness is the awareness of how print works. It includes the knowledge …"
click at [508, 345] on div at bounding box center [613, 334] width 475 height 56
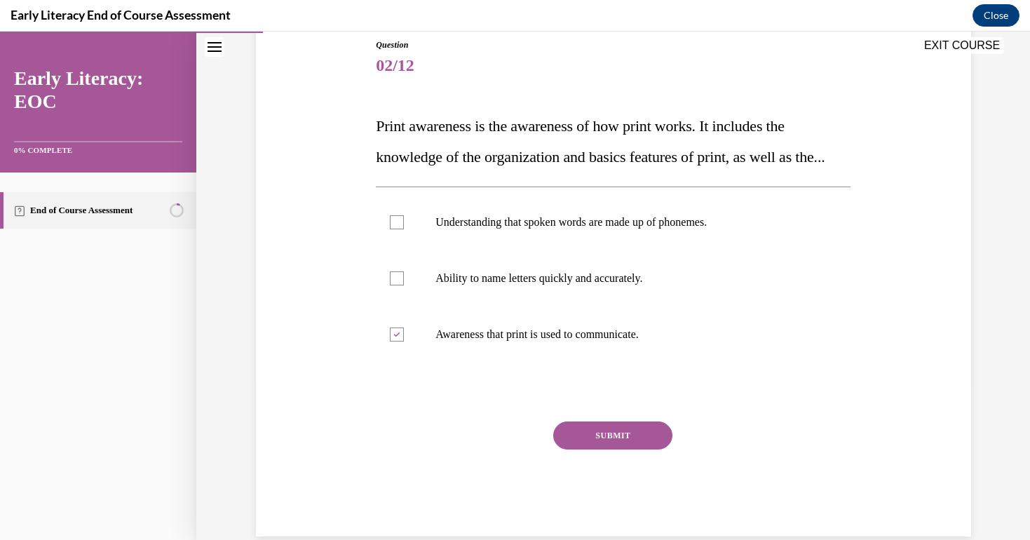
click at [572, 449] on button "SUBMIT" at bounding box center [612, 435] width 119 height 28
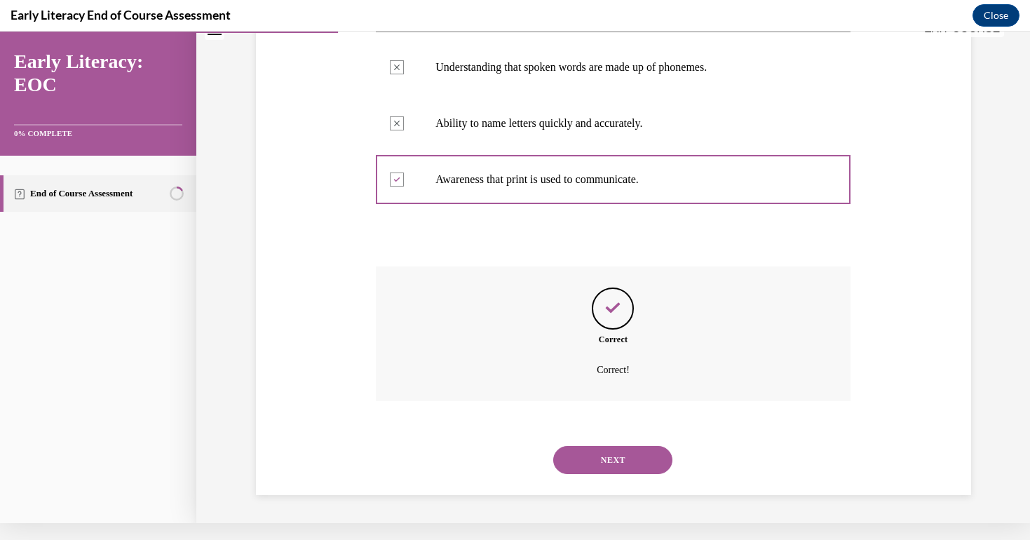
scroll to position [308, 0]
click at [612, 468] on button "NEXT" at bounding box center [612, 460] width 119 height 28
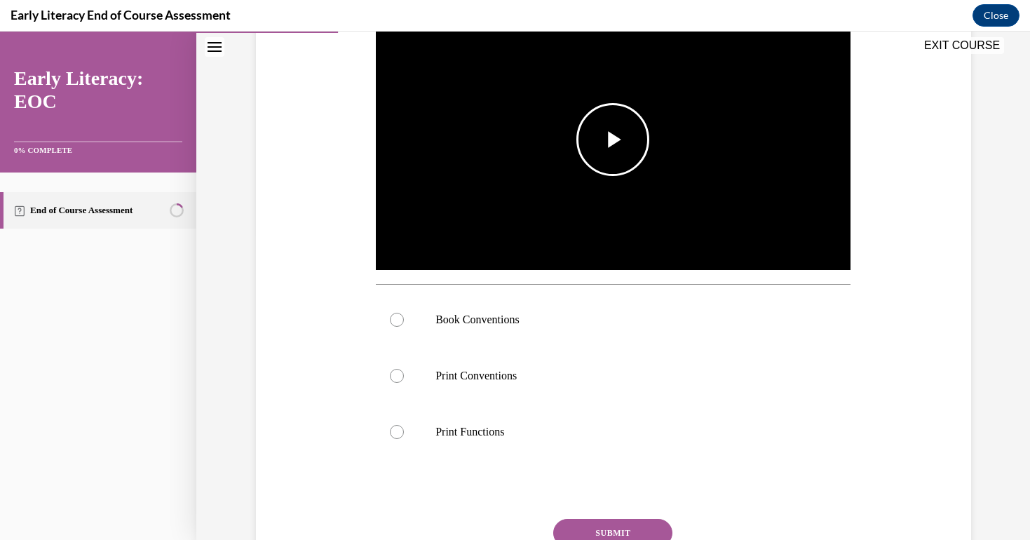
scroll to position [325, 0]
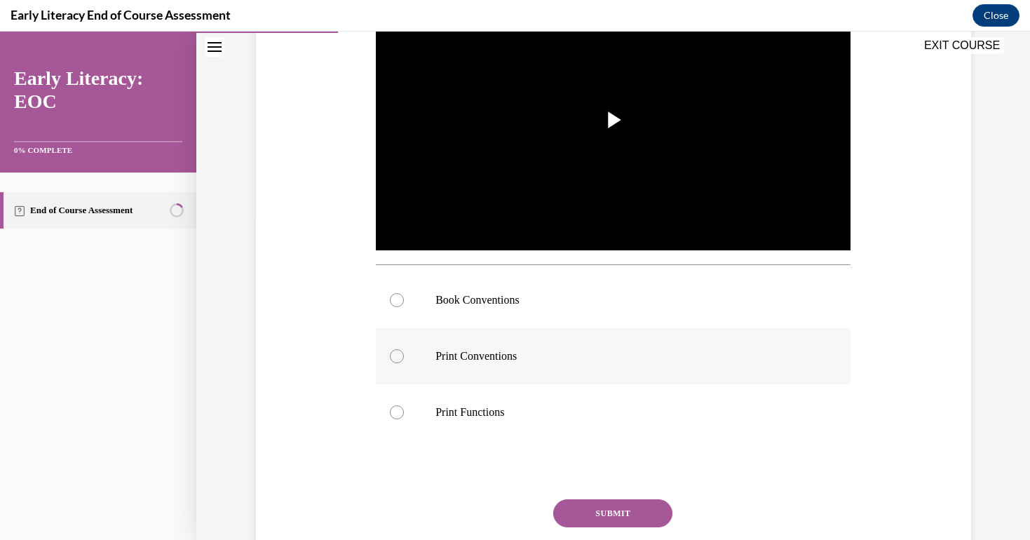
click at [510, 369] on div at bounding box center [613, 356] width 475 height 56
click at [588, 502] on button "SUBMIT" at bounding box center [612, 513] width 119 height 28
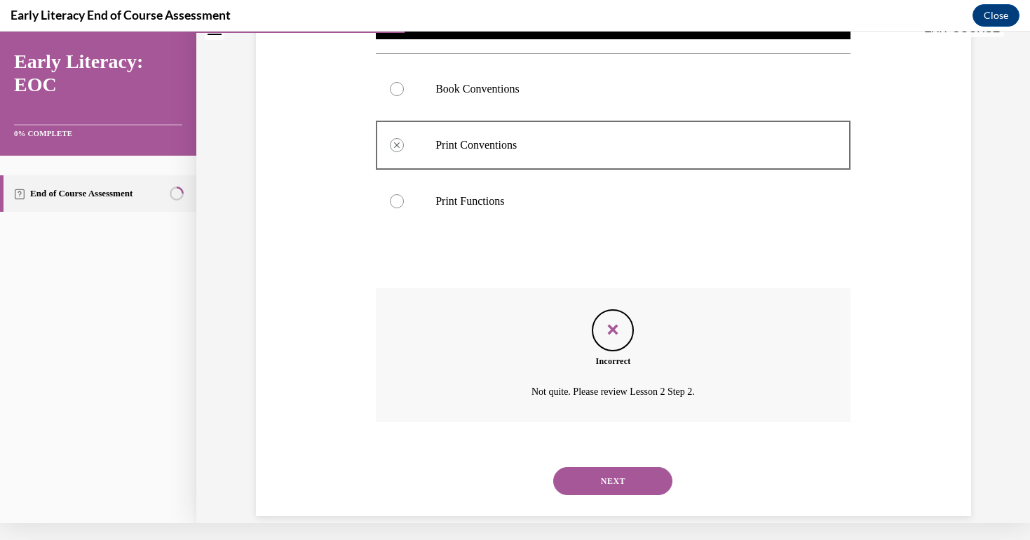
scroll to position [524, 0]
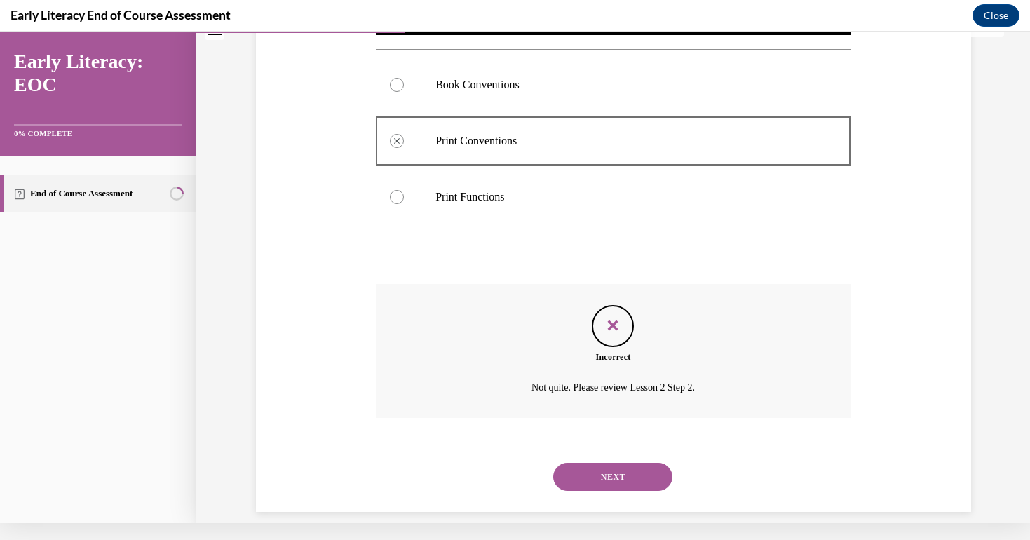
click at [609, 463] on button "NEXT" at bounding box center [612, 477] width 119 height 28
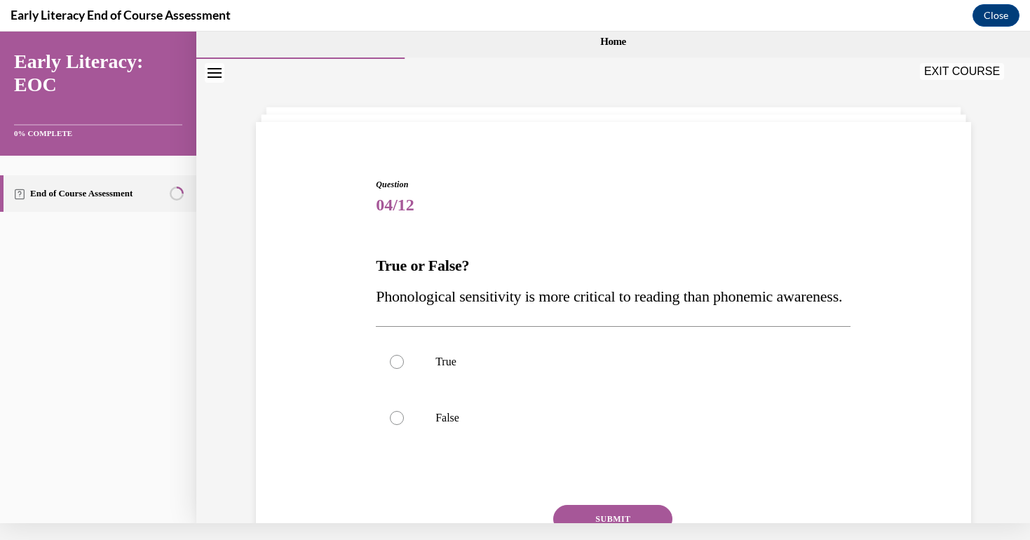
scroll to position [0, 0]
click at [457, 304] on span "Phonological sensitivity is more critical to reading than phonemic awareness." at bounding box center [609, 296] width 466 height 18
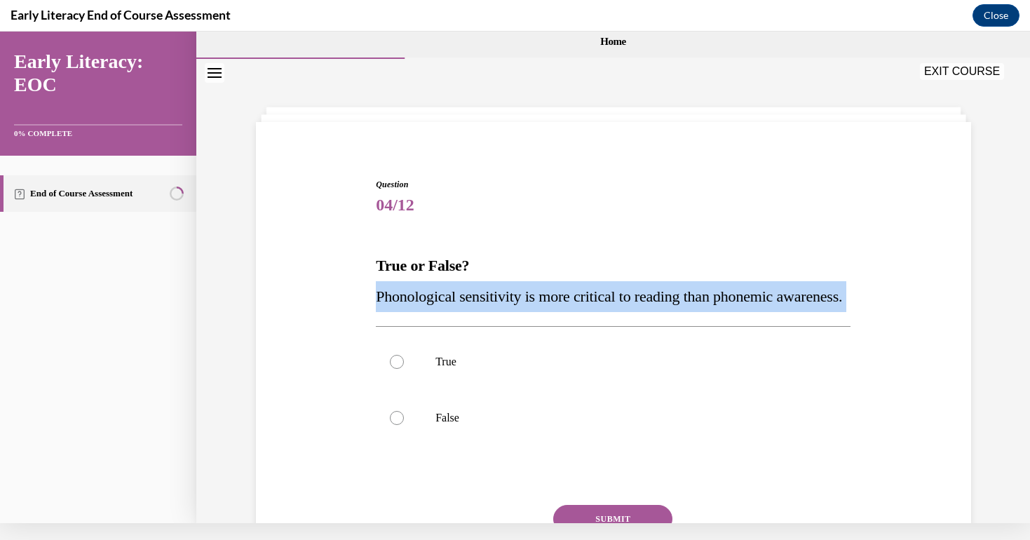
click at [457, 304] on span "Phonological sensitivity is more critical to reading than phonemic awareness." at bounding box center [609, 296] width 466 height 18
click at [399, 425] on div at bounding box center [397, 418] width 14 height 14
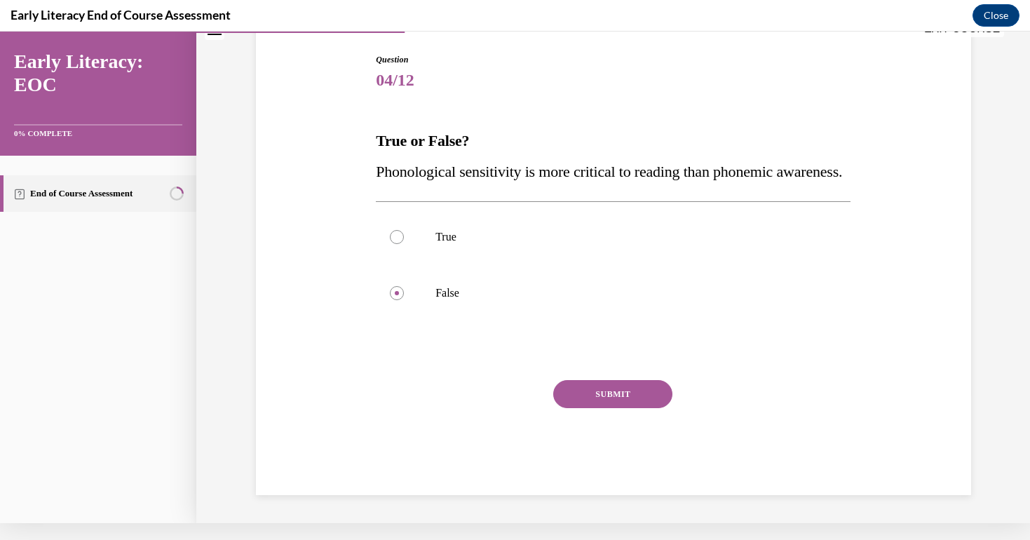
click at [583, 408] on button "SUBMIT" at bounding box center [612, 394] width 119 height 28
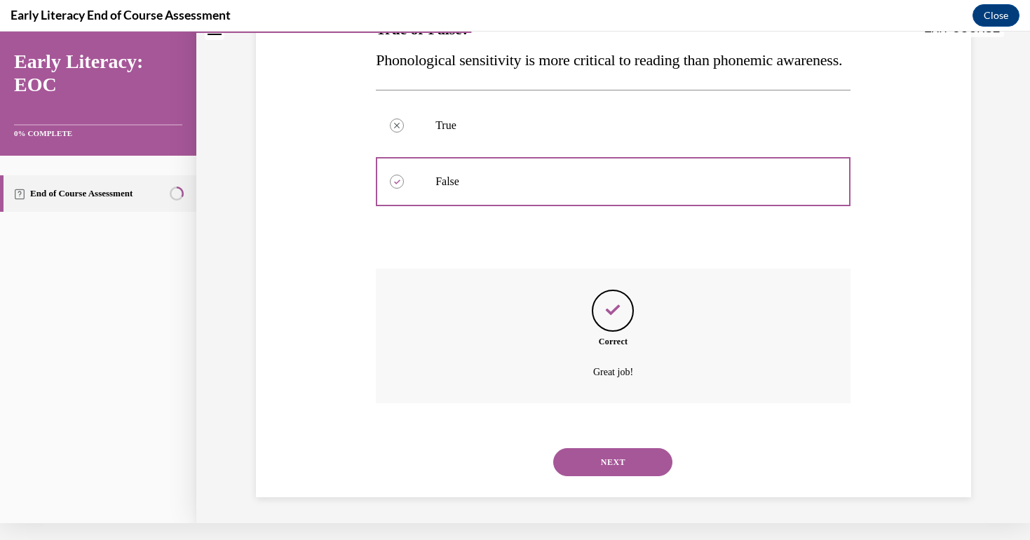
scroll to position [252, 0]
click at [609, 433] on div "NEXT" at bounding box center [613, 460] width 475 height 56
click at [609, 464] on button "NEXT" at bounding box center [612, 460] width 119 height 28
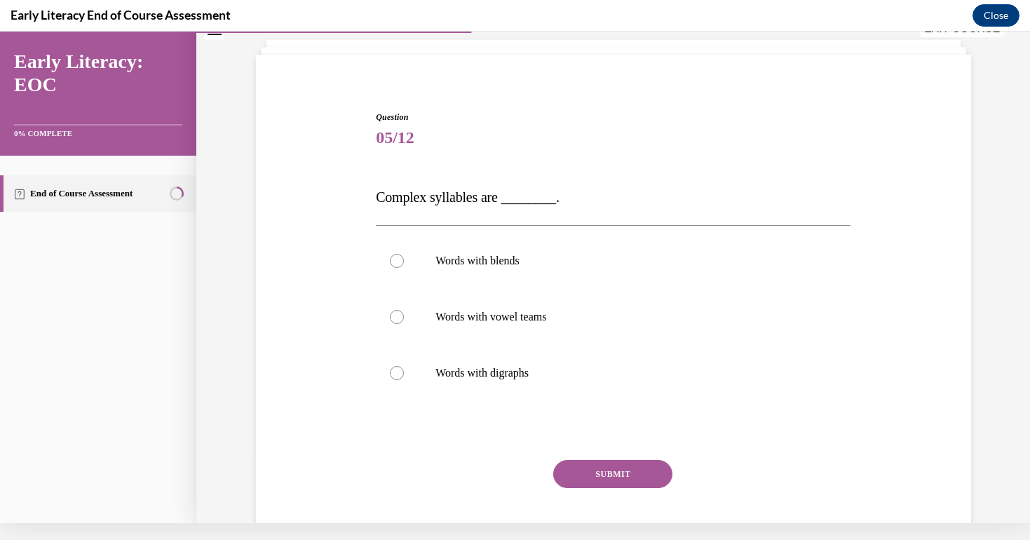
scroll to position [0, 0]
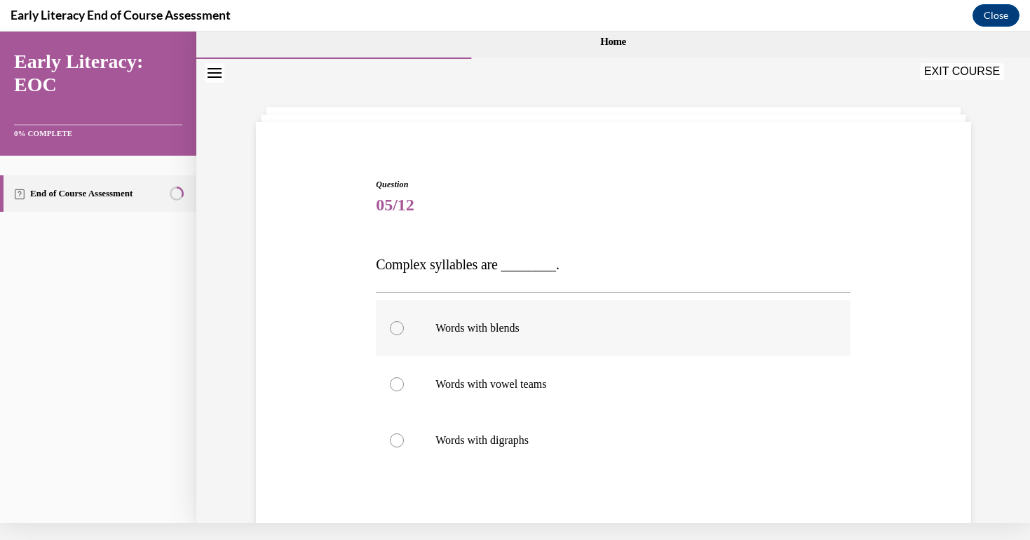
click at [557, 346] on div at bounding box center [613, 328] width 475 height 56
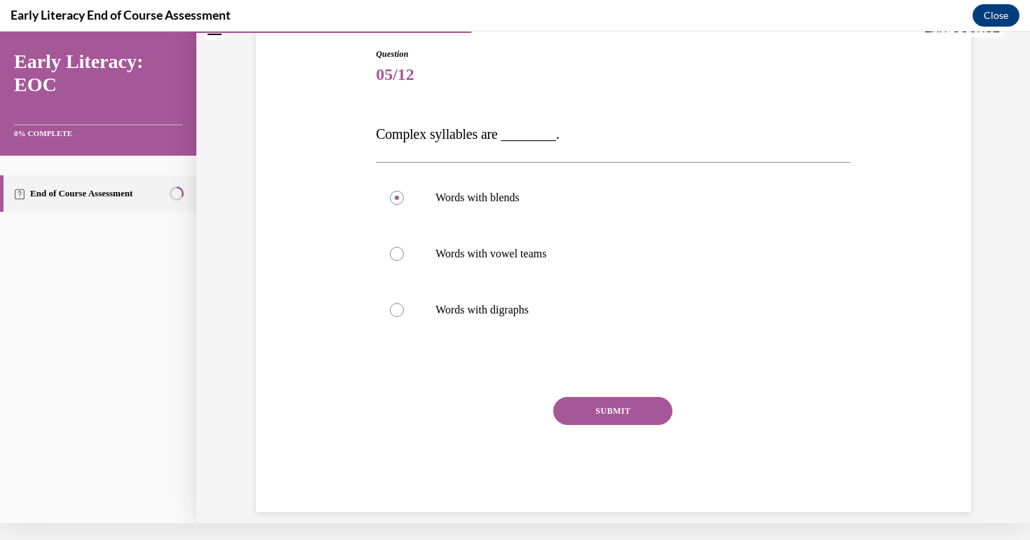
click at [596, 409] on button "SUBMIT" at bounding box center [612, 411] width 119 height 28
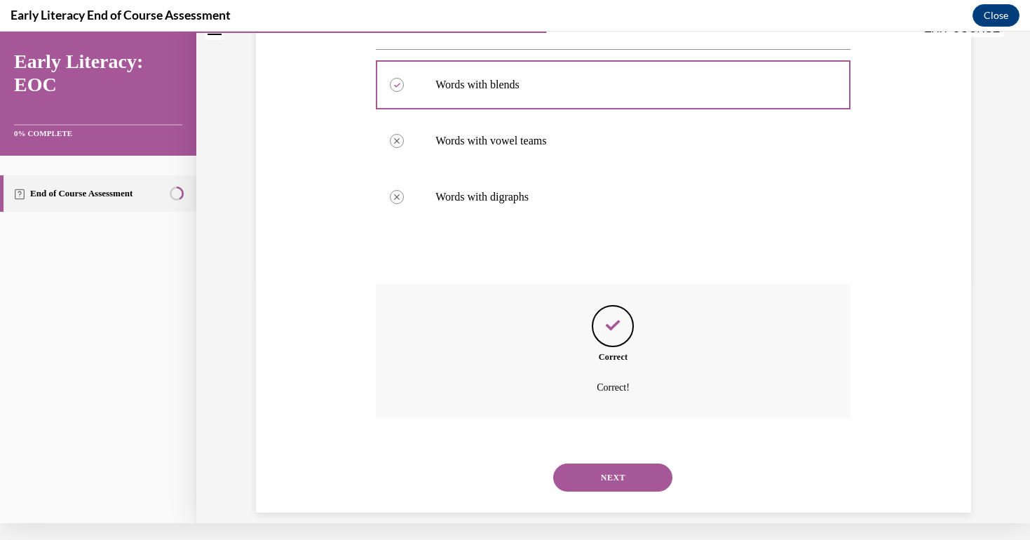
click at [604, 463] on button "NEXT" at bounding box center [612, 477] width 119 height 28
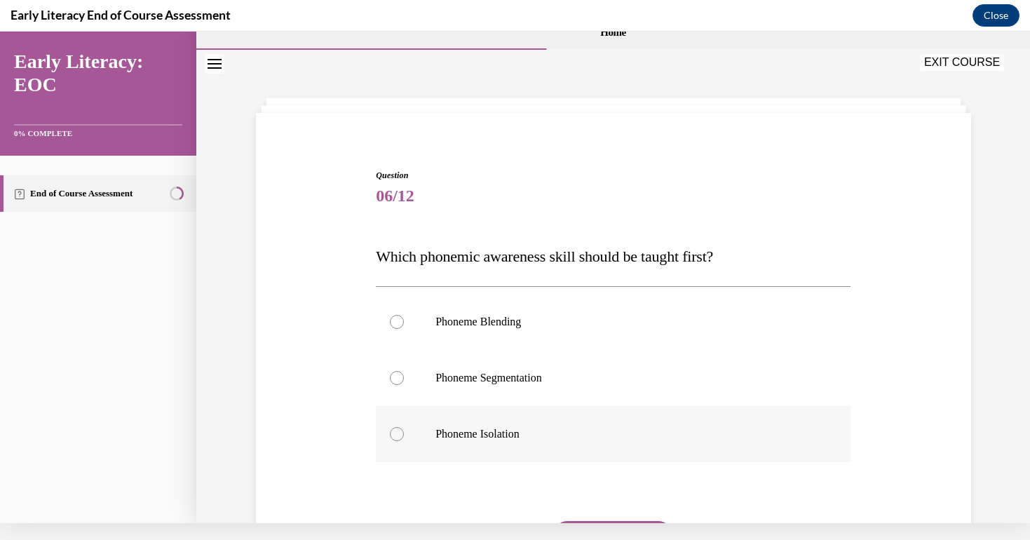
scroll to position [19, 0]
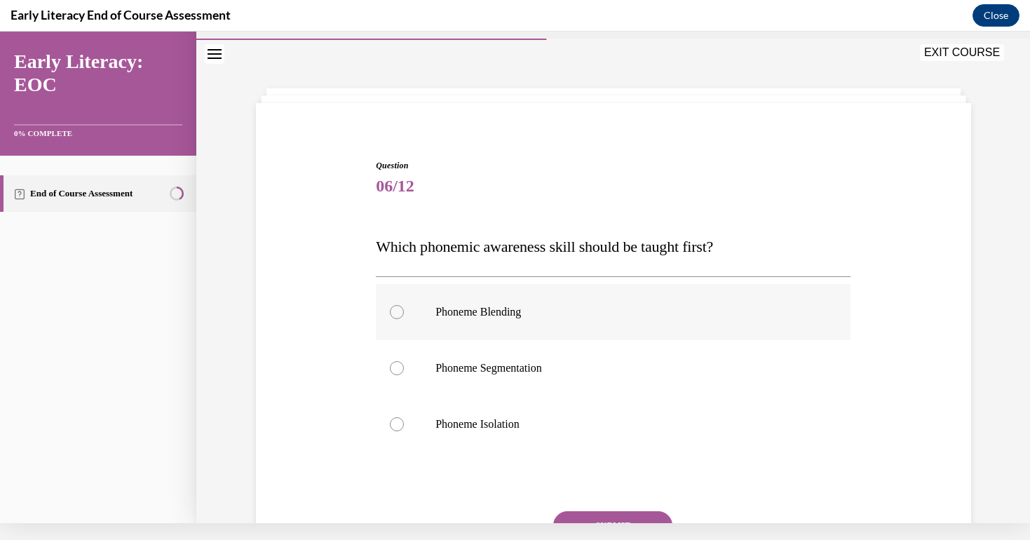
click at [576, 309] on p "Phoneme Blending" at bounding box center [625, 312] width 380 height 14
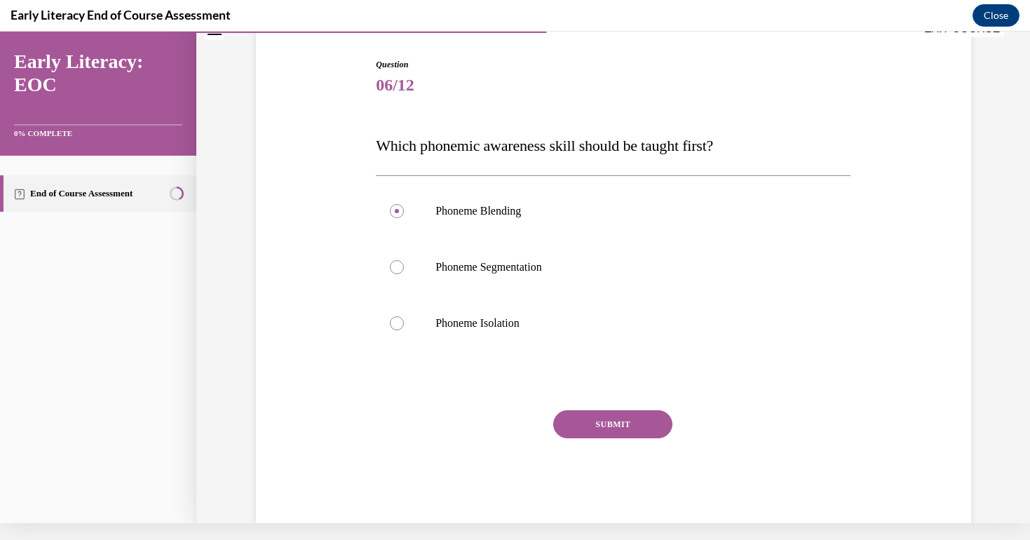
click at [608, 432] on button "SUBMIT" at bounding box center [612, 424] width 119 height 28
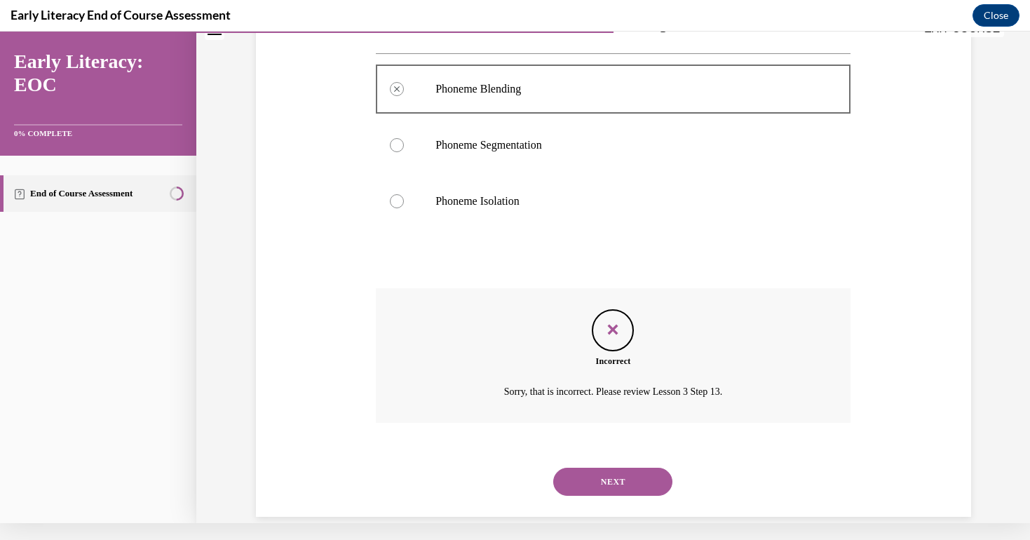
scroll to position [246, 0]
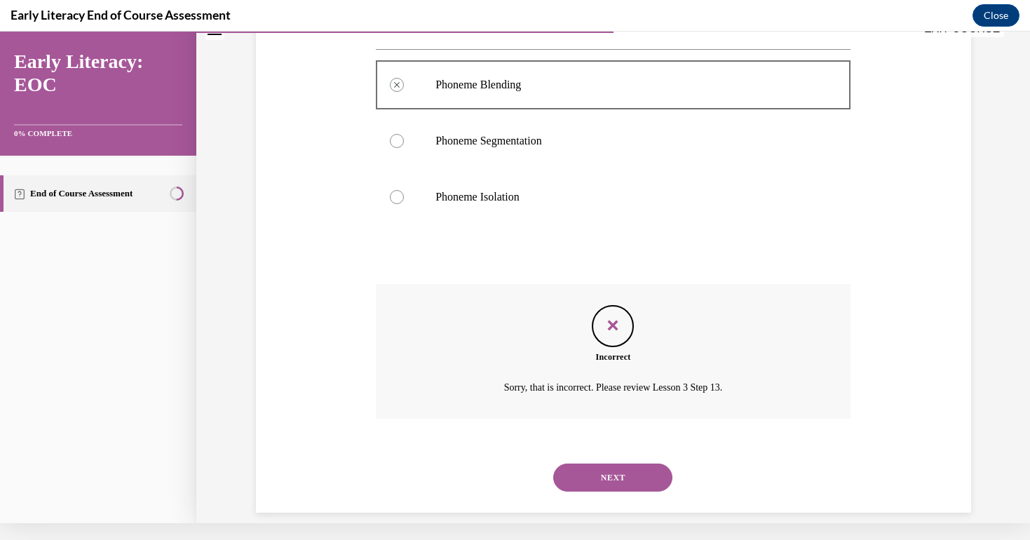
click at [619, 463] on button "NEXT" at bounding box center [612, 477] width 119 height 28
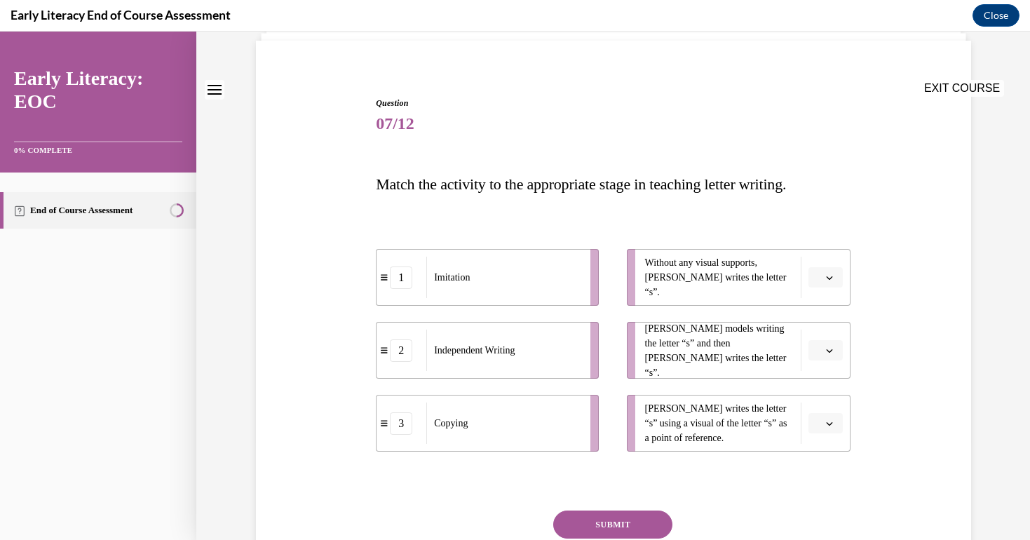
scroll to position [142, 0]
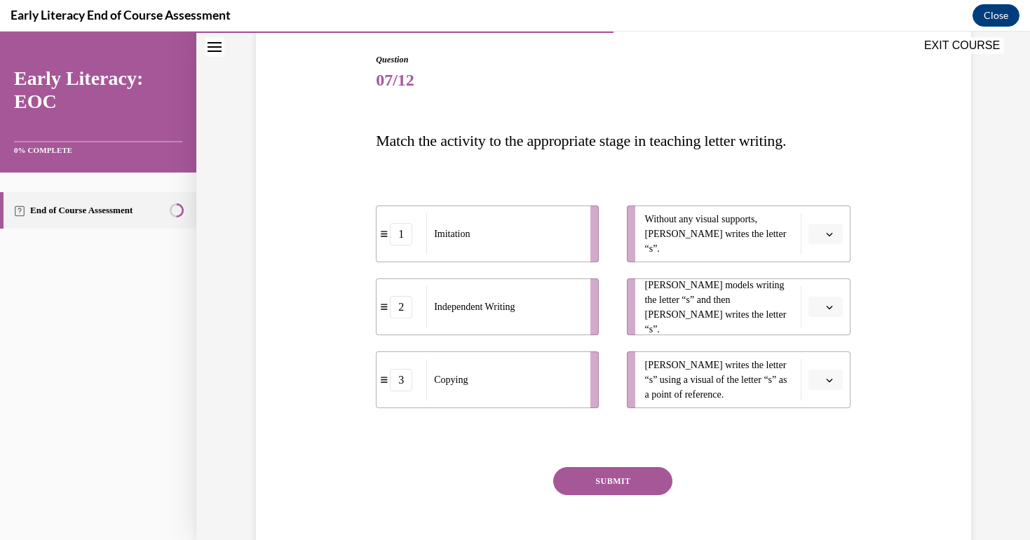
click at [829, 227] on button "button" at bounding box center [825, 234] width 34 height 21
click at [814, 286] on div "1" at bounding box center [823, 293] width 35 height 28
click at [821, 297] on button "button" at bounding box center [825, 307] width 34 height 21
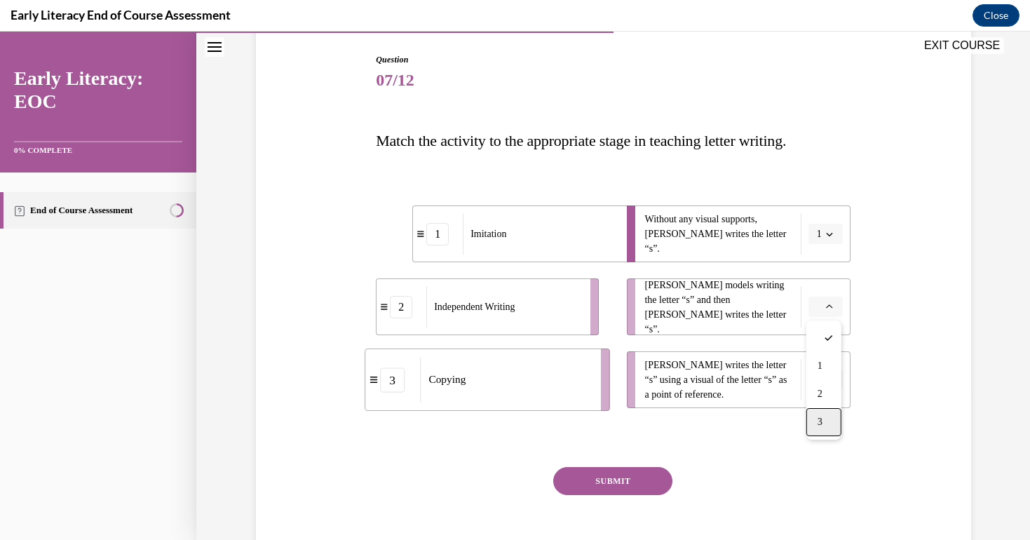
click at [825, 422] on div "3" at bounding box center [823, 422] width 35 height 28
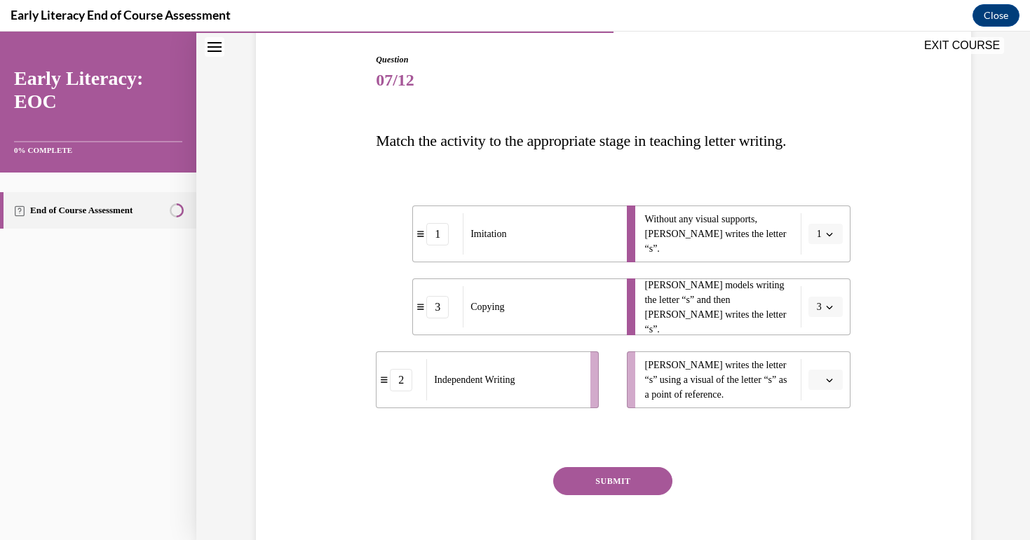
click at [839, 371] on button "button" at bounding box center [825, 380] width 34 height 21
click at [822, 457] on div "2" at bounding box center [823, 467] width 35 height 28
click at [642, 480] on button "SUBMIT" at bounding box center [612, 481] width 119 height 28
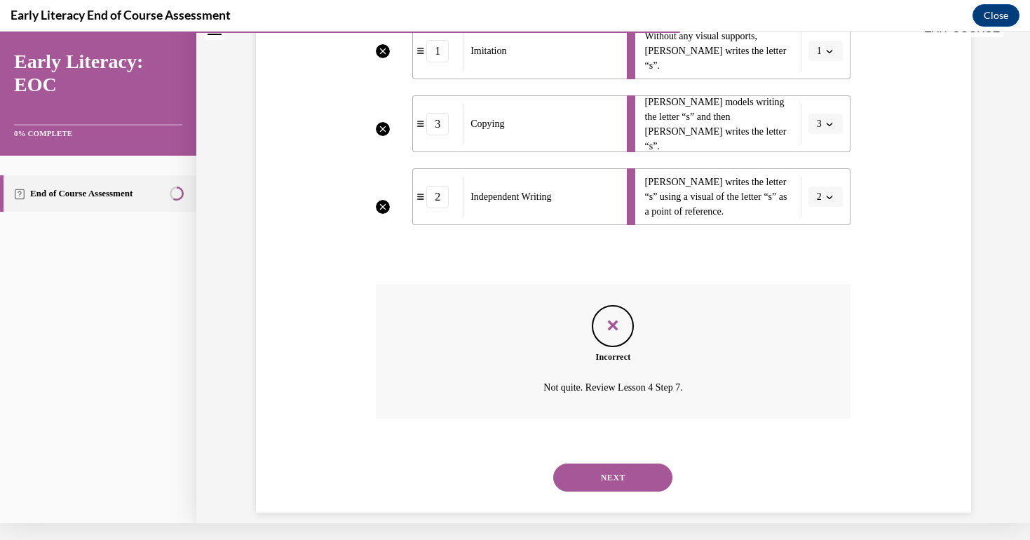
click at [622, 468] on button "NEXT" at bounding box center [612, 477] width 119 height 28
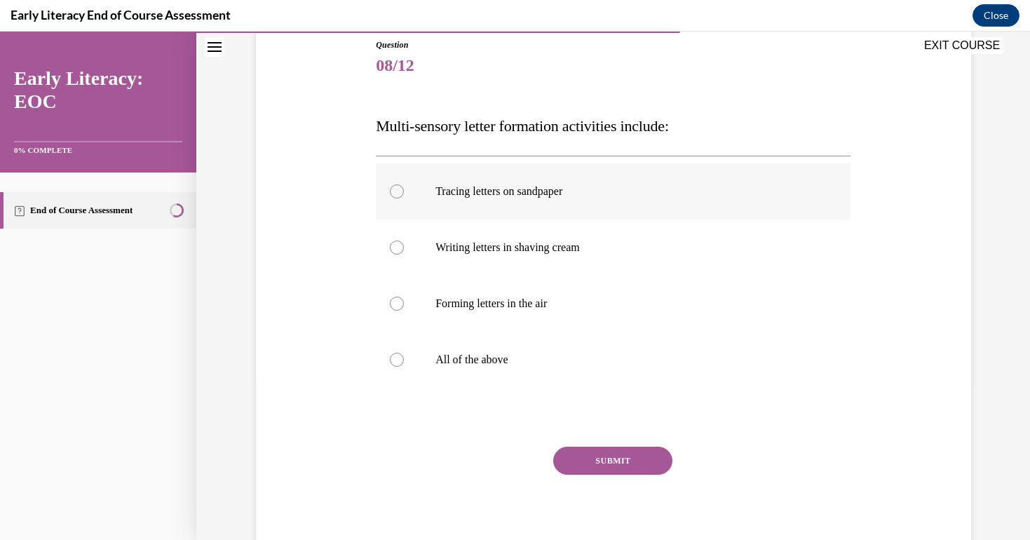
click at [556, 203] on div at bounding box center [613, 191] width 475 height 56
click at [633, 470] on button "SUBMIT" at bounding box center [612, 461] width 119 height 28
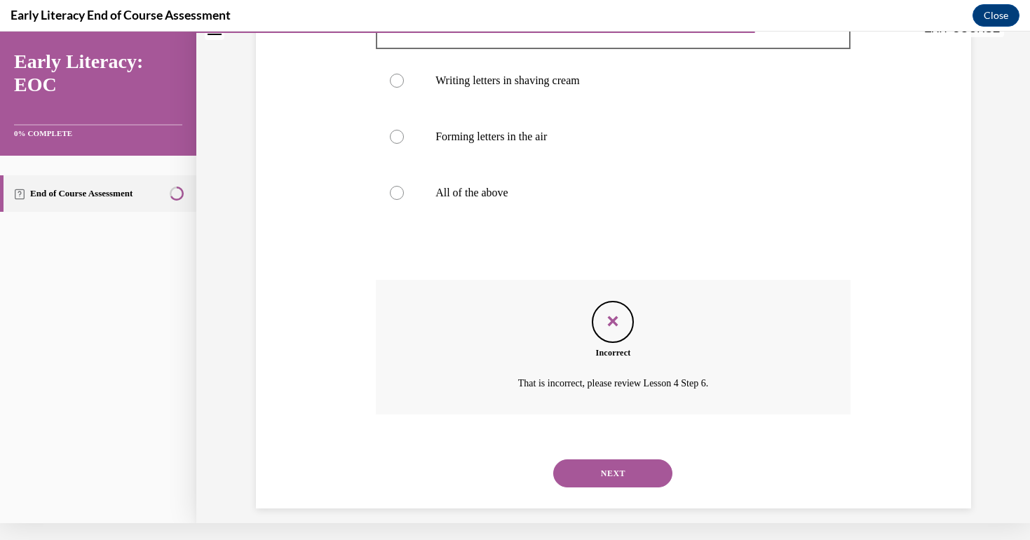
scroll to position [303, 0]
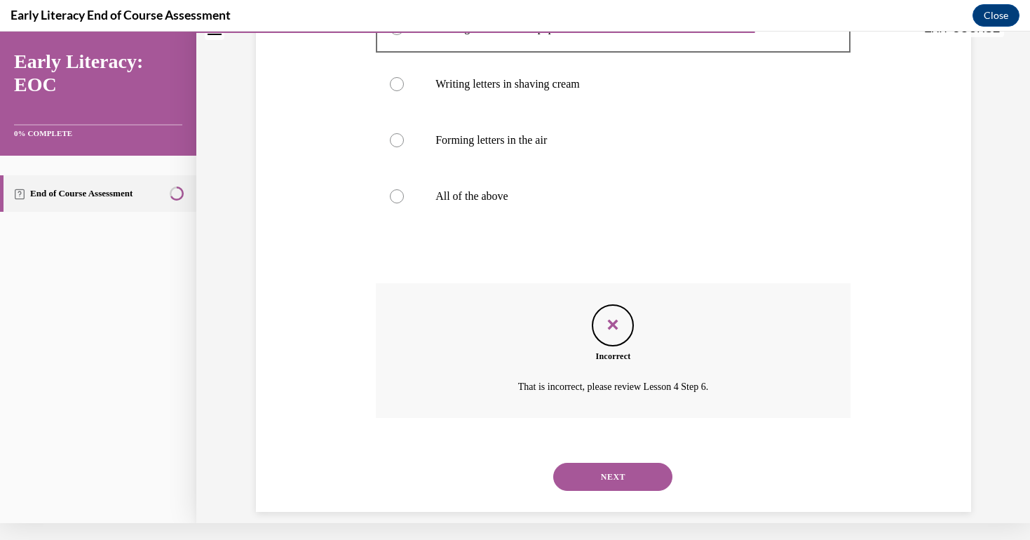
click at [617, 463] on button "NEXT" at bounding box center [612, 477] width 119 height 28
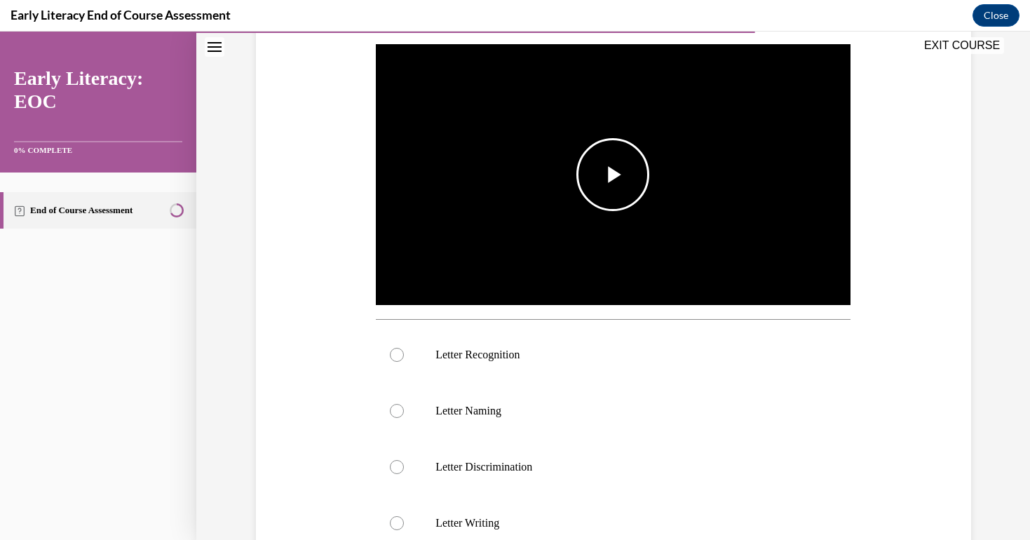
scroll to position [279, 0]
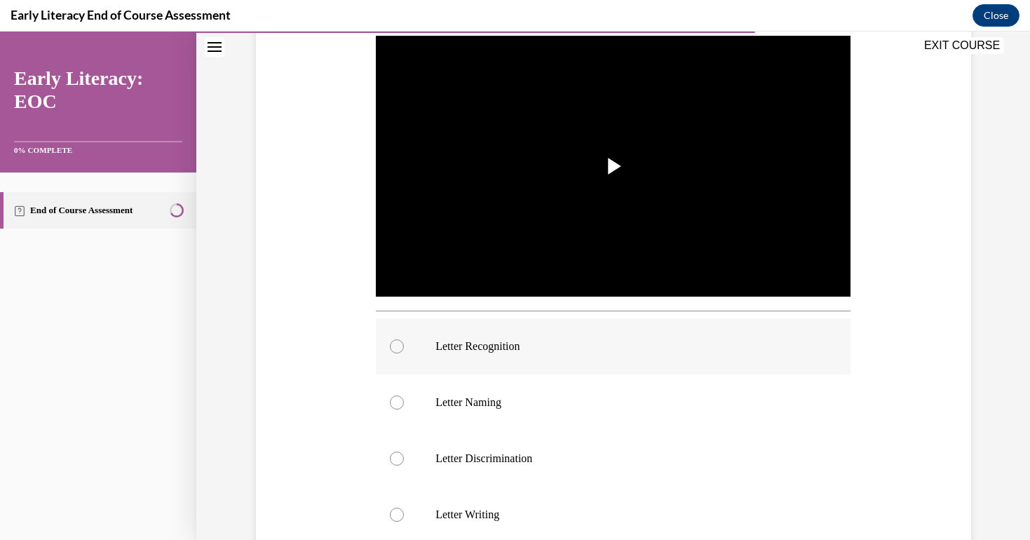
click at [473, 341] on p "Letter Recognition" at bounding box center [625, 346] width 380 height 14
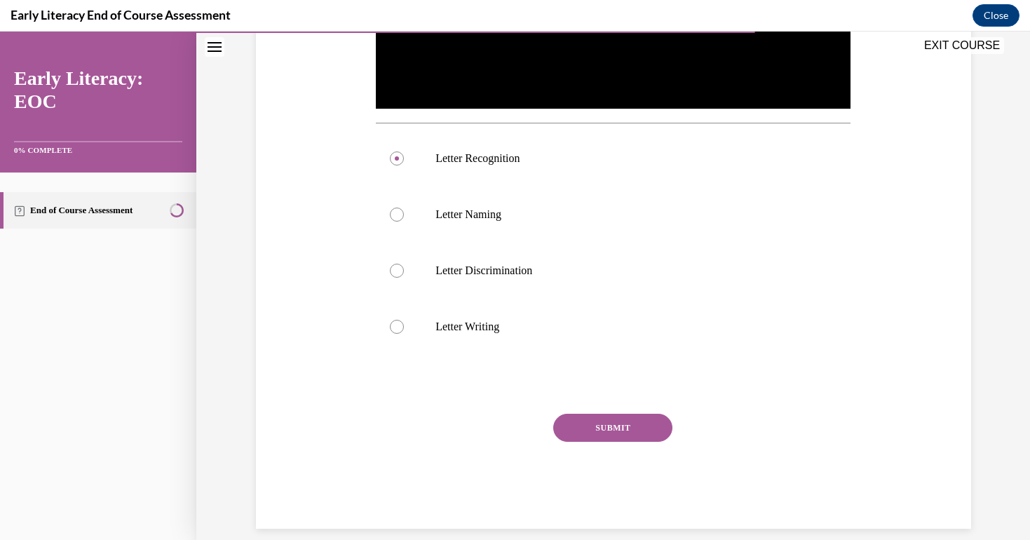
click at [633, 444] on div "SUBMIT" at bounding box center [613, 449] width 475 height 70
click at [646, 414] on button "SUBMIT" at bounding box center [612, 428] width 119 height 28
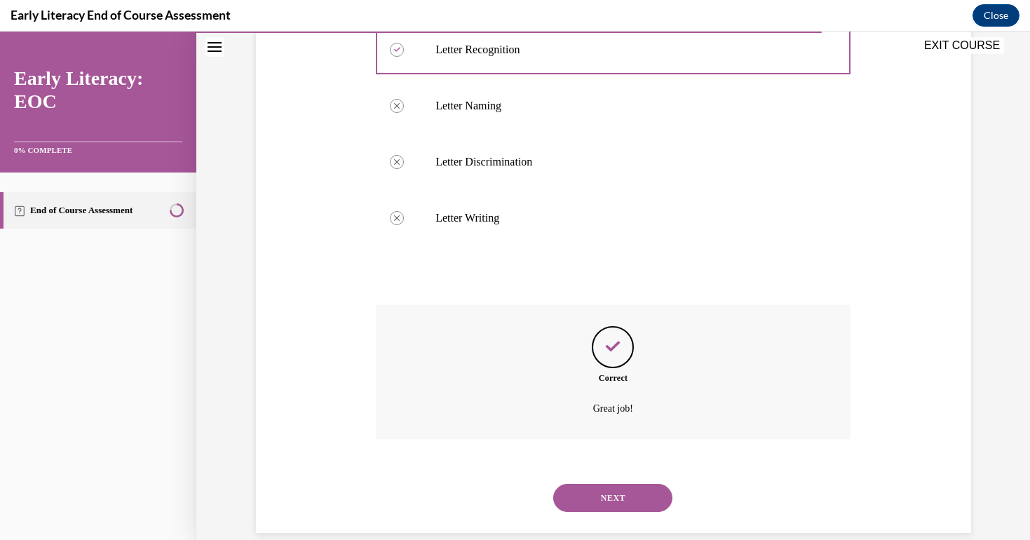
scroll to position [580, 0]
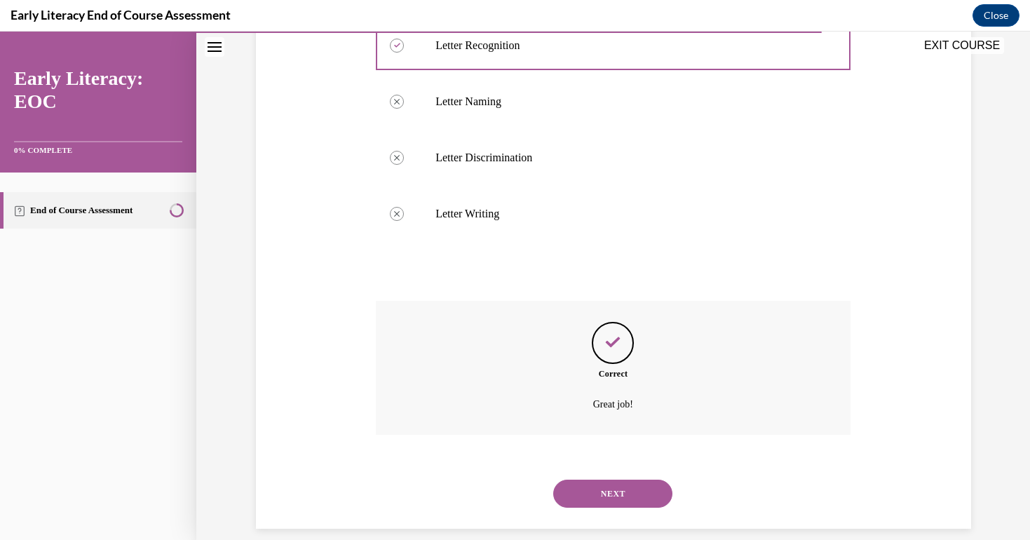
click at [604, 480] on button "NEXT" at bounding box center [612, 494] width 119 height 28
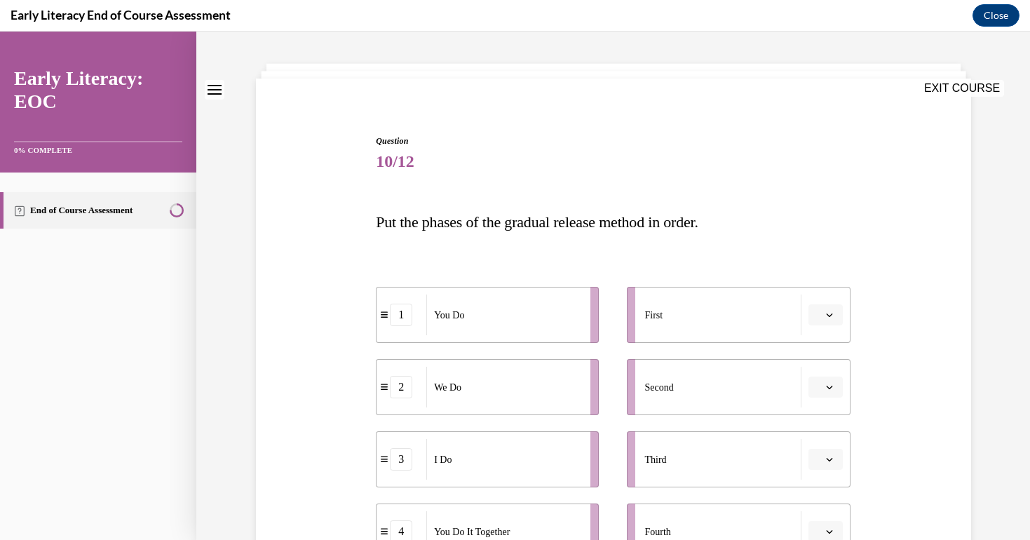
scroll to position [130, 0]
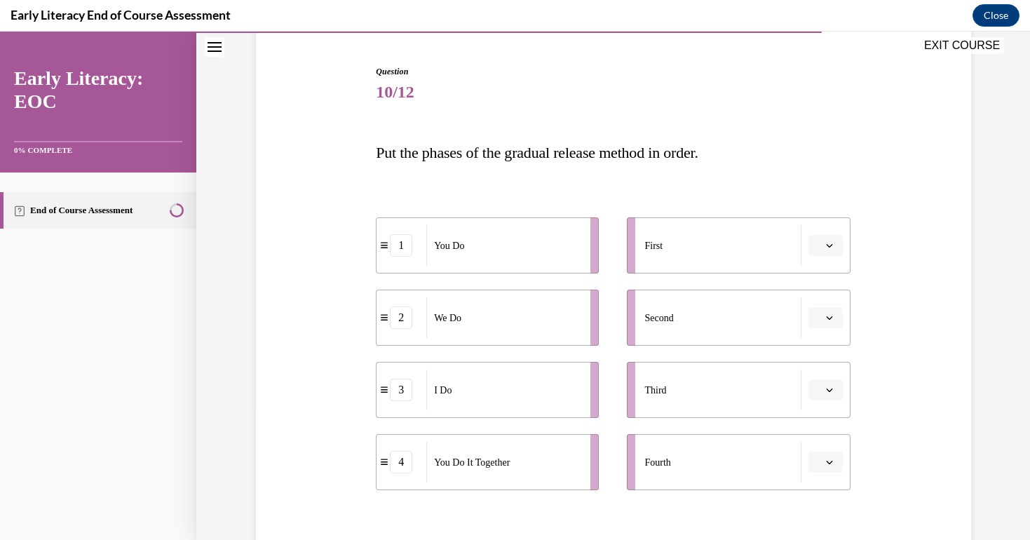
click at [819, 245] on span "Please select an option" at bounding box center [819, 245] width 5 height 14
click at [827, 366] on div "3" at bounding box center [823, 361] width 35 height 28
click at [837, 324] on button "button" at bounding box center [825, 317] width 34 height 21
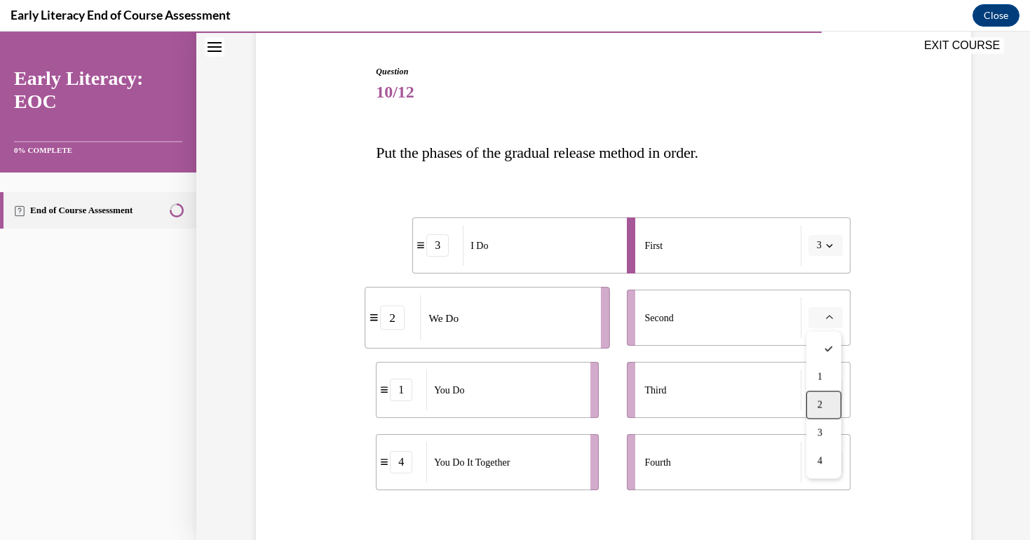
click at [820, 407] on span "2" at bounding box center [820, 405] width 5 height 11
click at [869, 0] on div "Early Literacy End of Course Assessment Close" at bounding box center [515, 16] width 1030 height 32
click at [834, 382] on button "button" at bounding box center [825, 389] width 34 height 21
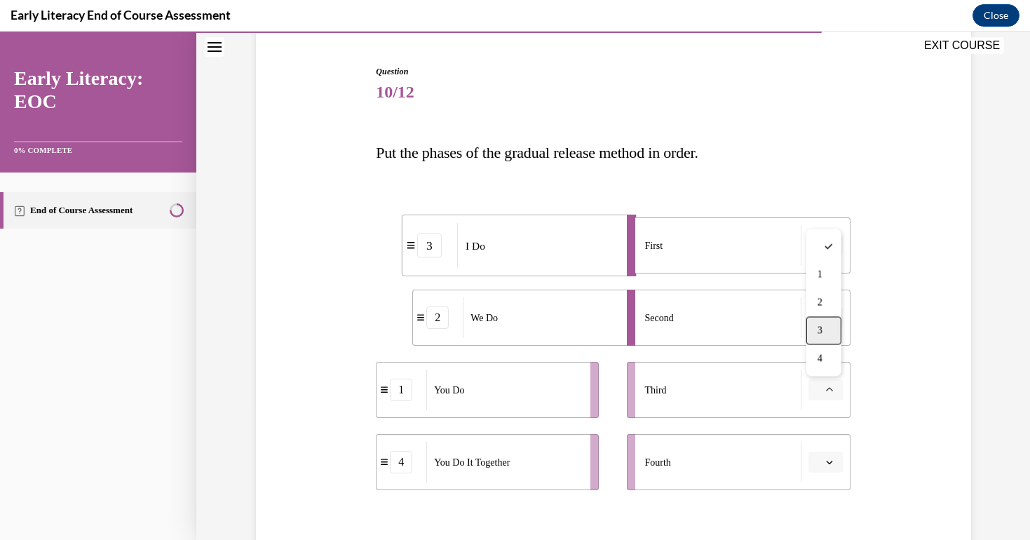
click at [834, 332] on div "3" at bounding box center [823, 331] width 35 height 28
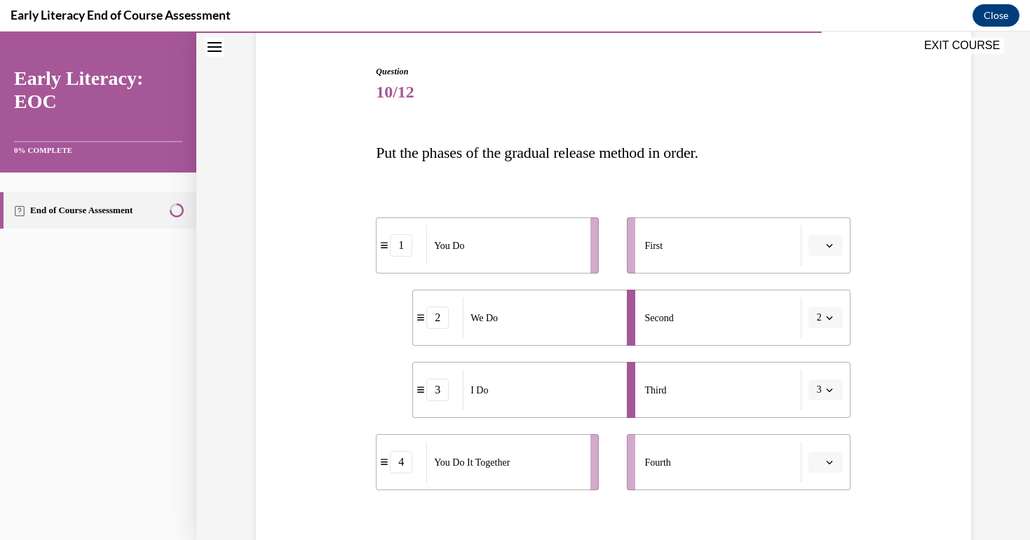
click at [827, 252] on button "button" at bounding box center [825, 245] width 34 height 21
click at [822, 298] on div "1" at bounding box center [823, 305] width 35 height 28
click at [827, 386] on icon "button" at bounding box center [829, 389] width 7 height 7
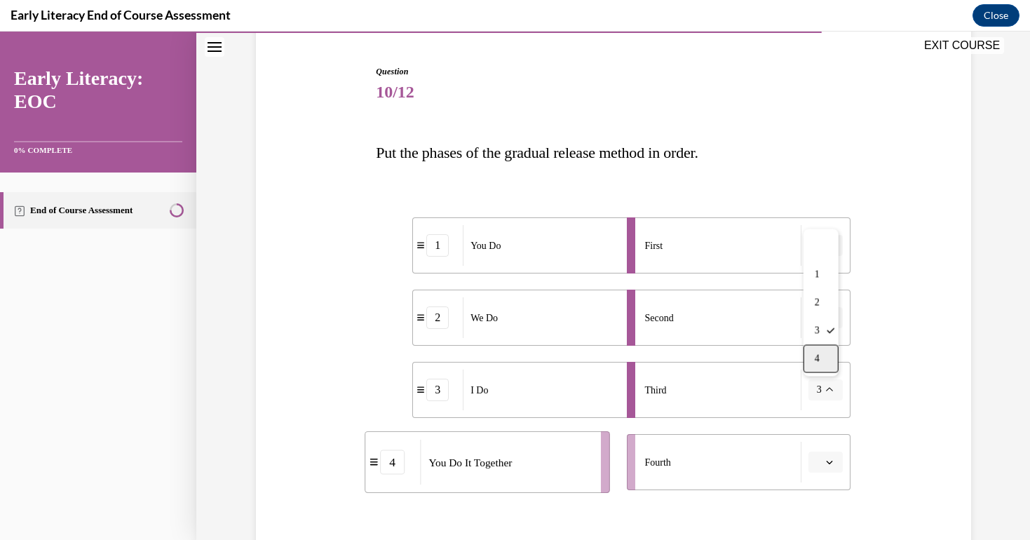
click at [823, 364] on div "4" at bounding box center [821, 359] width 35 height 28
click at [829, 465] on icon "button" at bounding box center [829, 462] width 7 height 7
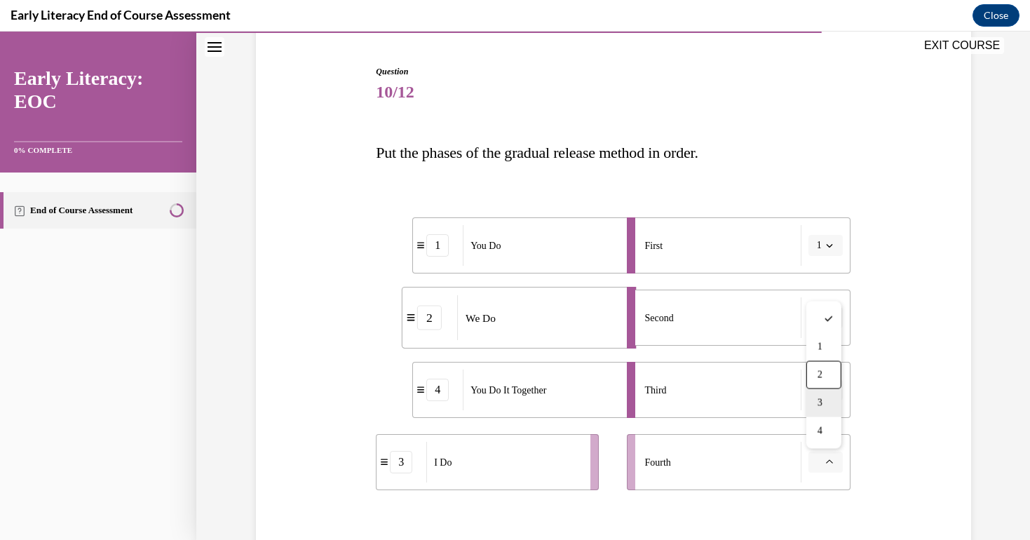
click at [828, 402] on div "3" at bounding box center [823, 403] width 35 height 28
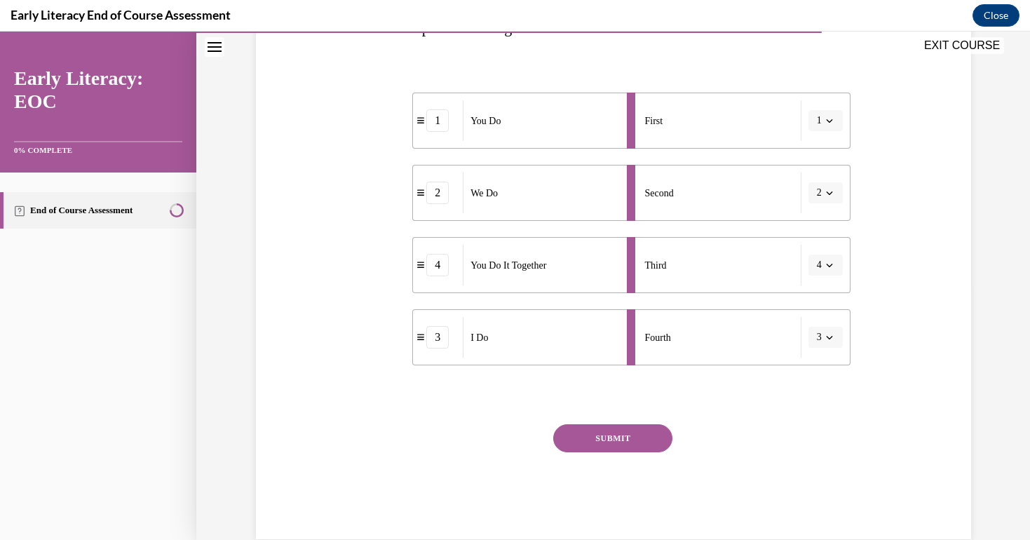
click at [644, 447] on button "SUBMIT" at bounding box center [612, 438] width 119 height 28
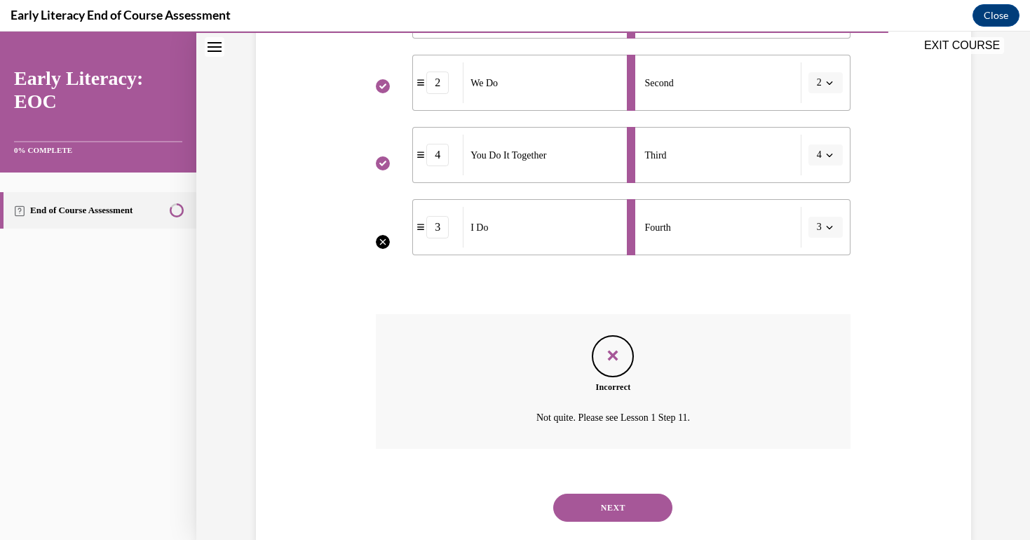
scroll to position [378, 0]
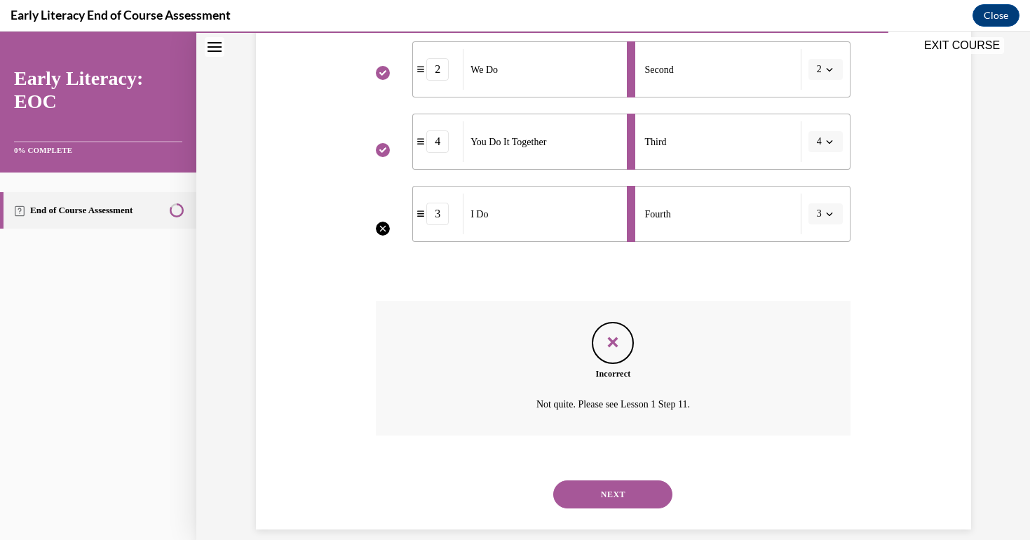
click at [625, 480] on button "NEXT" at bounding box center [612, 494] width 119 height 28
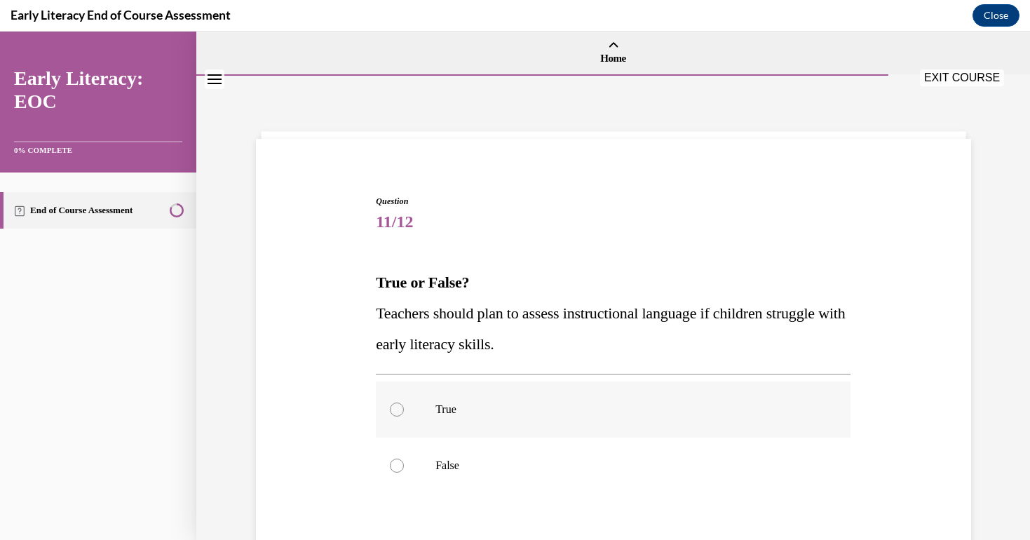
scroll to position [21, 0]
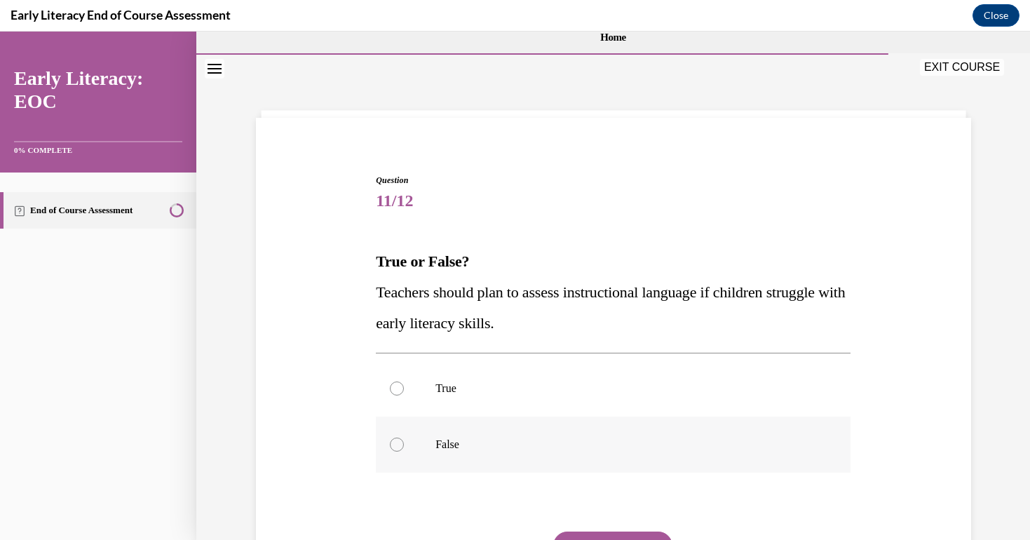
click at [440, 437] on div at bounding box center [613, 445] width 475 height 56
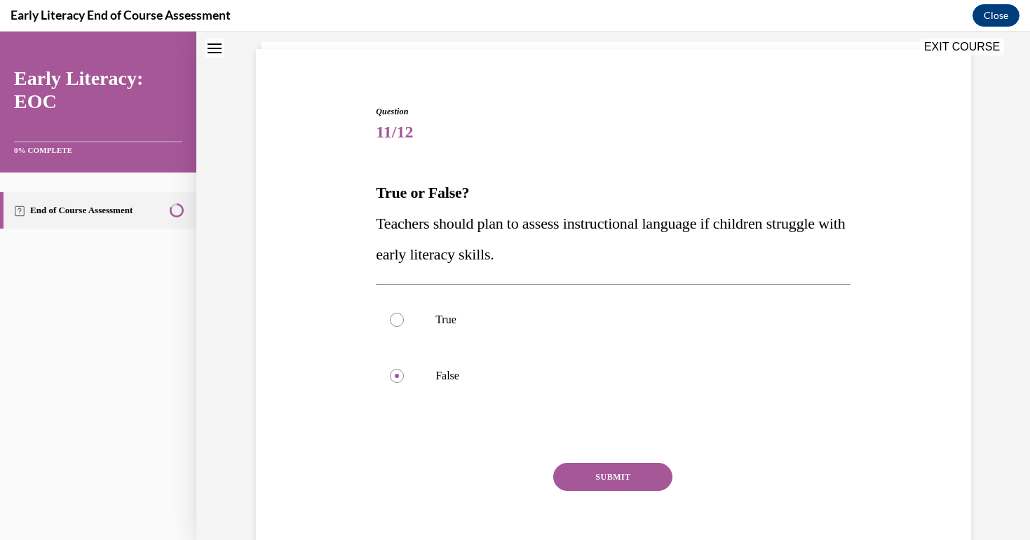
scroll to position [128, 0]
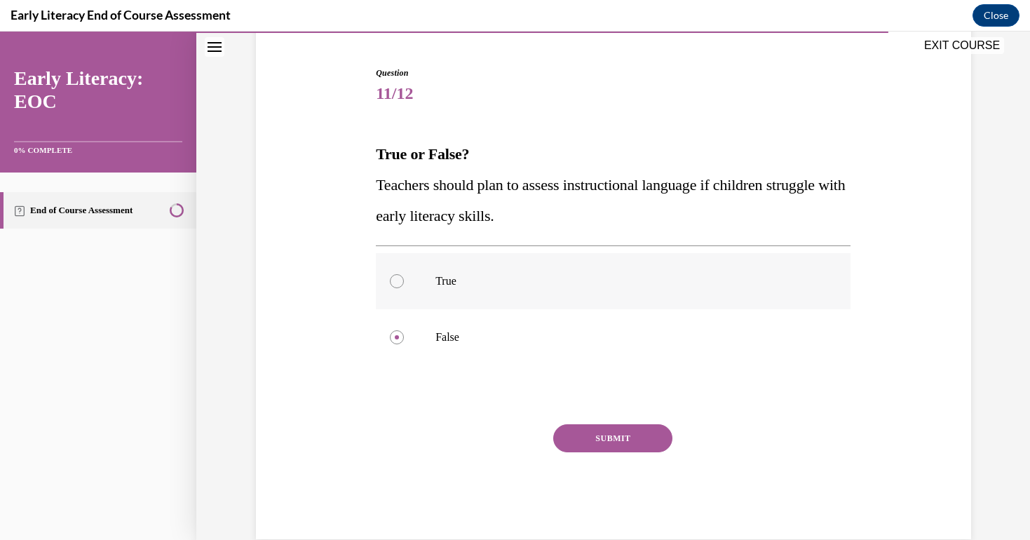
click at [559, 273] on div at bounding box center [613, 281] width 475 height 56
click at [613, 439] on button "SUBMIT" at bounding box center [612, 438] width 119 height 28
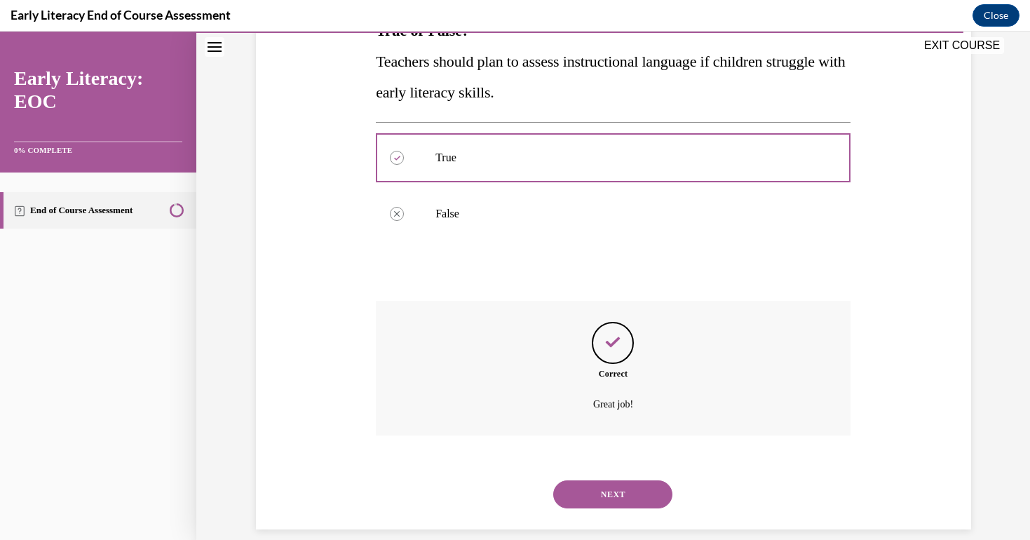
scroll to position [252, 0]
click at [583, 480] on button "NEXT" at bounding box center [612, 494] width 119 height 28
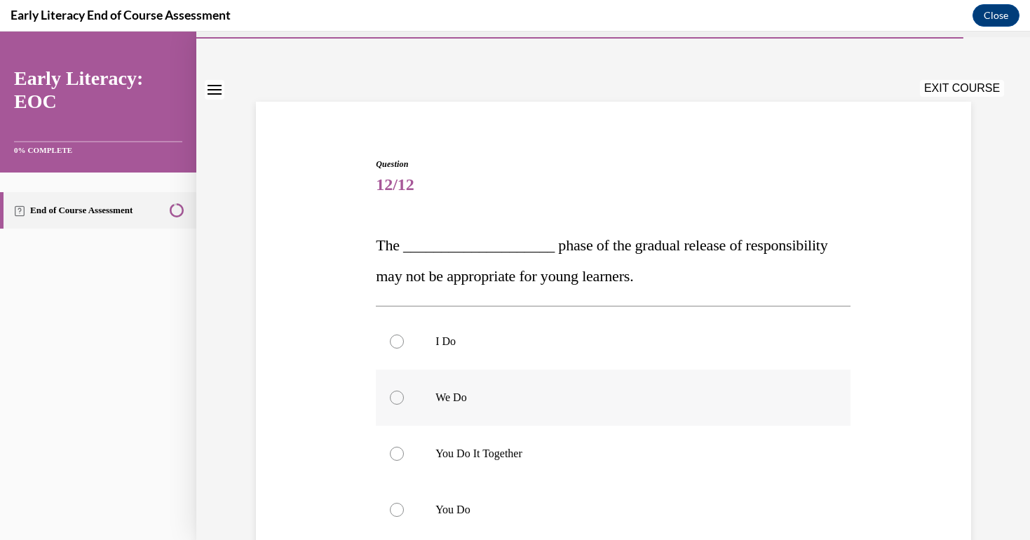
scroll to position [84, 0]
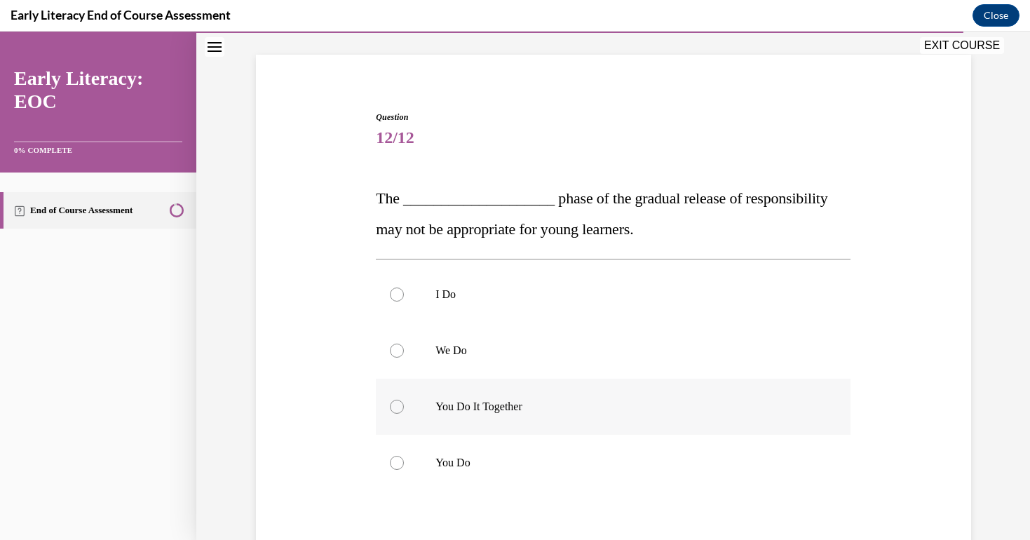
click at [488, 415] on div at bounding box center [613, 407] width 475 height 56
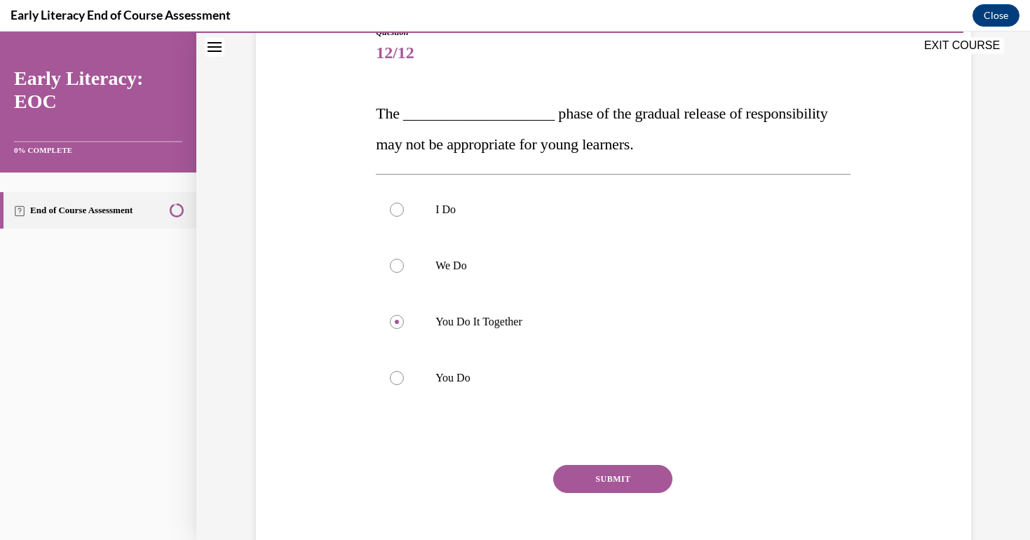
click at [611, 477] on button "SUBMIT" at bounding box center [612, 479] width 119 height 28
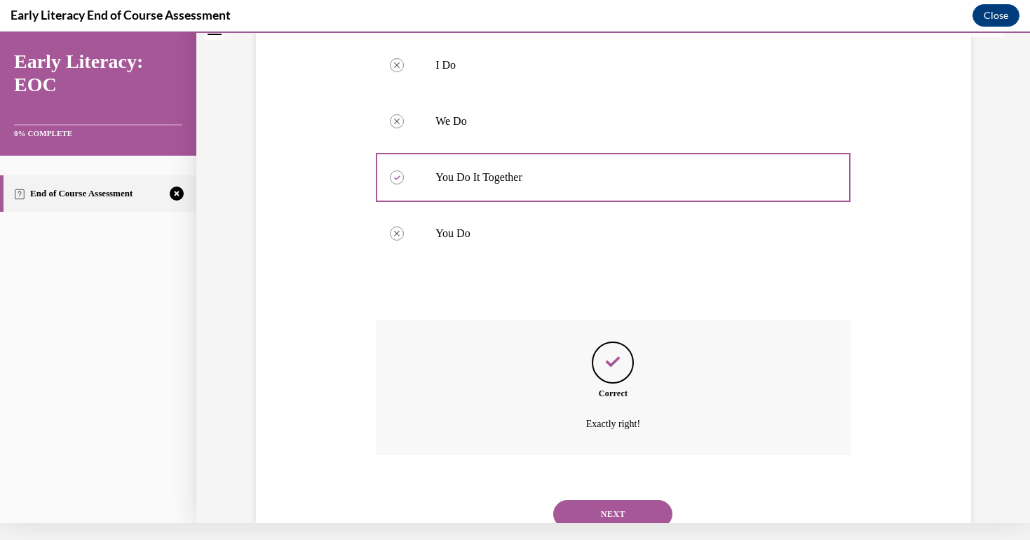
scroll to position [333, 0]
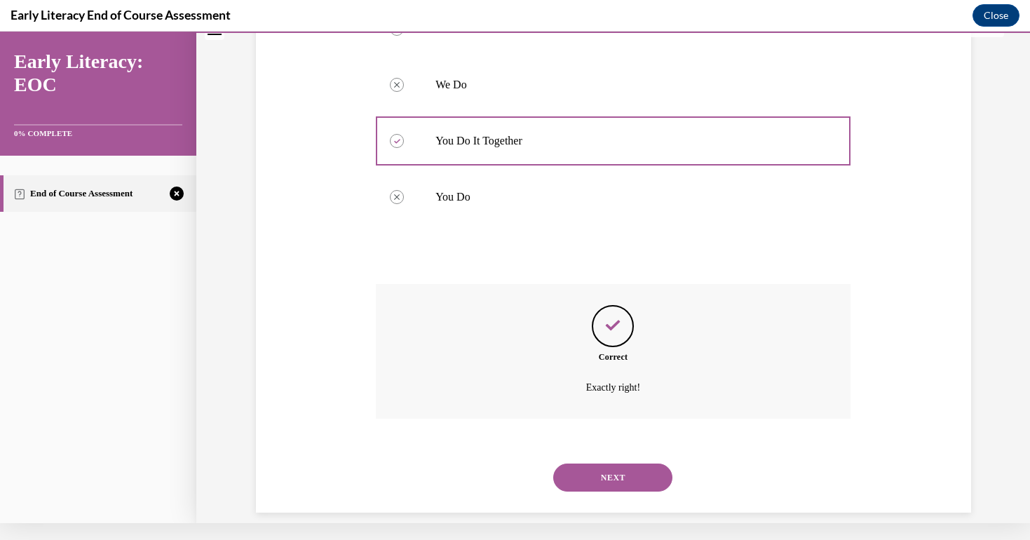
click at [611, 468] on button "NEXT" at bounding box center [612, 477] width 119 height 28
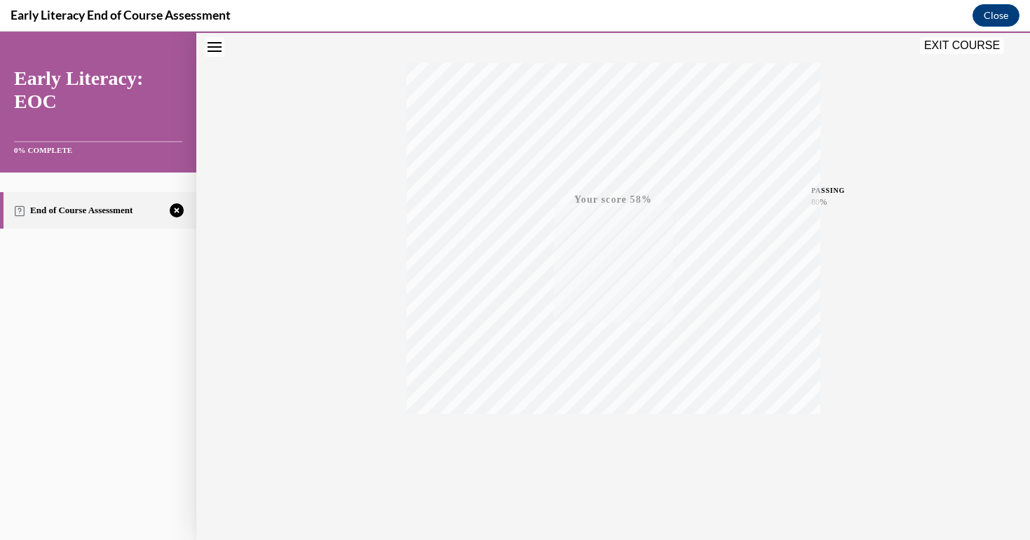
scroll to position [210, 0]
click at [614, 443] on div "TAKE AGAIN" at bounding box center [613, 445] width 50 height 33
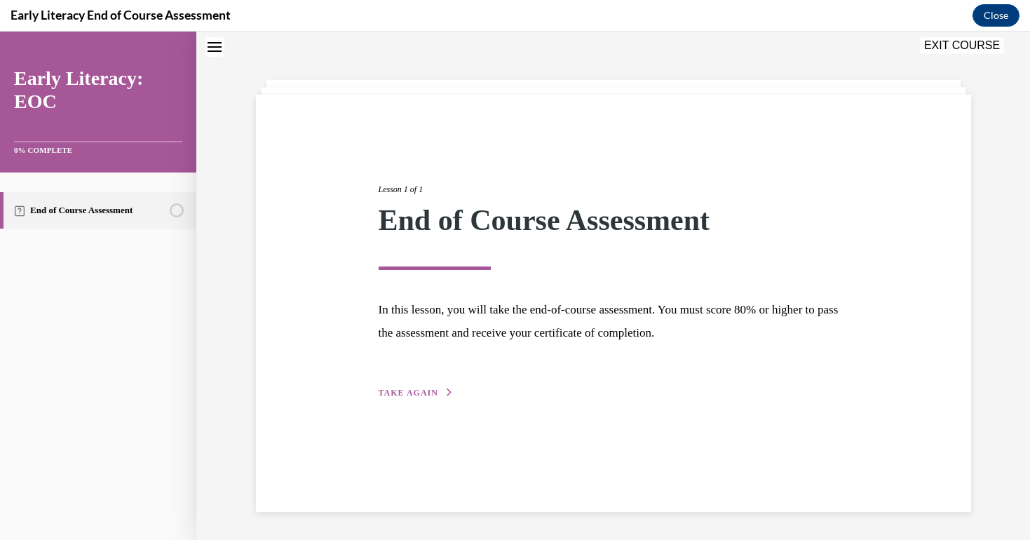
click at [396, 390] on span "TAKE AGAIN" at bounding box center [409, 393] width 60 height 10
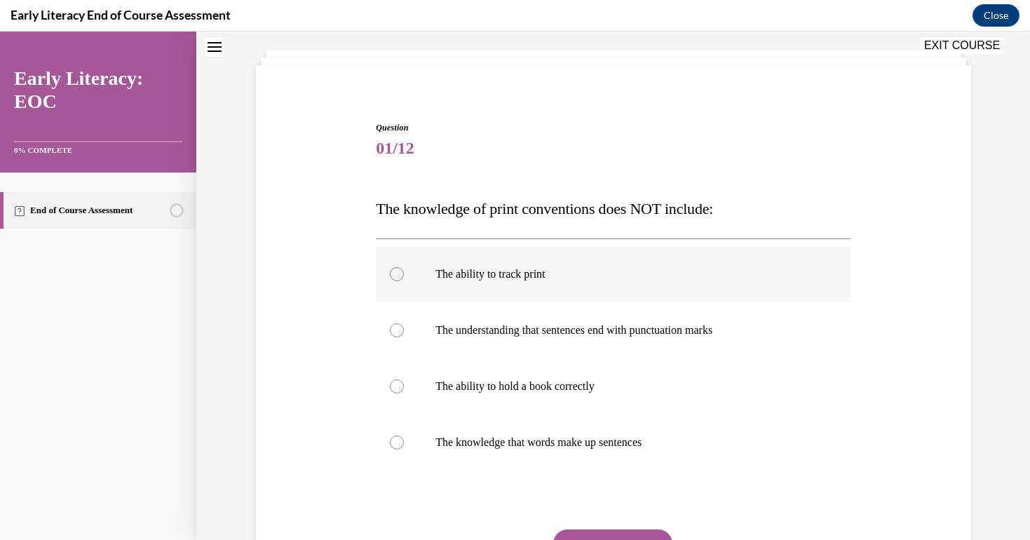
scroll to position [88, 0]
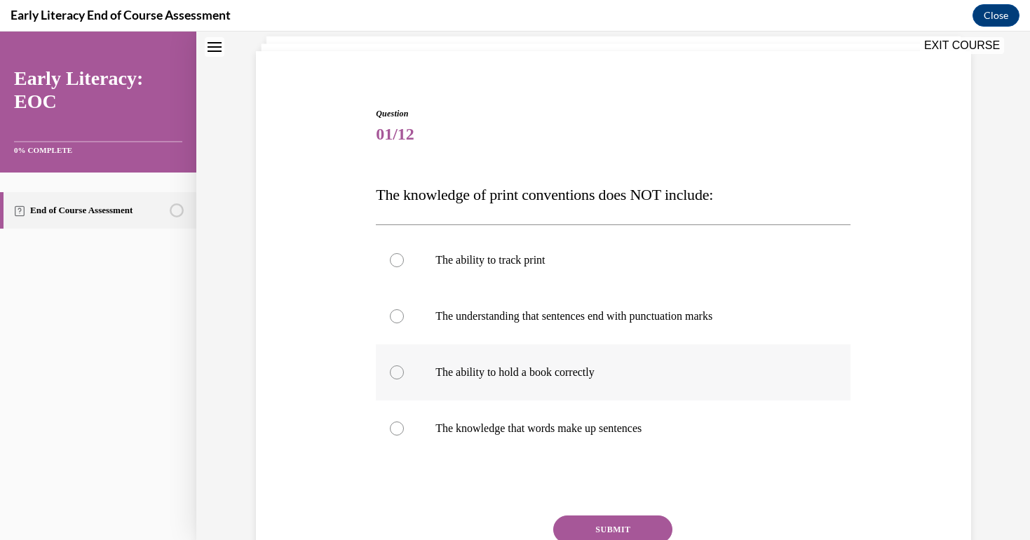
click at [557, 381] on div at bounding box center [613, 372] width 475 height 56
click at [602, 525] on button "SUBMIT" at bounding box center [612, 529] width 119 height 28
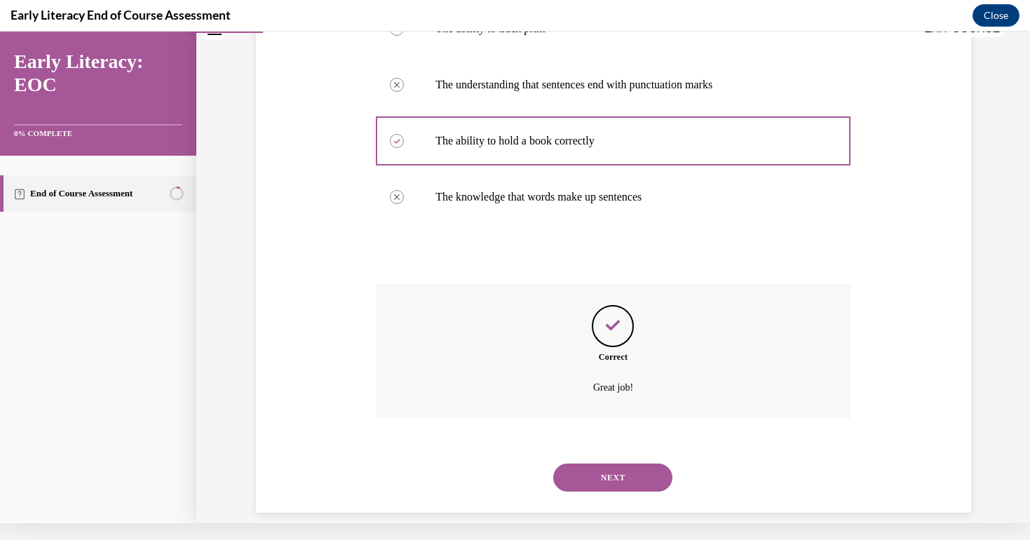
click at [612, 463] on button "NEXT" at bounding box center [612, 477] width 119 height 28
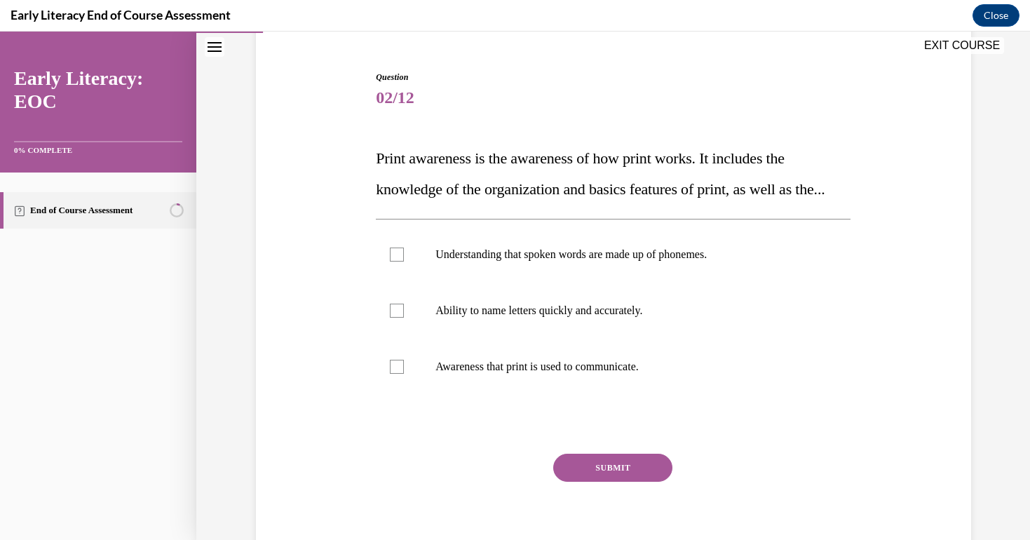
scroll to position [119, 0]
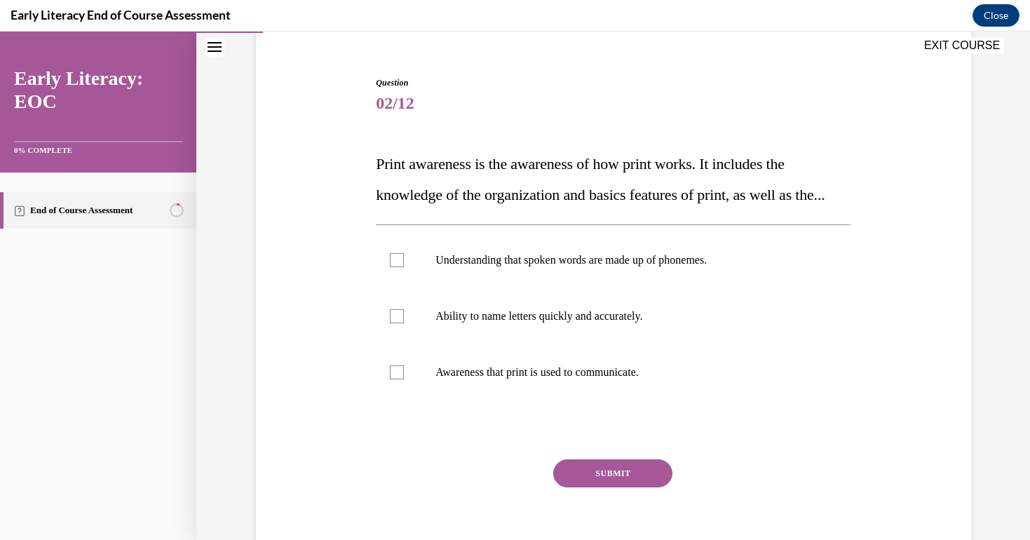
click at [639, 205] on p "Print awareness is the awareness of how print works. It includes the knowledge …" at bounding box center [613, 180] width 475 height 62
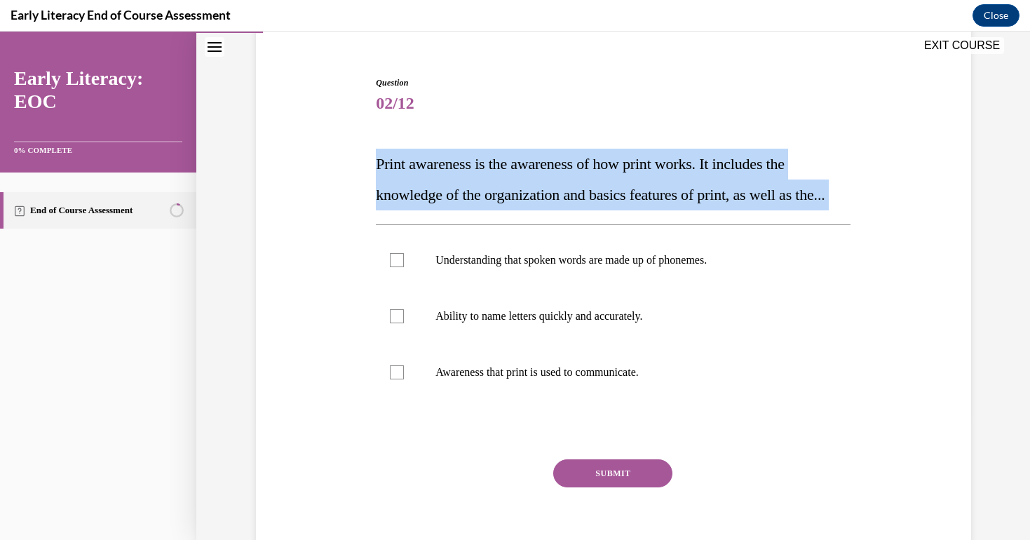
click at [639, 205] on p "Print awareness is the awareness of how print works. It includes the knowledge …" at bounding box center [613, 180] width 475 height 62
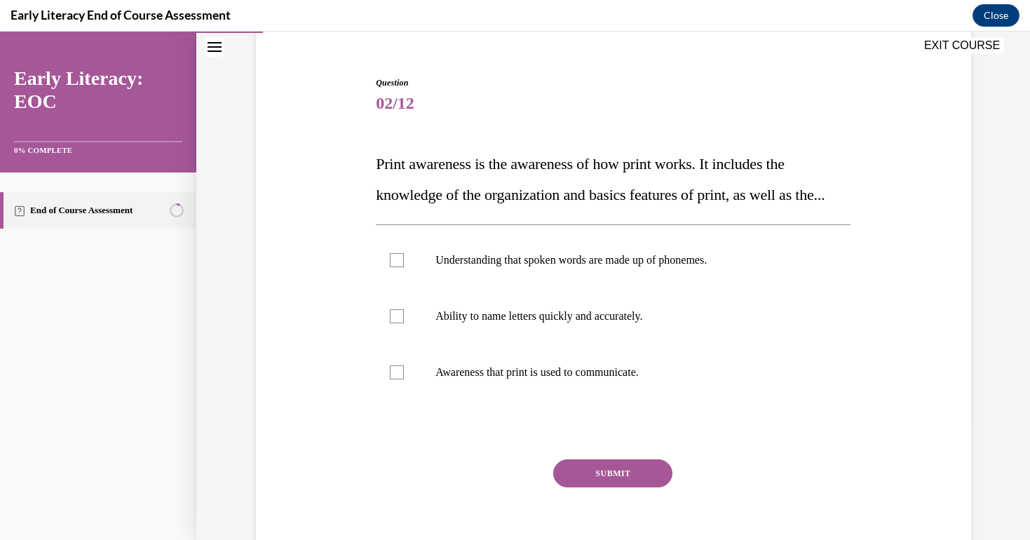
click at [281, 299] on div "Question 02/12 Print awareness is the awareness of how print works. It includes…" at bounding box center [613, 304] width 722 height 540
click at [437, 392] on div at bounding box center [613, 372] width 475 height 56
click at [603, 487] on button "SUBMIT" at bounding box center [612, 473] width 119 height 28
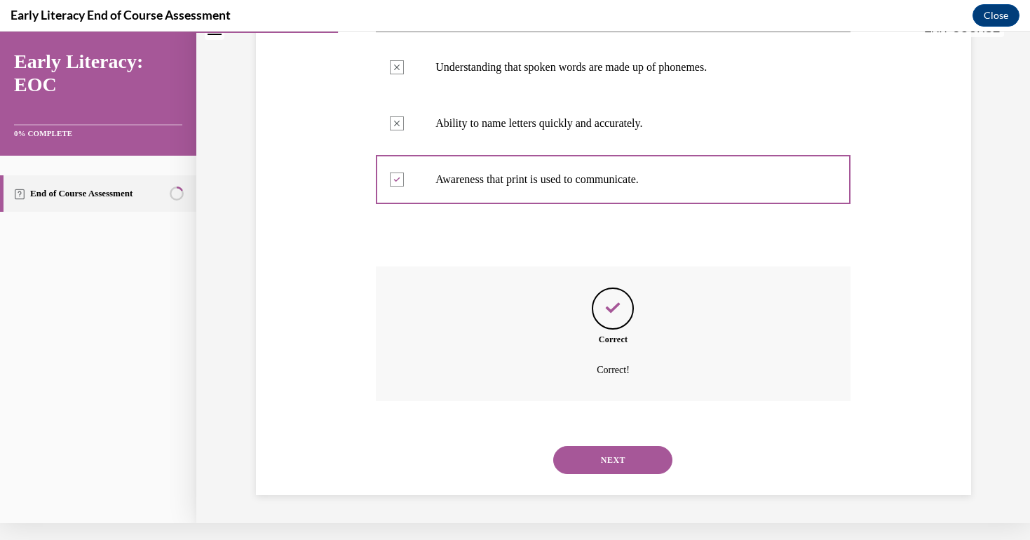
scroll to position [308, 0]
click at [604, 458] on button "NEXT" at bounding box center [612, 460] width 119 height 28
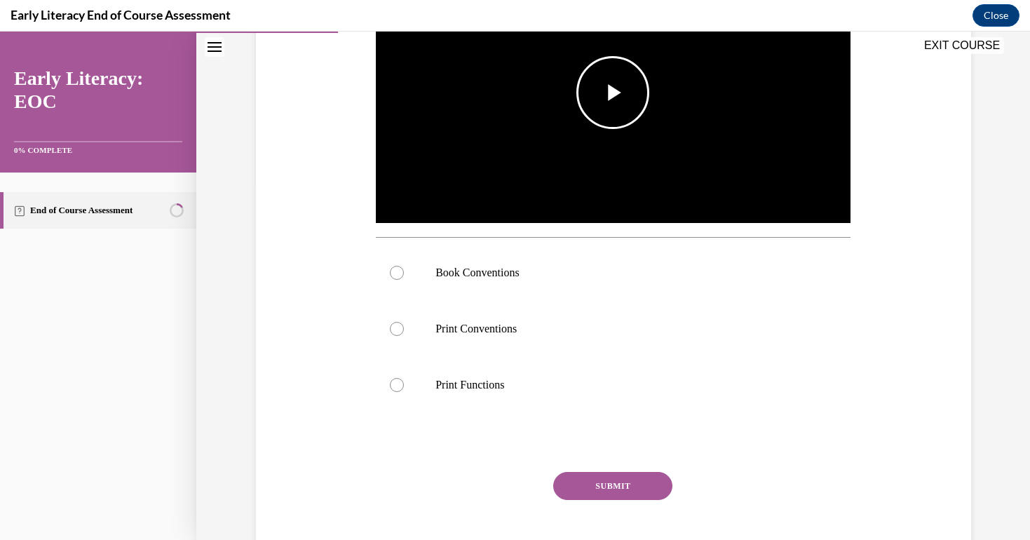
scroll to position [365, 0]
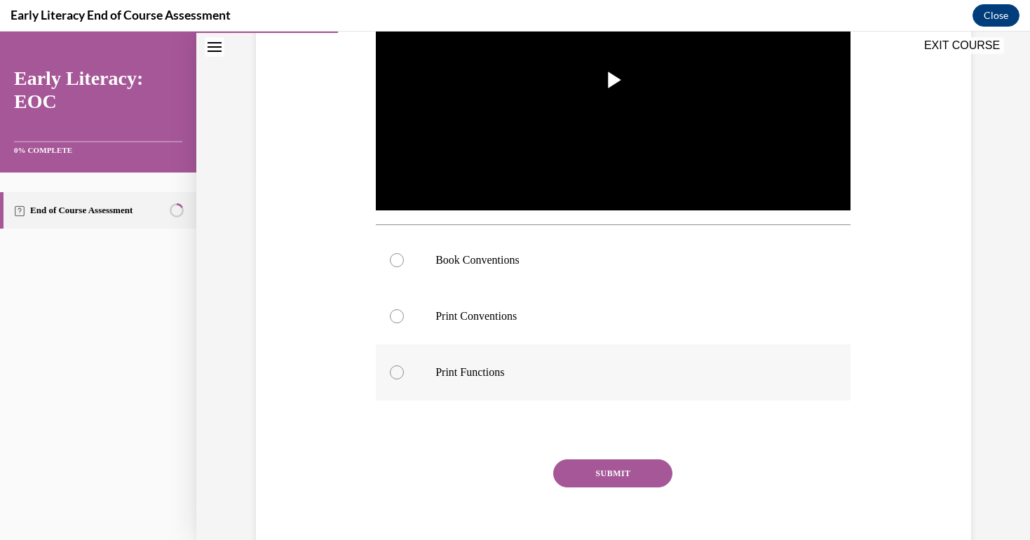
click at [479, 361] on div at bounding box center [613, 372] width 475 height 56
click at [564, 470] on button "SUBMIT" at bounding box center [612, 473] width 119 height 28
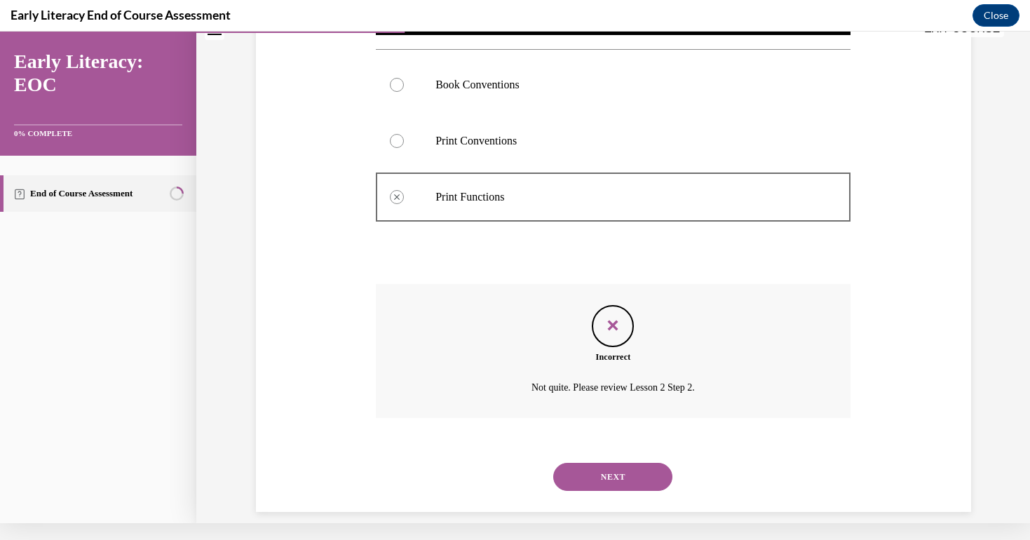
click at [601, 468] on button "NEXT" at bounding box center [612, 477] width 119 height 28
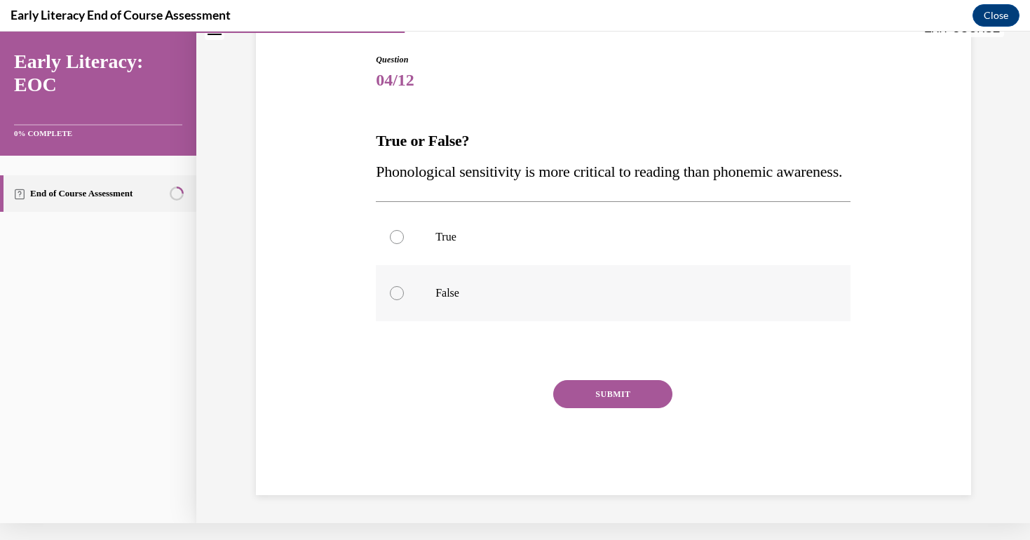
click at [482, 290] on div at bounding box center [613, 293] width 475 height 56
click at [600, 407] on button "SUBMIT" at bounding box center [612, 394] width 119 height 28
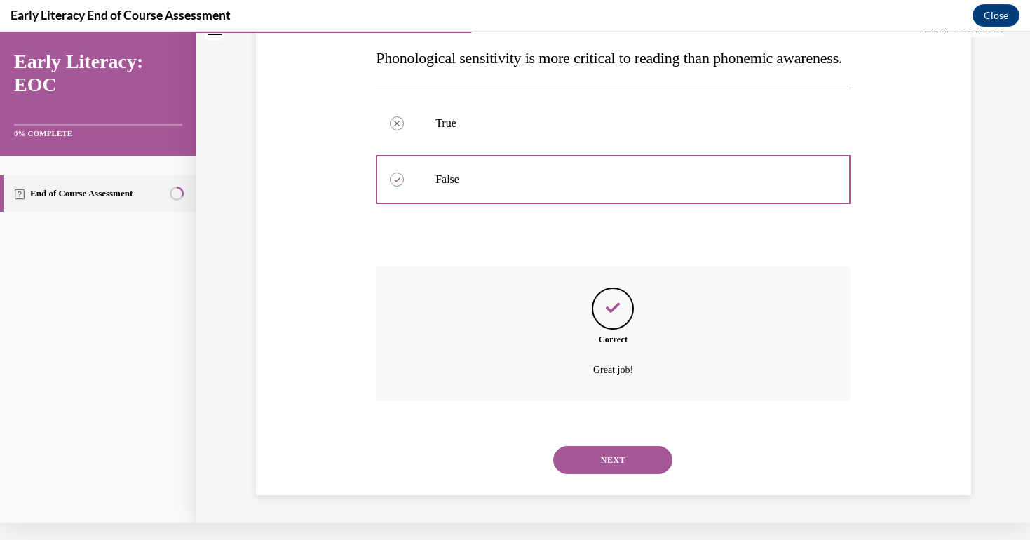
click at [604, 448] on button "NEXT" at bounding box center [612, 460] width 119 height 28
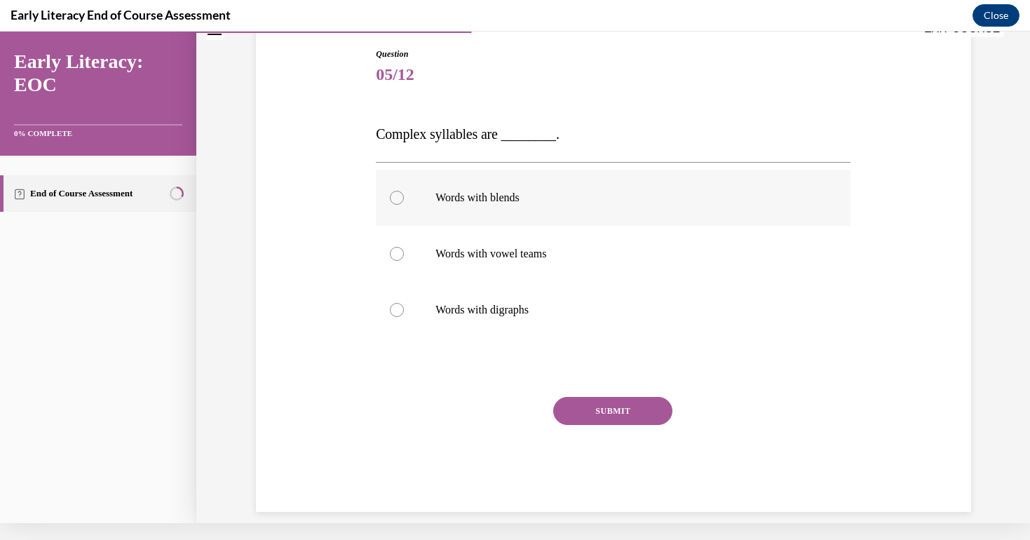
click at [533, 191] on p "Words with blends" at bounding box center [625, 198] width 380 height 14
click at [601, 417] on button "SUBMIT" at bounding box center [612, 411] width 119 height 28
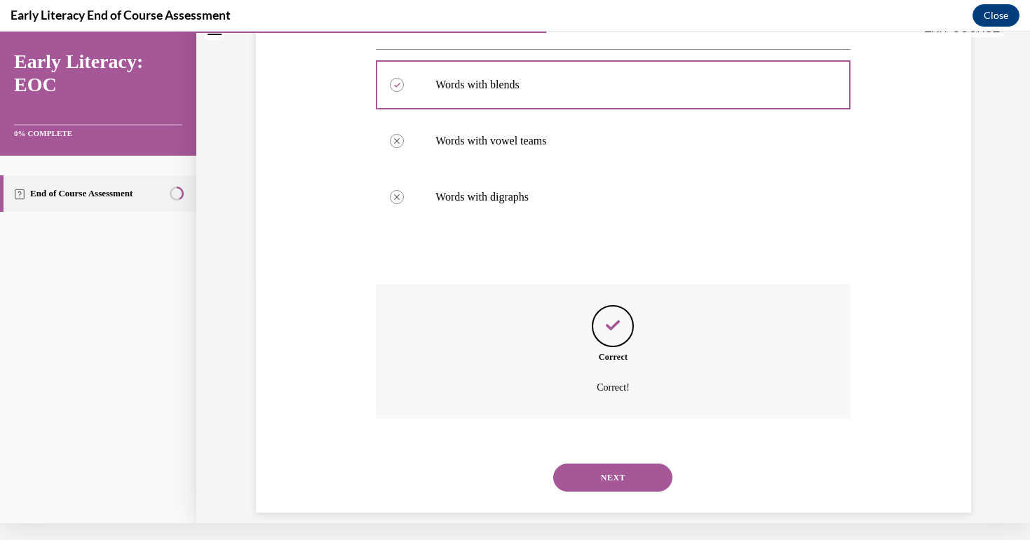
click at [607, 469] on button "NEXT" at bounding box center [612, 477] width 119 height 28
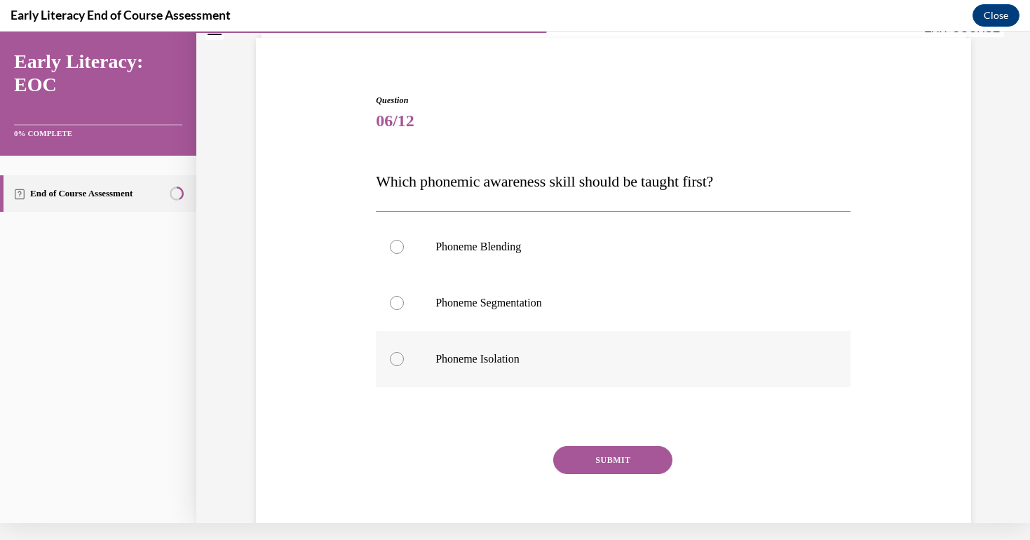
click at [489, 353] on p "Phoneme Isolation" at bounding box center [625, 359] width 380 height 14
click at [604, 454] on button "SUBMIT" at bounding box center [612, 460] width 119 height 28
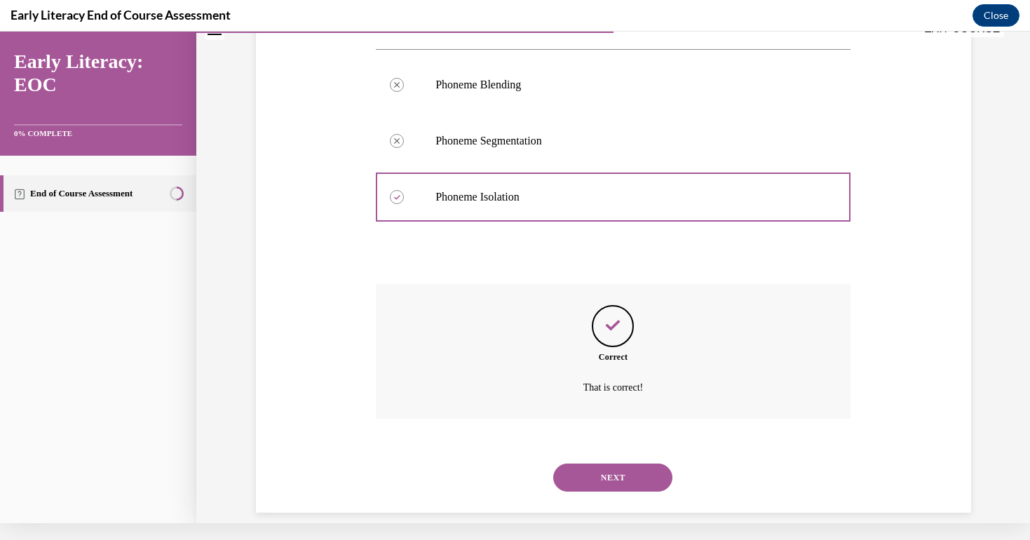
click at [610, 449] on div "NEXT" at bounding box center [613, 477] width 475 height 56
click at [610, 463] on button "NEXT" at bounding box center [612, 477] width 119 height 28
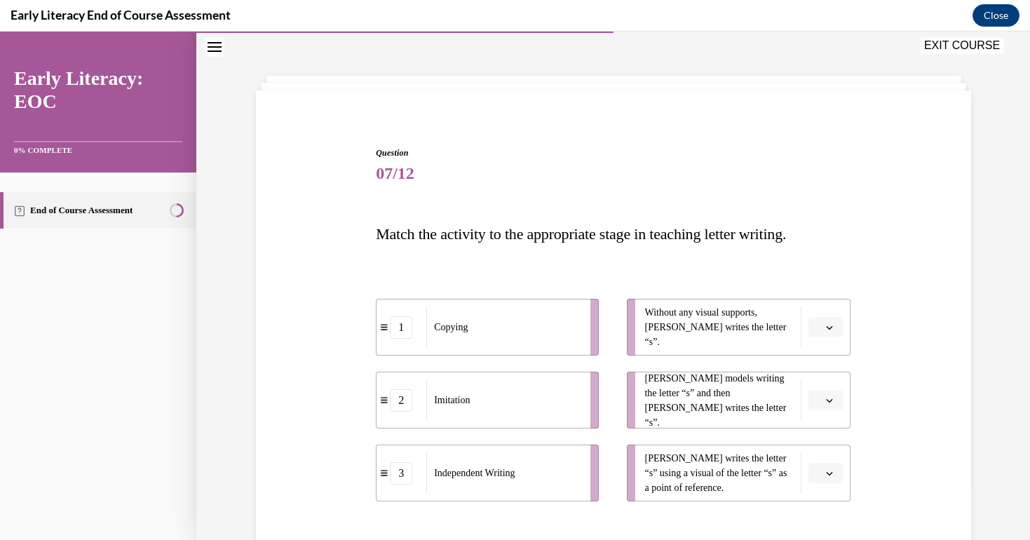
click at [818, 323] on span "Please select an option" at bounding box center [819, 327] width 5 height 14
click at [821, 442] on span "3" at bounding box center [820, 442] width 5 height 11
click at [834, 393] on button "button" at bounding box center [825, 400] width 34 height 21
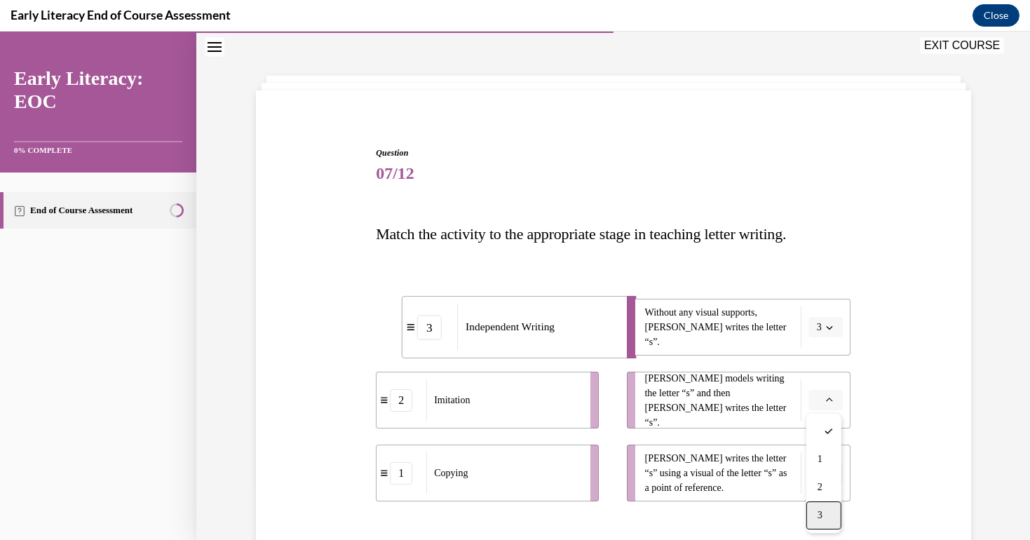
click at [827, 508] on div "3" at bounding box center [823, 515] width 35 height 28
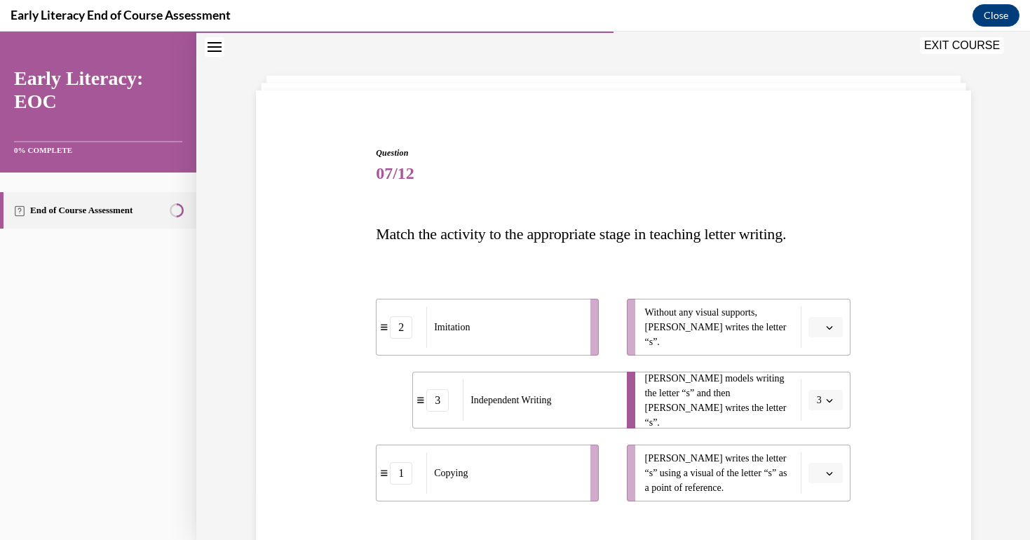
click at [827, 470] on icon "button" at bounding box center [829, 473] width 7 height 7
click at [721, 323] on span "Without any visual supports, Tina writes the letter “s”." at bounding box center [718, 327] width 149 height 44
click at [817, 323] on span "Please select an option" at bounding box center [819, 327] width 5 height 14
drag, startPoint x: 825, startPoint y: 421, endPoint x: 824, endPoint y: 442, distance: 20.3
click at [824, 442] on div "1 2 3" at bounding box center [823, 400] width 35 height 119
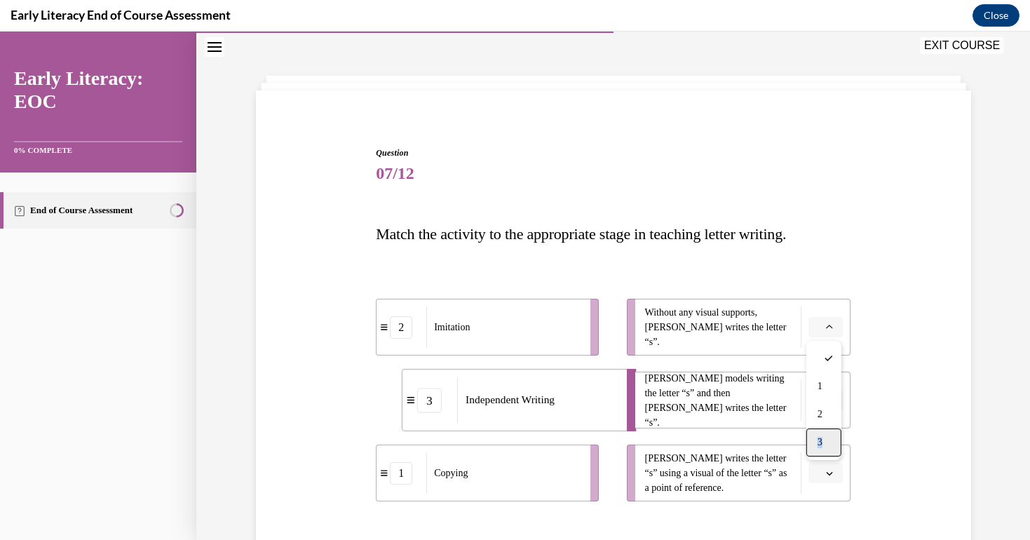
click at [824, 442] on div "3" at bounding box center [823, 442] width 35 height 28
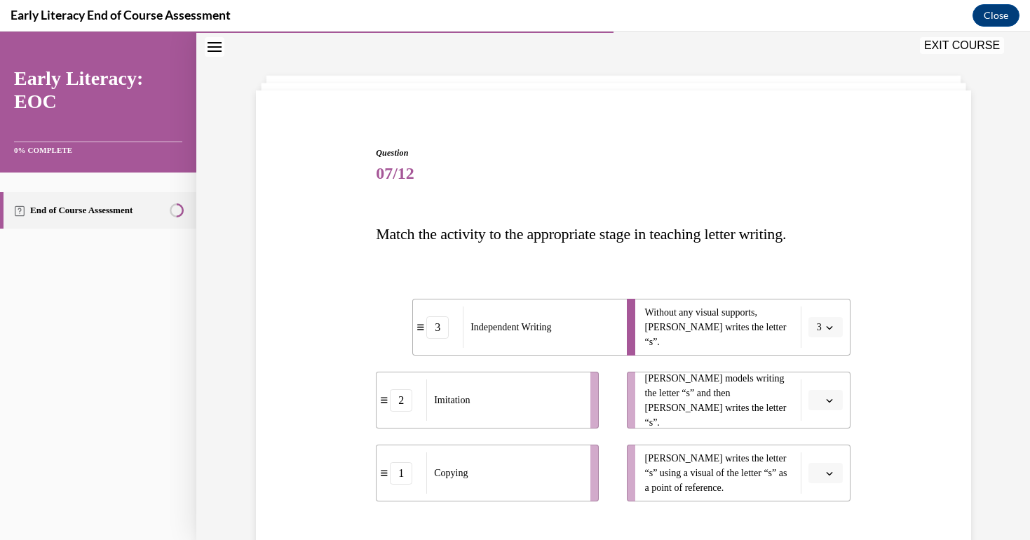
click at [828, 407] on button "button" at bounding box center [825, 400] width 34 height 21
click at [832, 470] on div "1" at bounding box center [823, 459] width 35 height 28
click at [832, 466] on button "button" at bounding box center [825, 473] width 34 height 21
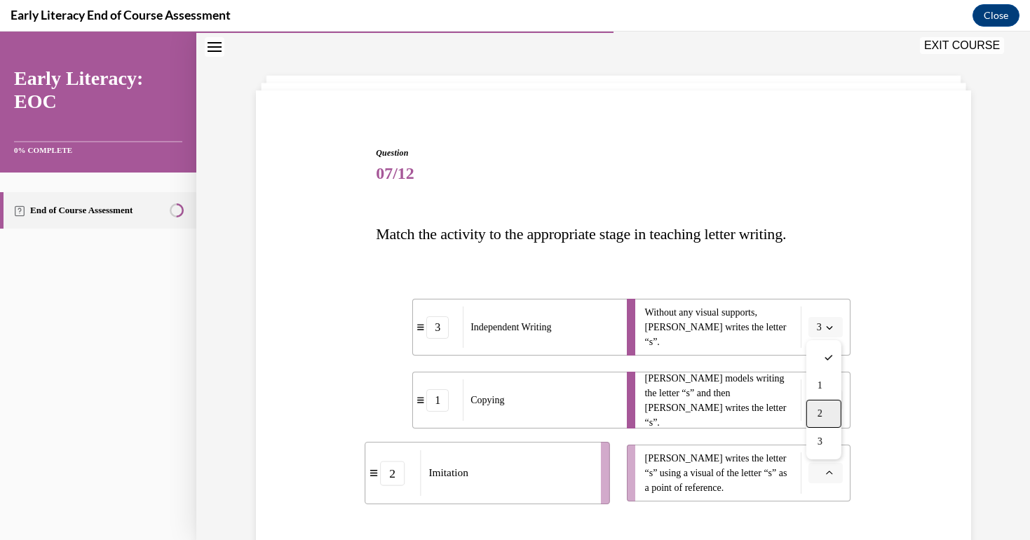
click at [827, 416] on div "2" at bounding box center [823, 414] width 35 height 28
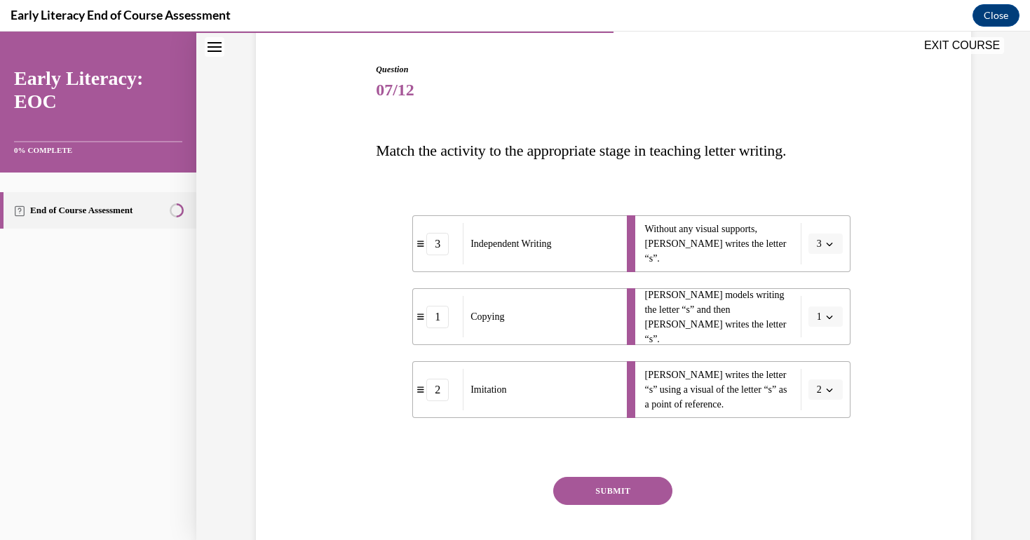
click at [632, 494] on button "SUBMIT" at bounding box center [612, 491] width 119 height 28
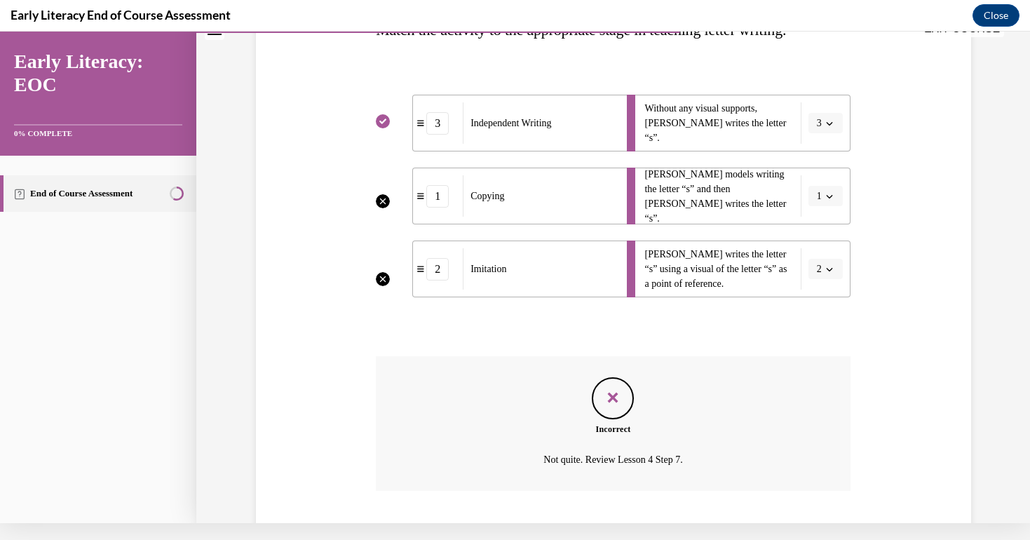
scroll to position [217, 0]
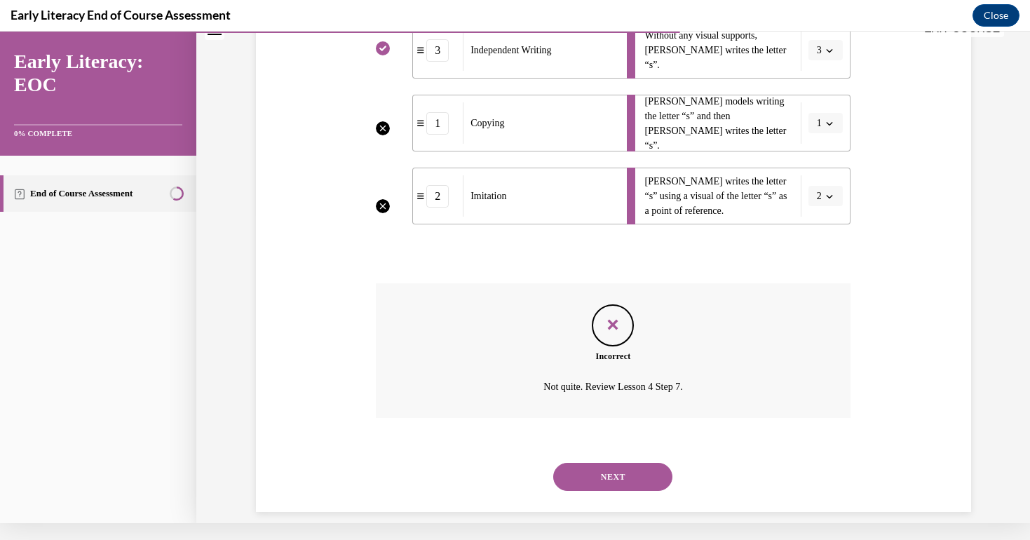
click at [634, 463] on button "NEXT" at bounding box center [612, 477] width 119 height 28
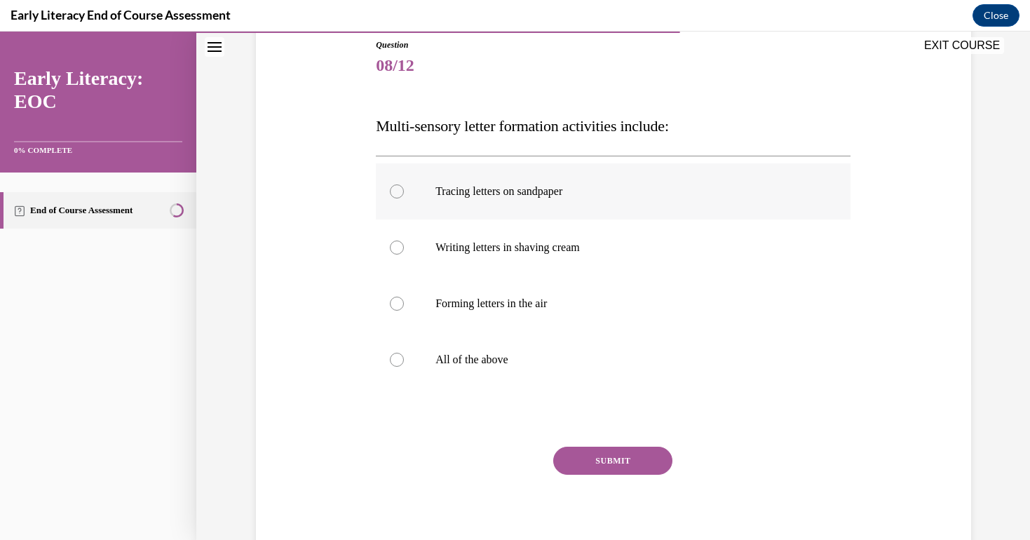
click at [603, 203] on div at bounding box center [613, 191] width 475 height 56
click at [584, 267] on div at bounding box center [613, 247] width 475 height 56
click at [547, 310] on p "Forming letters in the air" at bounding box center [625, 304] width 380 height 14
click at [534, 339] on div at bounding box center [613, 360] width 475 height 56
click at [615, 452] on button "SUBMIT" at bounding box center [612, 461] width 119 height 28
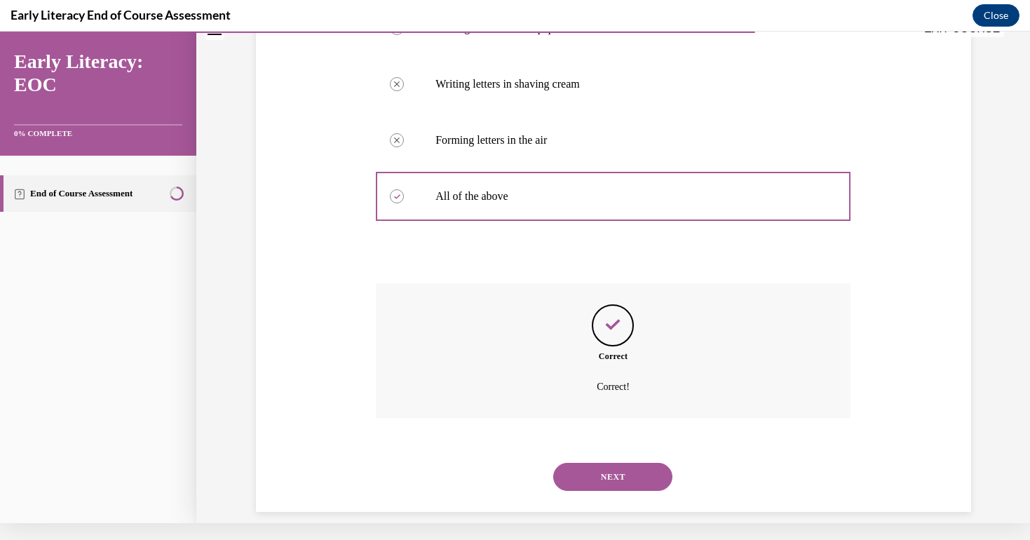
scroll to position [302, 0]
click at [610, 463] on button "NEXT" at bounding box center [612, 477] width 119 height 28
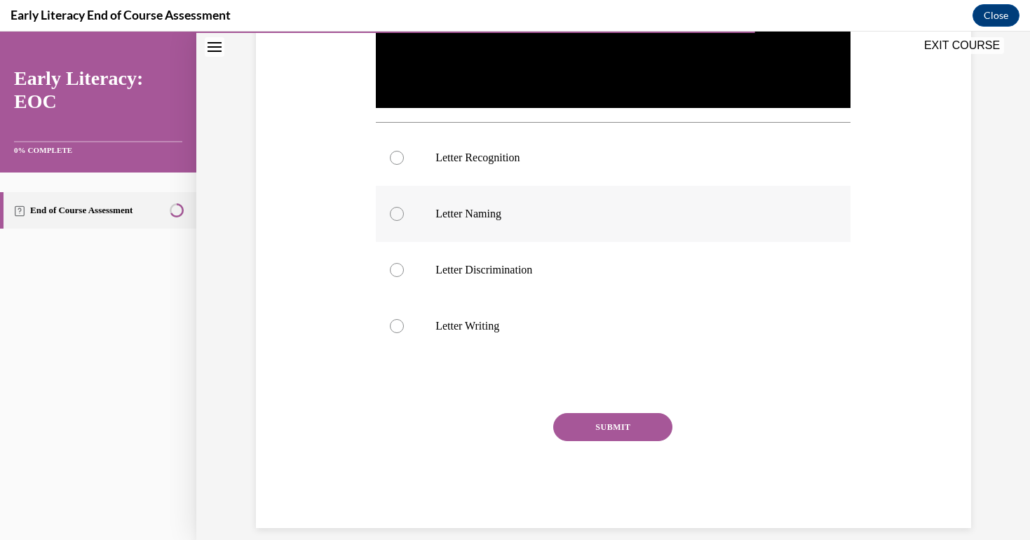
scroll to position [467, 0]
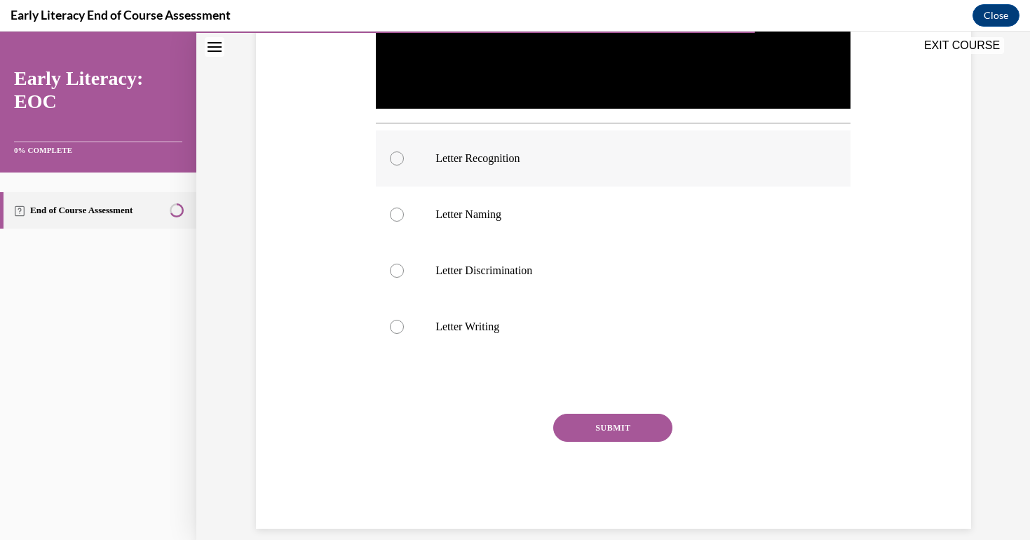
click at [508, 177] on div at bounding box center [613, 158] width 475 height 56
click at [606, 421] on button "SUBMIT" at bounding box center [612, 428] width 119 height 28
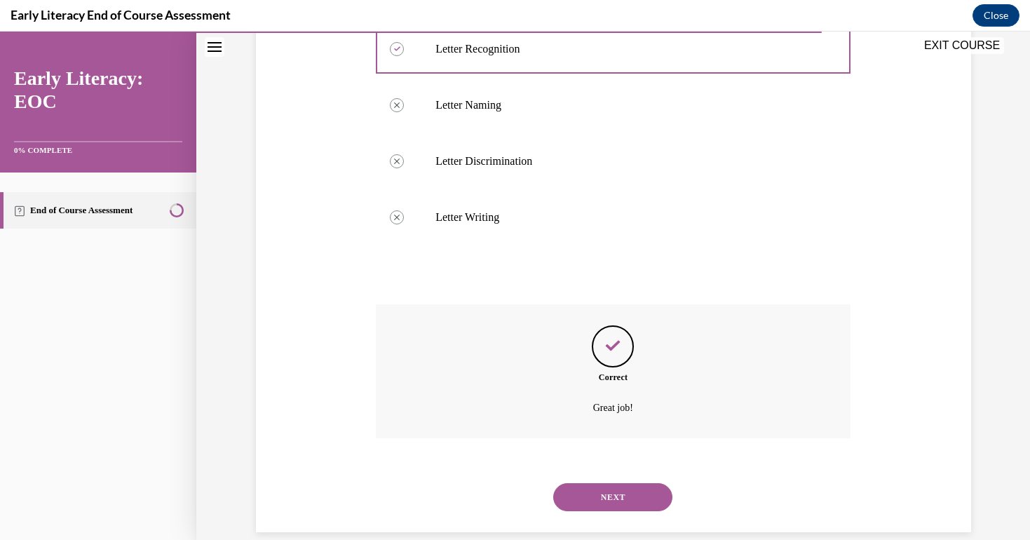
scroll to position [580, 0]
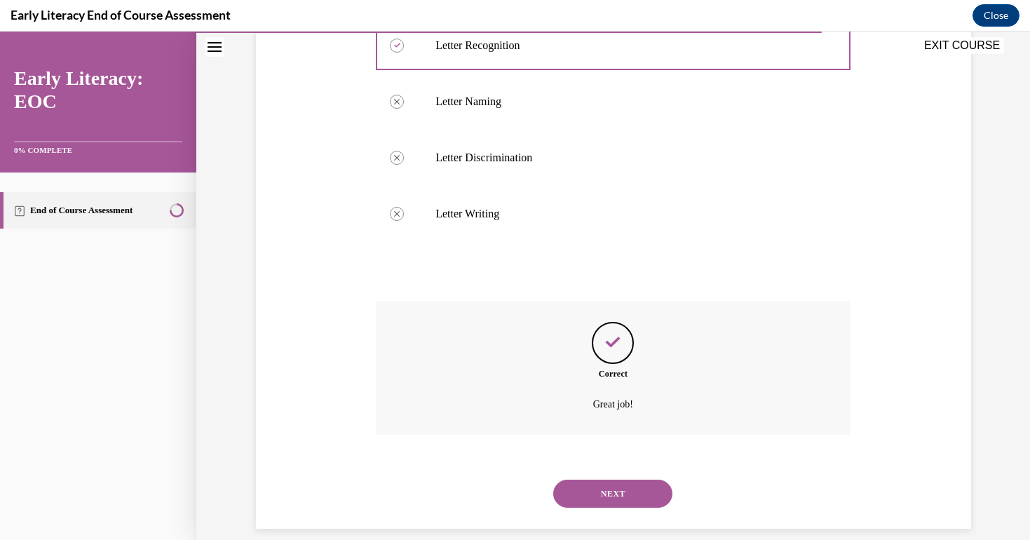
click at [602, 482] on button "NEXT" at bounding box center [612, 494] width 119 height 28
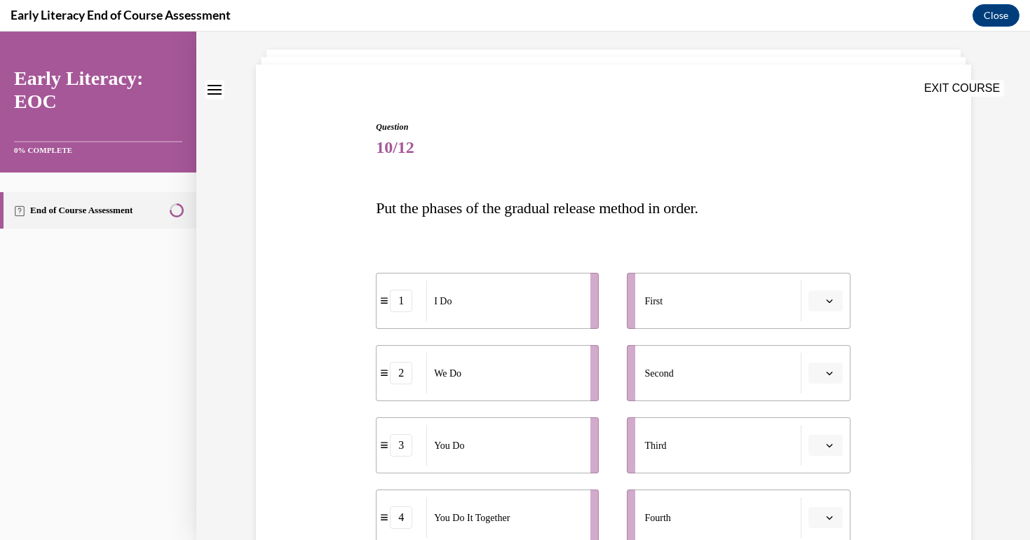
scroll to position [128, 0]
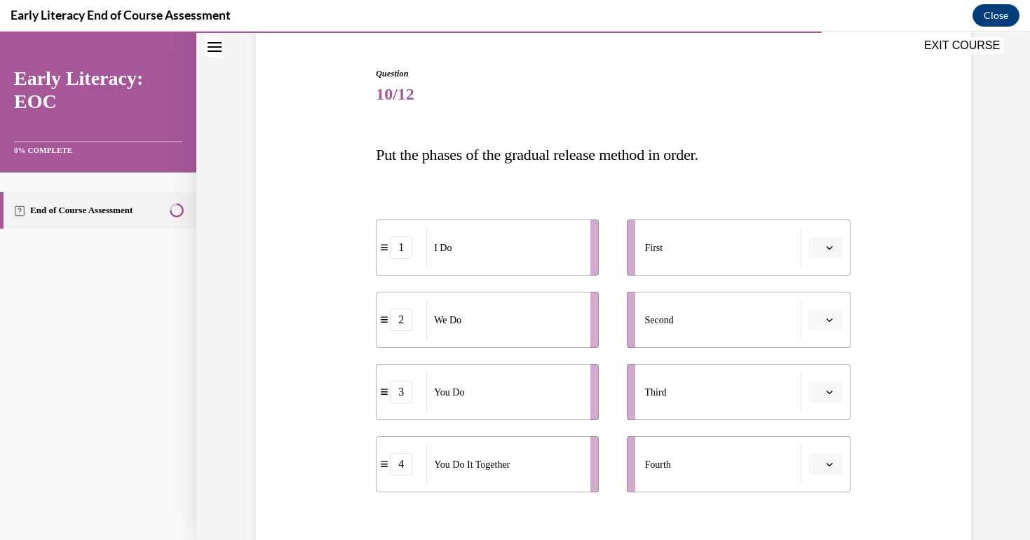
click at [821, 245] on span "Please select an option" at bounding box center [819, 248] width 5 height 14
click at [825, 309] on div "1" at bounding box center [823, 307] width 35 height 28
click at [834, 313] on button "button" at bounding box center [825, 319] width 34 height 21
click at [822, 413] on div "2" at bounding box center [823, 407] width 35 height 28
click at [829, 398] on button "button" at bounding box center [825, 391] width 34 height 21
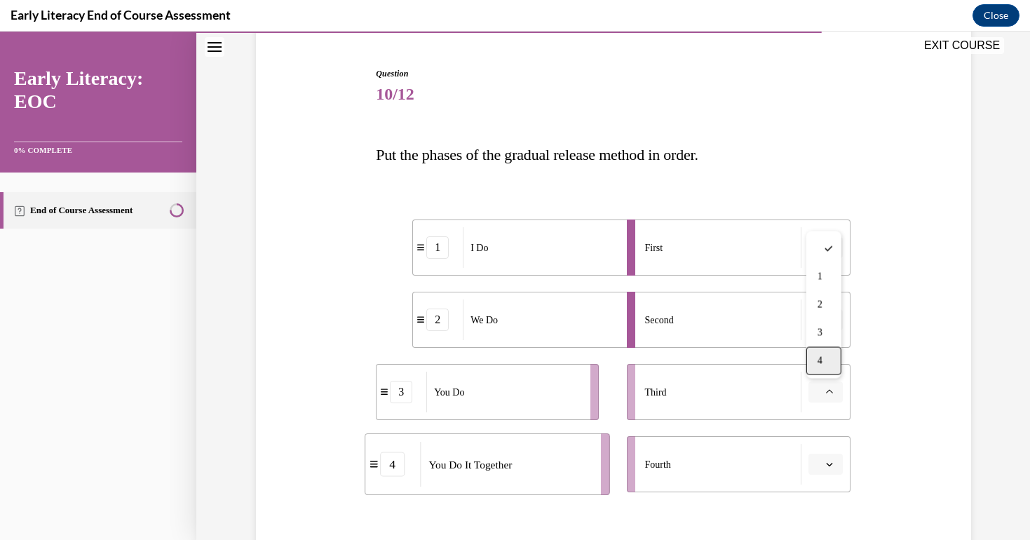
click at [832, 372] on div "4" at bounding box center [823, 361] width 35 height 28
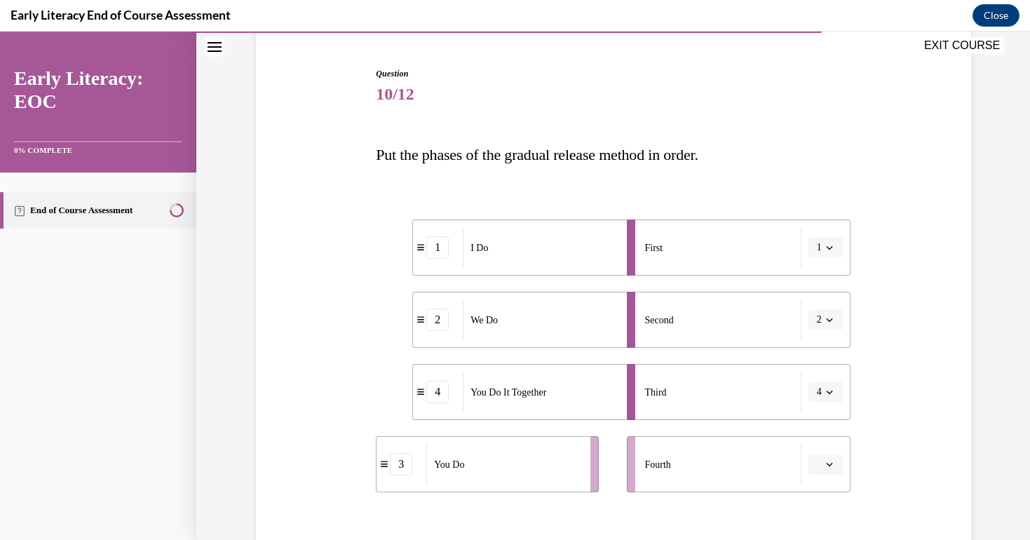
click at [827, 464] on icon "button" at bounding box center [829, 465] width 6 height 4
click at [831, 405] on div "3" at bounding box center [823, 405] width 35 height 28
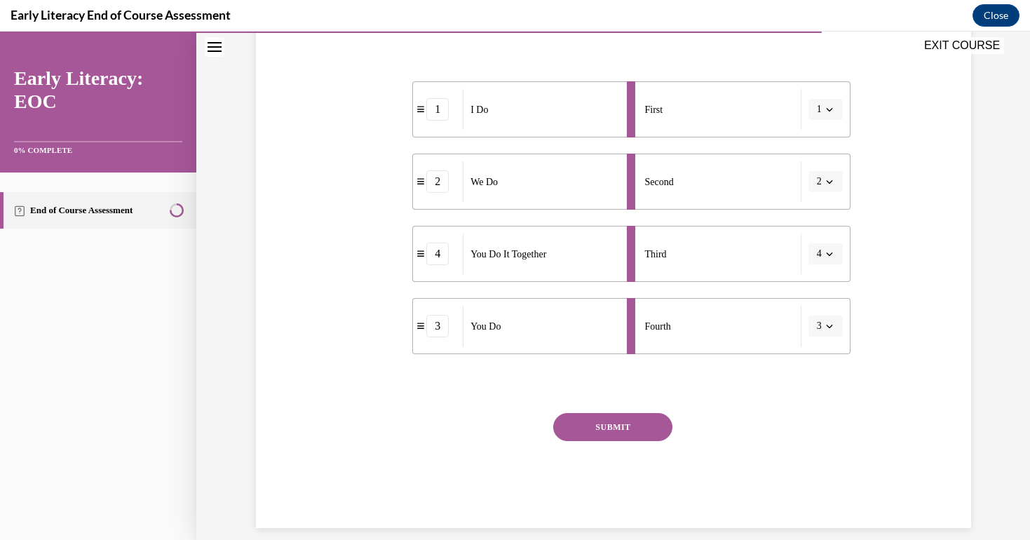
click at [630, 431] on button "SUBMIT" at bounding box center [612, 427] width 119 height 28
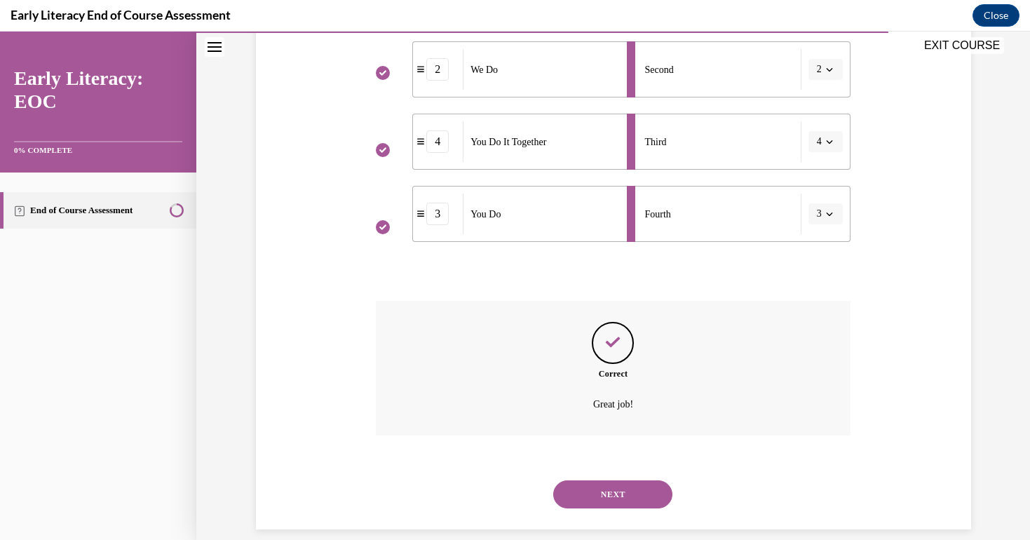
click at [618, 480] on button "NEXT" at bounding box center [612, 494] width 119 height 28
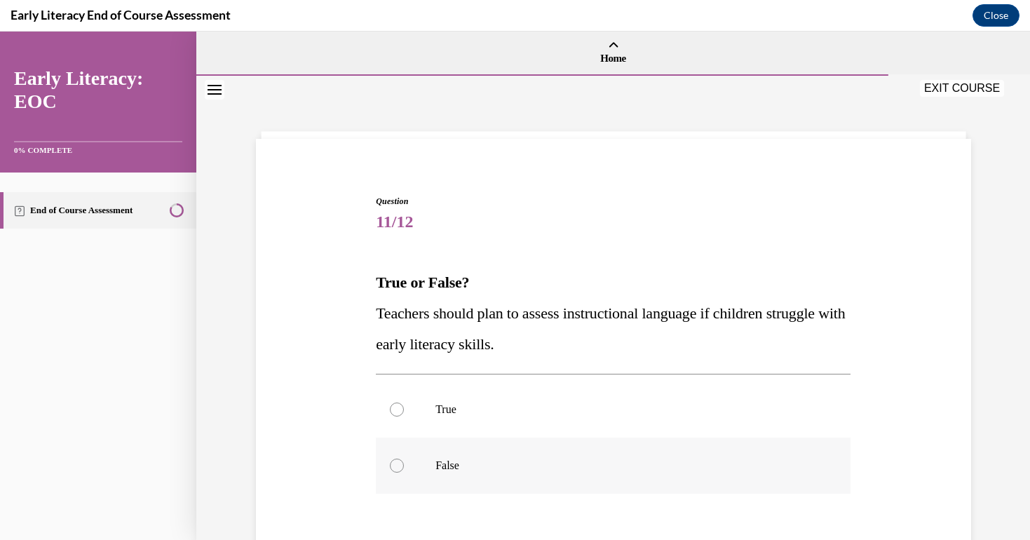
scroll to position [0, 0]
click at [423, 431] on div at bounding box center [613, 409] width 475 height 56
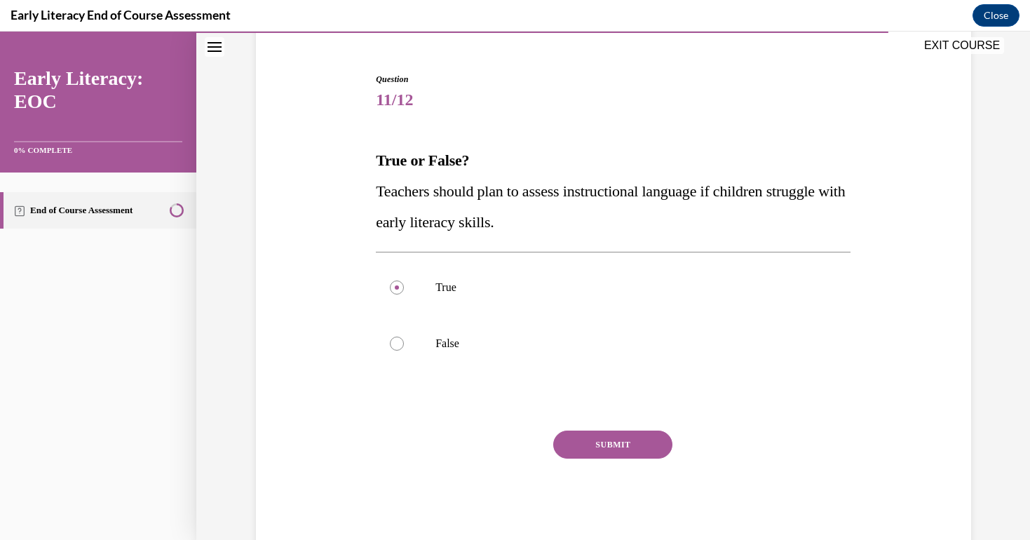
click at [600, 453] on button "SUBMIT" at bounding box center [612, 445] width 119 height 28
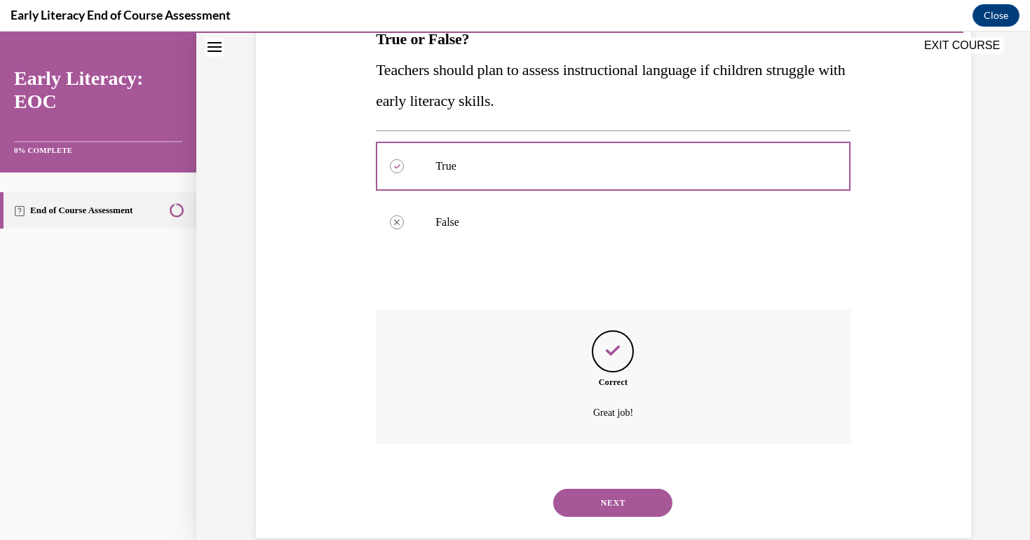
scroll to position [252, 0]
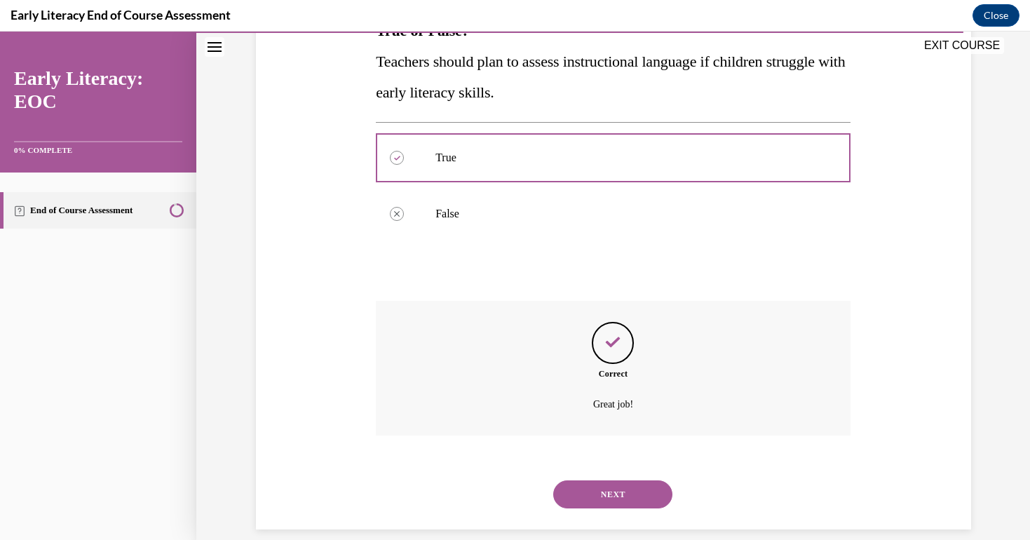
click at [604, 466] on div "NEXT" at bounding box center [613, 494] width 475 height 56
click at [600, 480] on button "NEXT" at bounding box center [612, 494] width 119 height 28
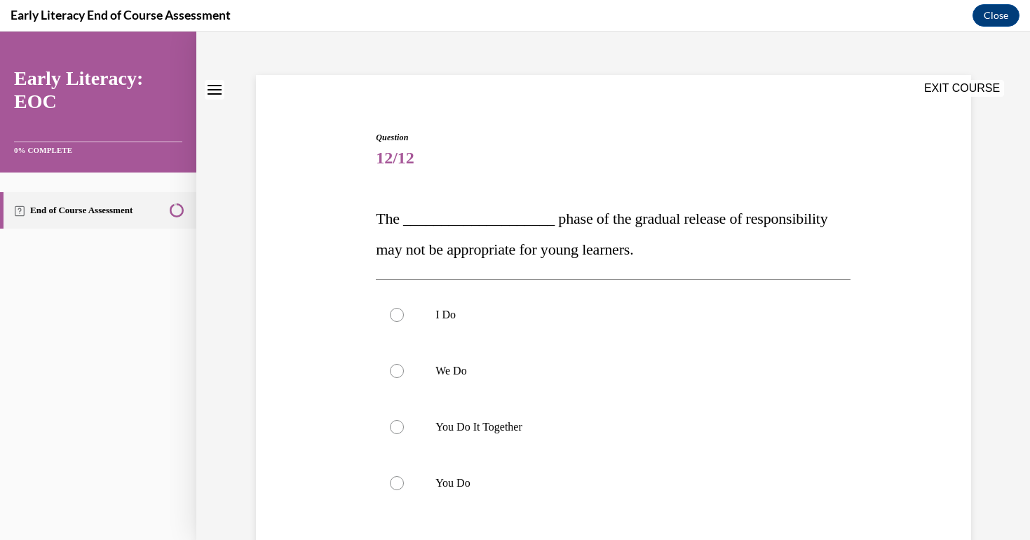
scroll to position [71, 0]
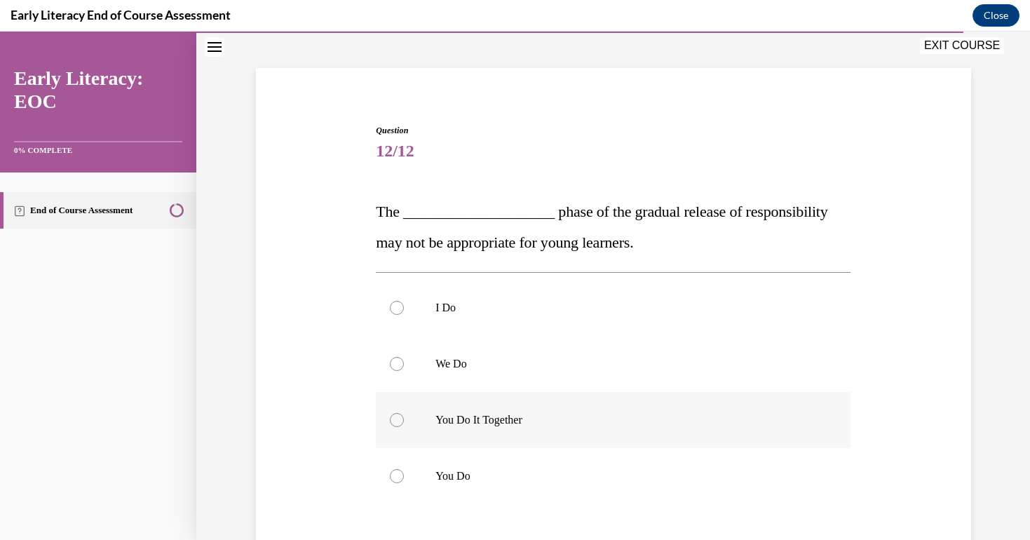
click at [473, 418] on p "You Do It Together" at bounding box center [625, 420] width 380 height 14
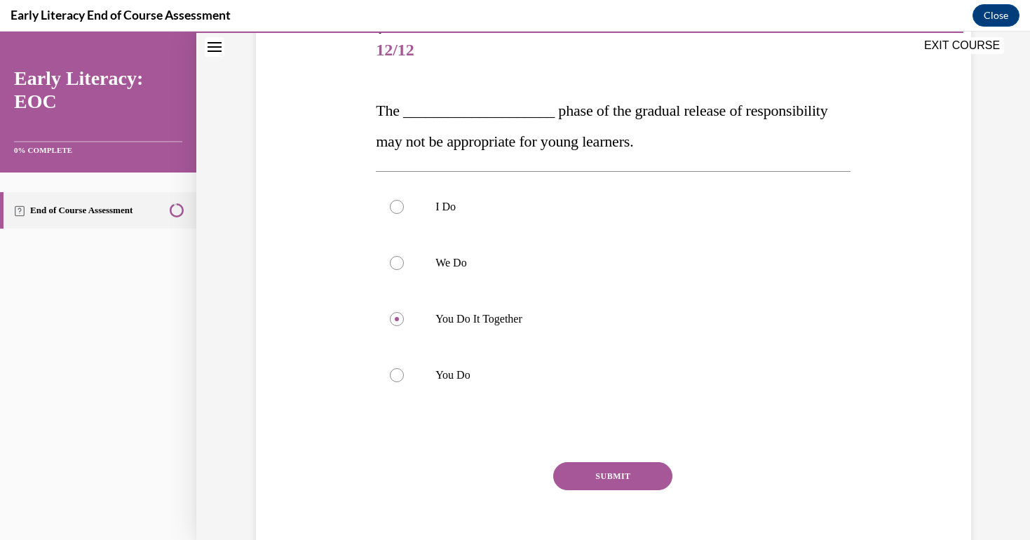
click at [598, 471] on button "SUBMIT" at bounding box center [612, 476] width 119 height 28
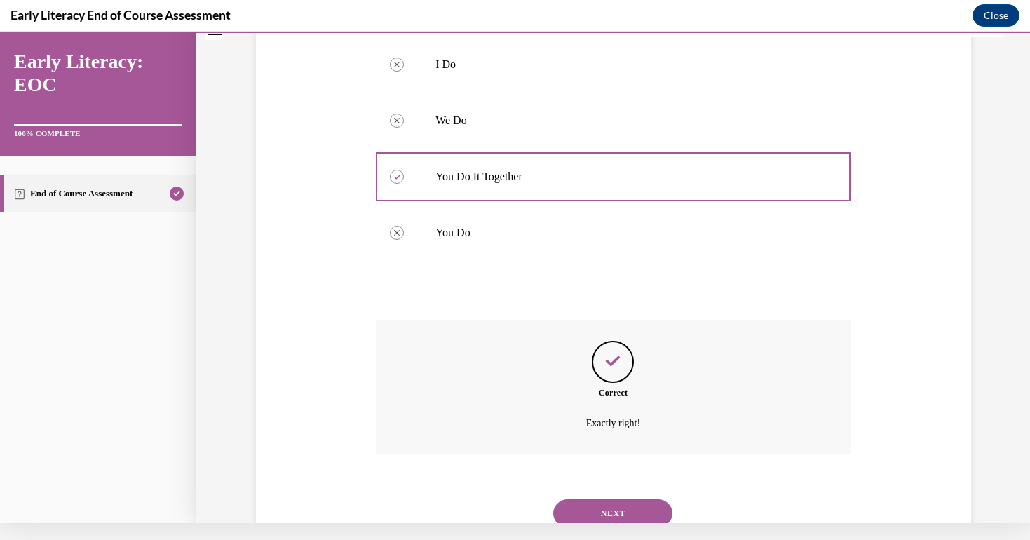
scroll to position [333, 0]
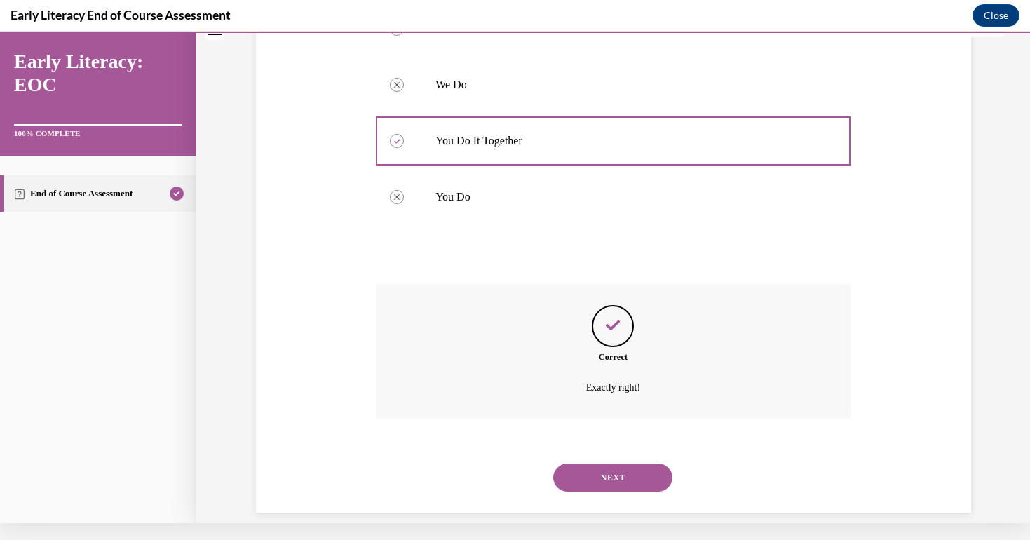
click at [595, 463] on button "NEXT" at bounding box center [612, 477] width 119 height 28
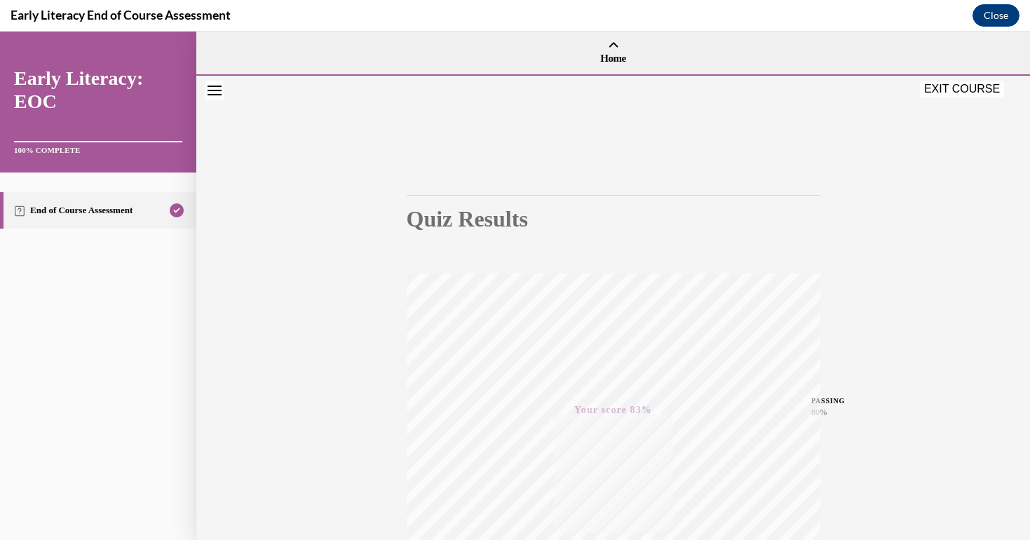
scroll to position [0, 0]
click at [982, 86] on button "EXIT COURSE" at bounding box center [962, 88] width 84 height 17
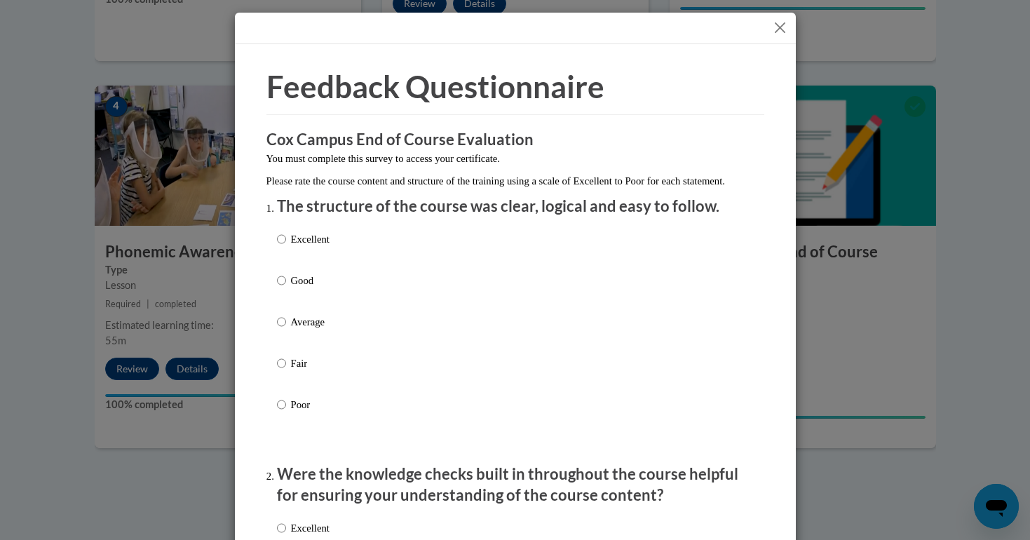
click at [304, 269] on label "Excellent" at bounding box center [303, 250] width 53 height 38
click at [286, 247] on input "Excellent" at bounding box center [281, 238] width 9 height 15
radio input "true"
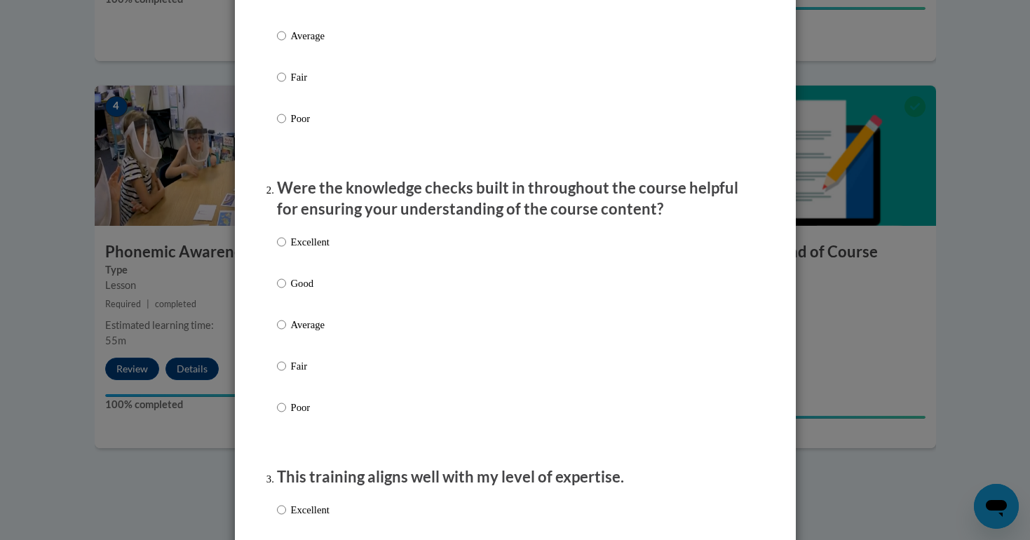
click at [300, 291] on p "Good" at bounding box center [310, 283] width 39 height 15
click at [286, 291] on input "Good" at bounding box center [281, 283] width 9 height 15
radio input "true"
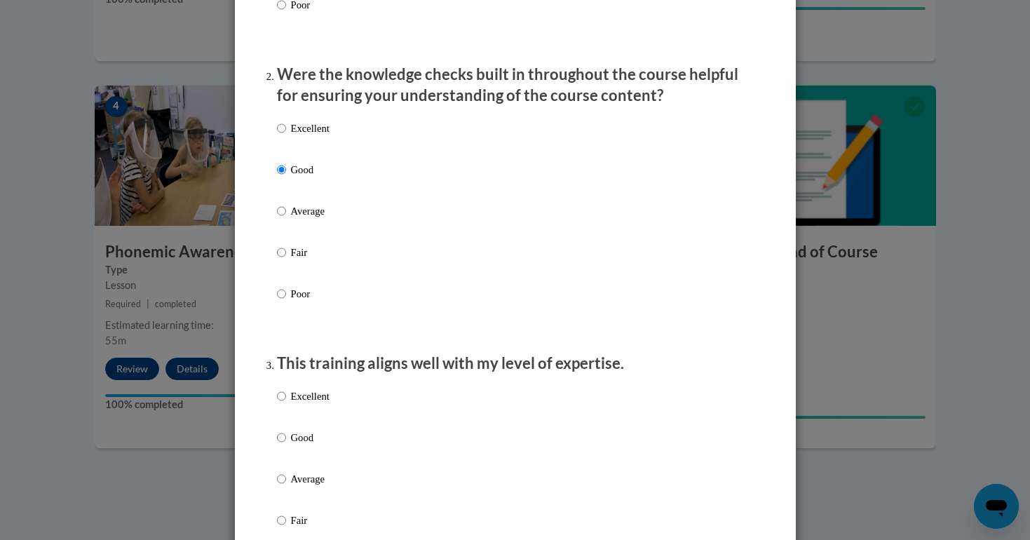
scroll to position [548, 0]
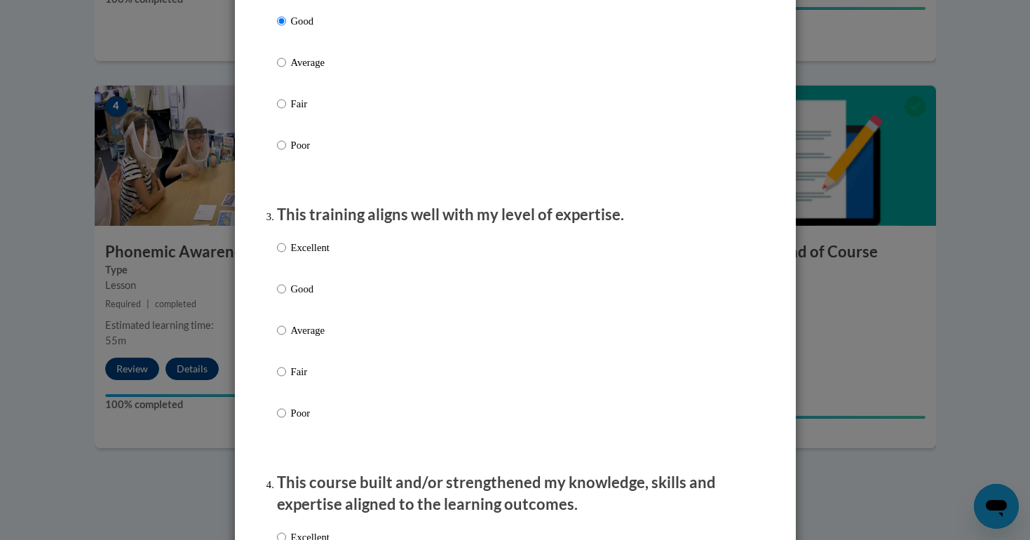
click at [303, 319] on label "Good" at bounding box center [303, 300] width 53 height 38
click at [286, 297] on input "Good" at bounding box center [281, 288] width 9 height 15
radio input "true"
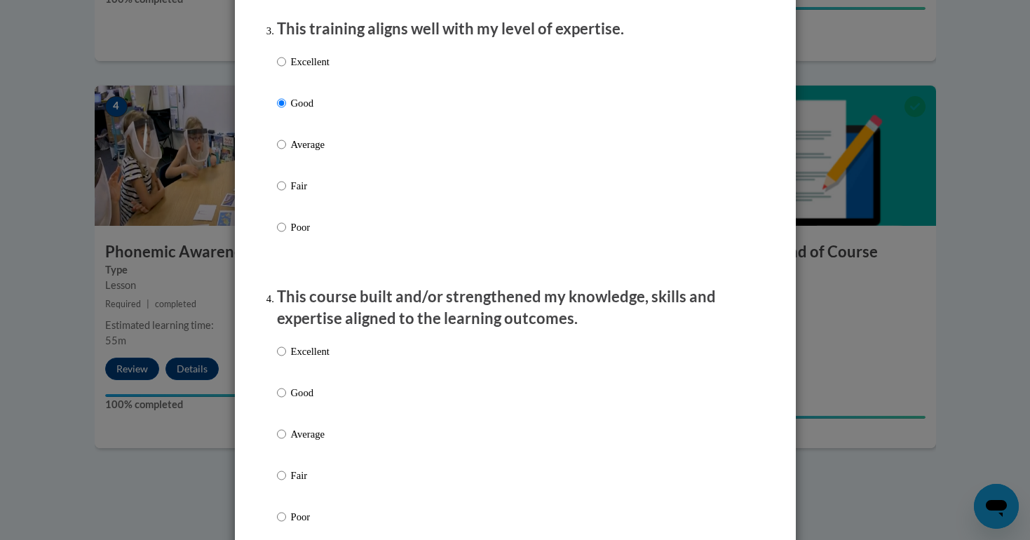
scroll to position [874, 0]
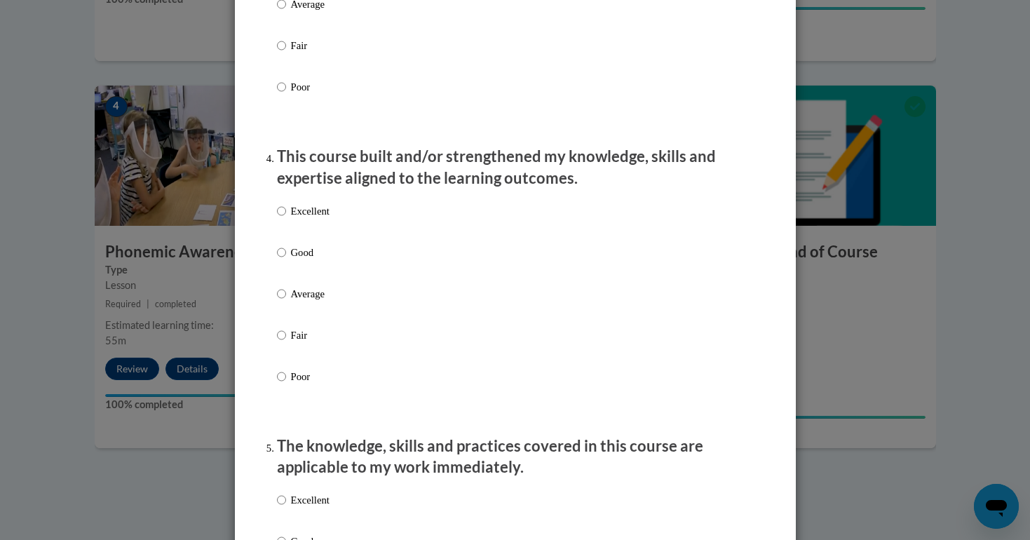
click at [309, 260] on p "Good" at bounding box center [310, 252] width 39 height 15
click at [286, 260] on input "Good" at bounding box center [281, 252] width 9 height 15
radio input "true"
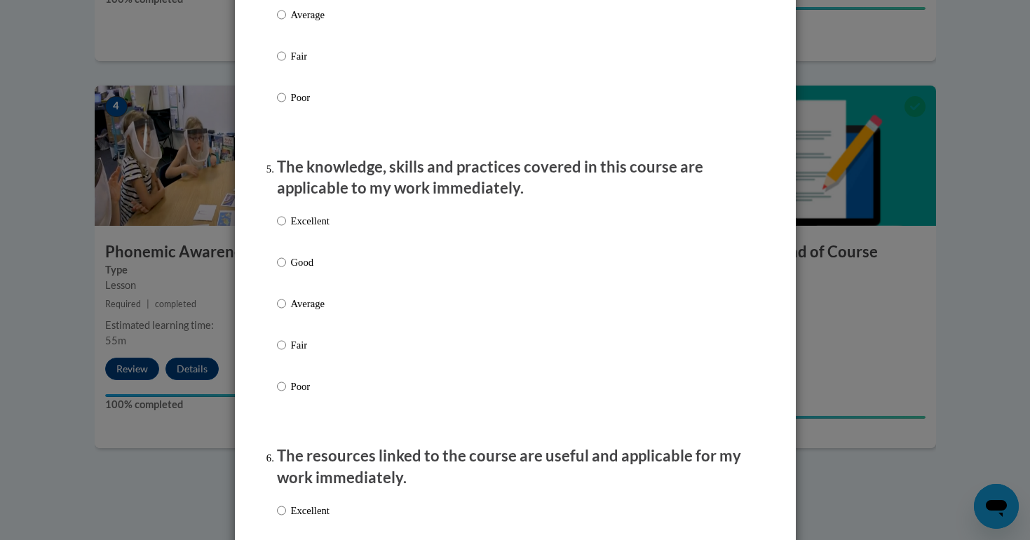
scroll to position [1310, 0]
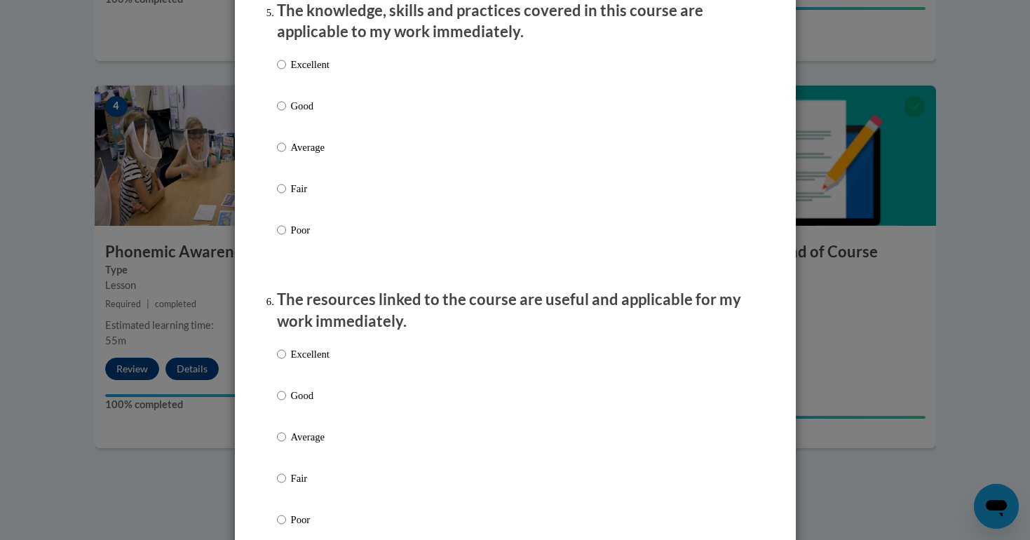
click at [304, 114] on p "Good" at bounding box center [310, 105] width 39 height 15
click at [286, 114] on input "Good" at bounding box center [281, 105] width 9 height 15
radio input "true"
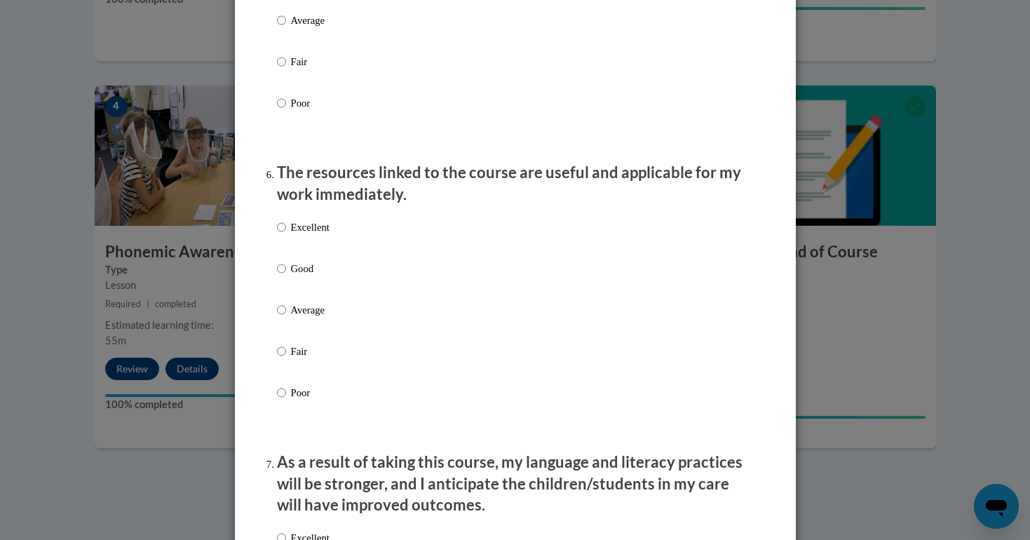
scroll to position [1505, 0]
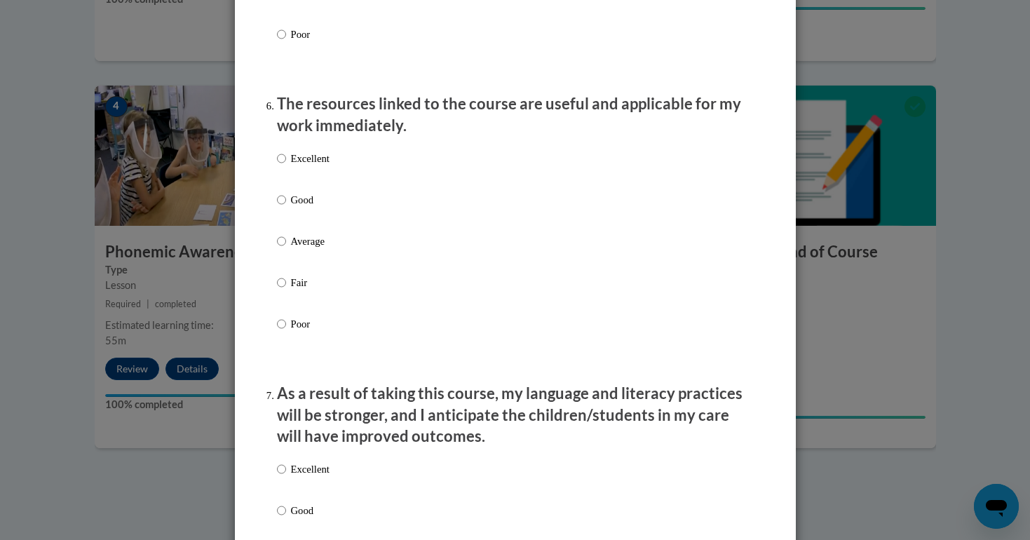
click at [303, 202] on p "Good" at bounding box center [310, 199] width 39 height 15
click at [286, 202] on input "Good" at bounding box center [281, 199] width 9 height 15
radio input "true"
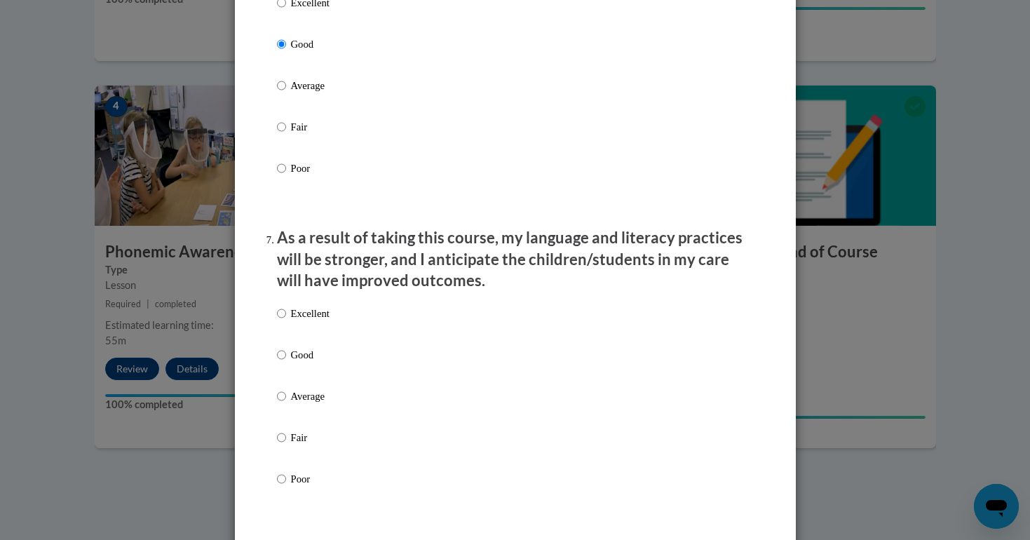
scroll to position [1731, 0]
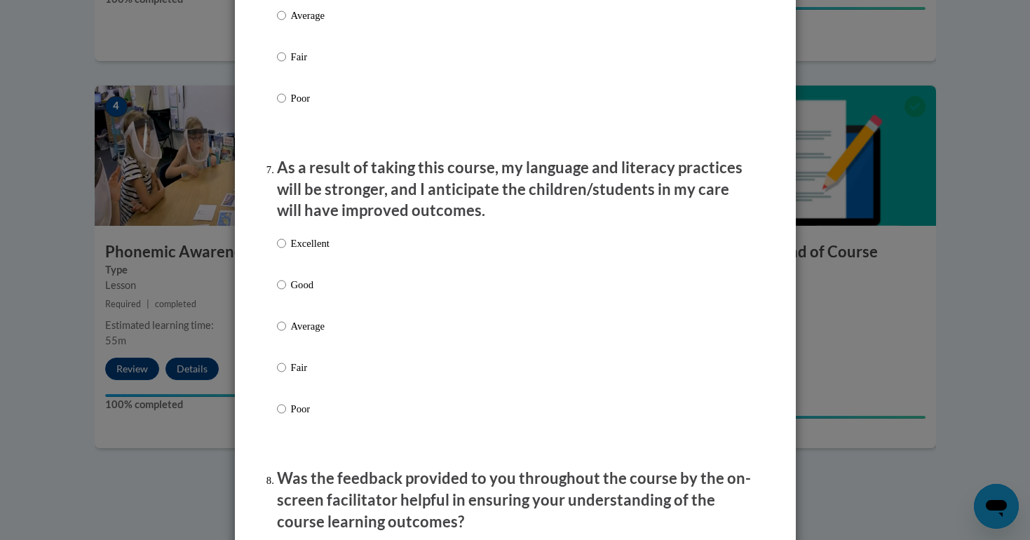
click at [304, 251] on p "Excellent" at bounding box center [310, 243] width 39 height 15
click at [286, 251] on input "Excellent" at bounding box center [281, 243] width 9 height 15
radio input "true"
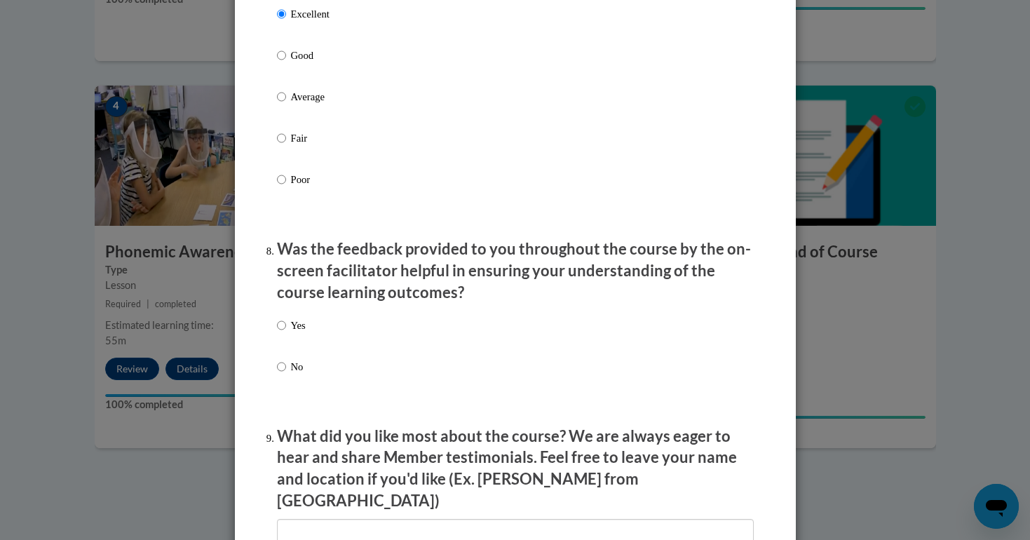
scroll to position [2111, 0]
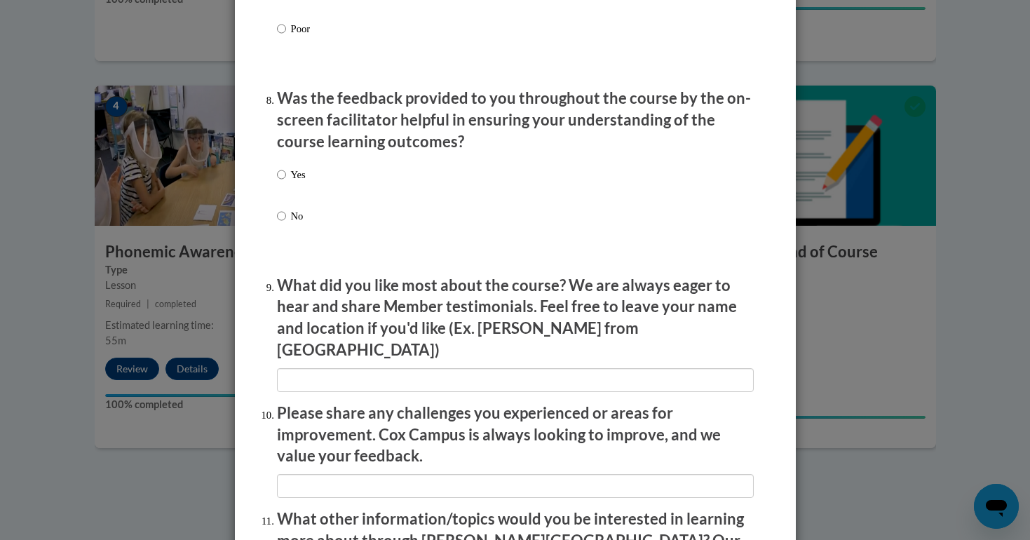
click at [301, 178] on p "Yes" at bounding box center [298, 174] width 15 height 15
click at [286, 178] on input "Yes" at bounding box center [281, 174] width 9 height 15
radio input "true"
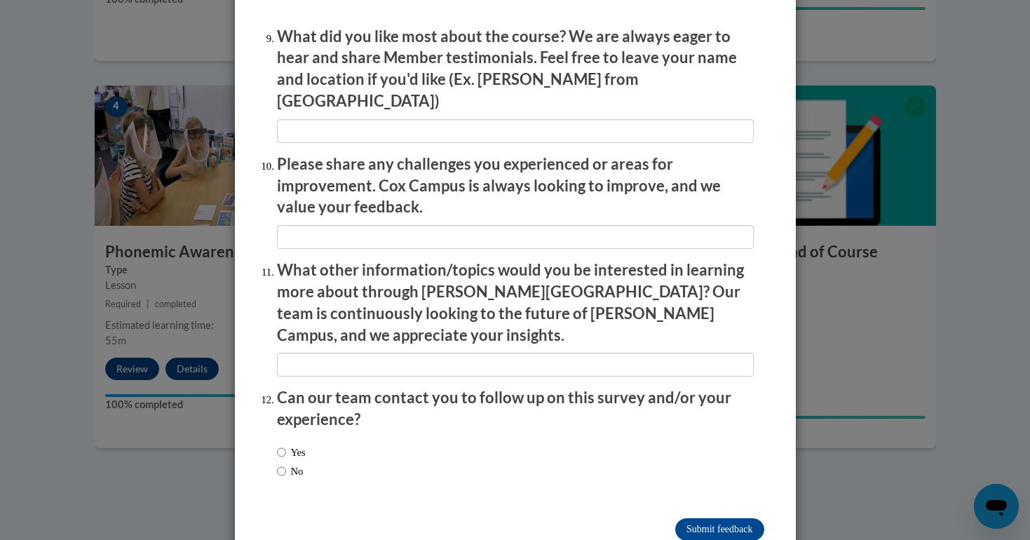
scroll to position [2357, 0]
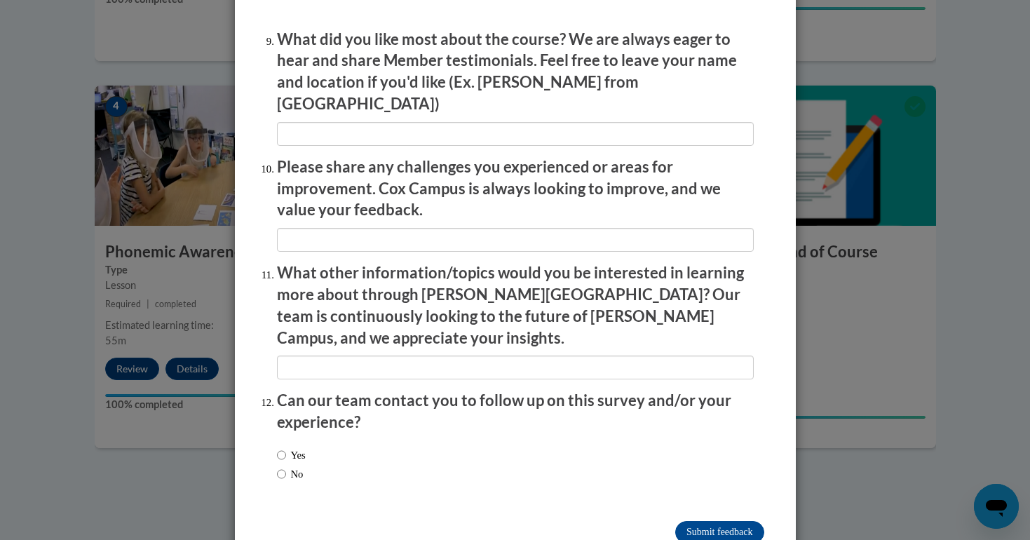
click at [288, 466] on label "No" at bounding box center [290, 473] width 27 height 15
click at [286, 466] on input "No" at bounding box center [281, 473] width 9 height 15
radio input "true"
click at [745, 521] on input "Submit feedback" at bounding box center [719, 532] width 88 height 22
